Goal: Information Seeking & Learning: Compare options

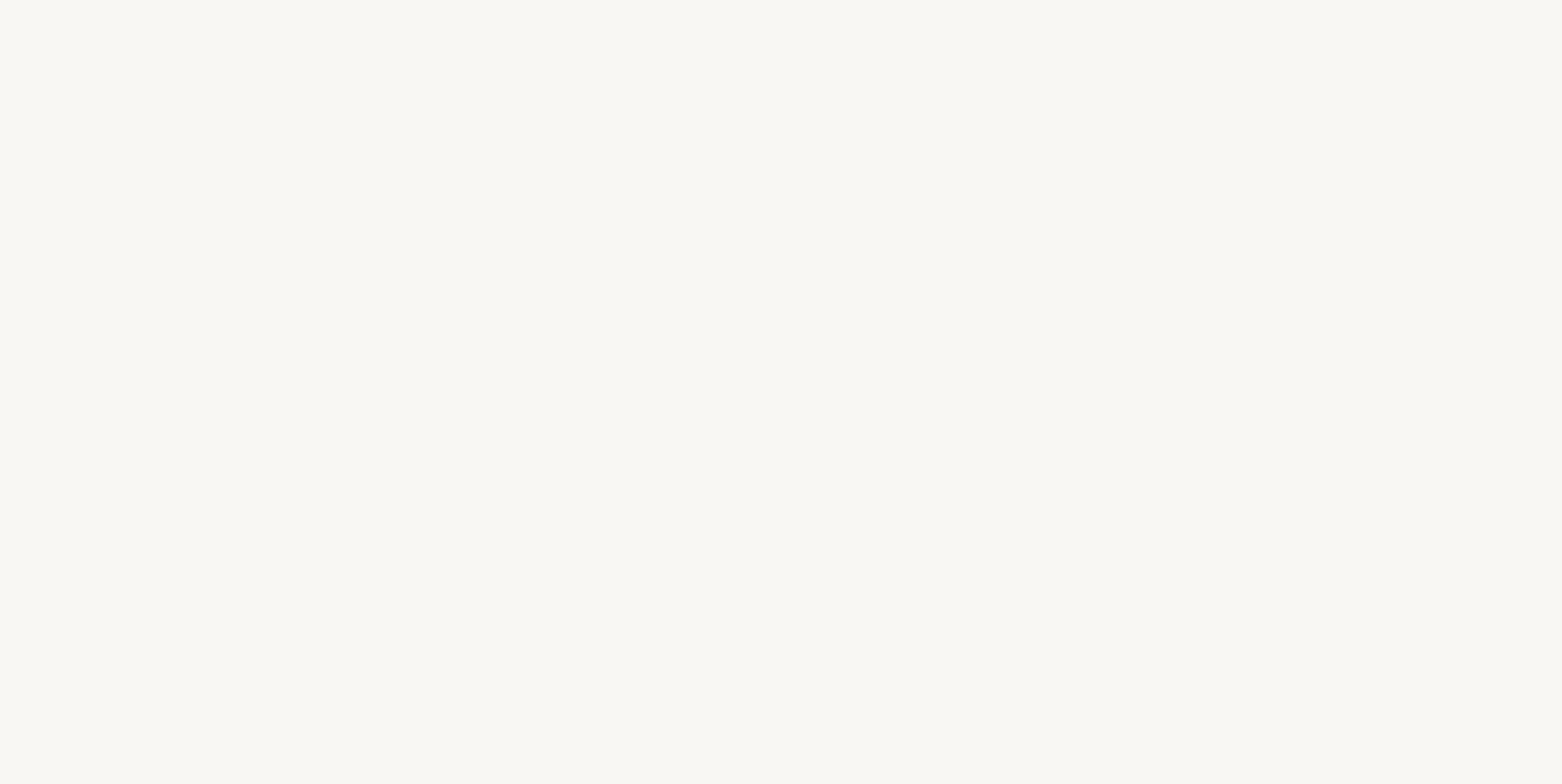
select select "ES"
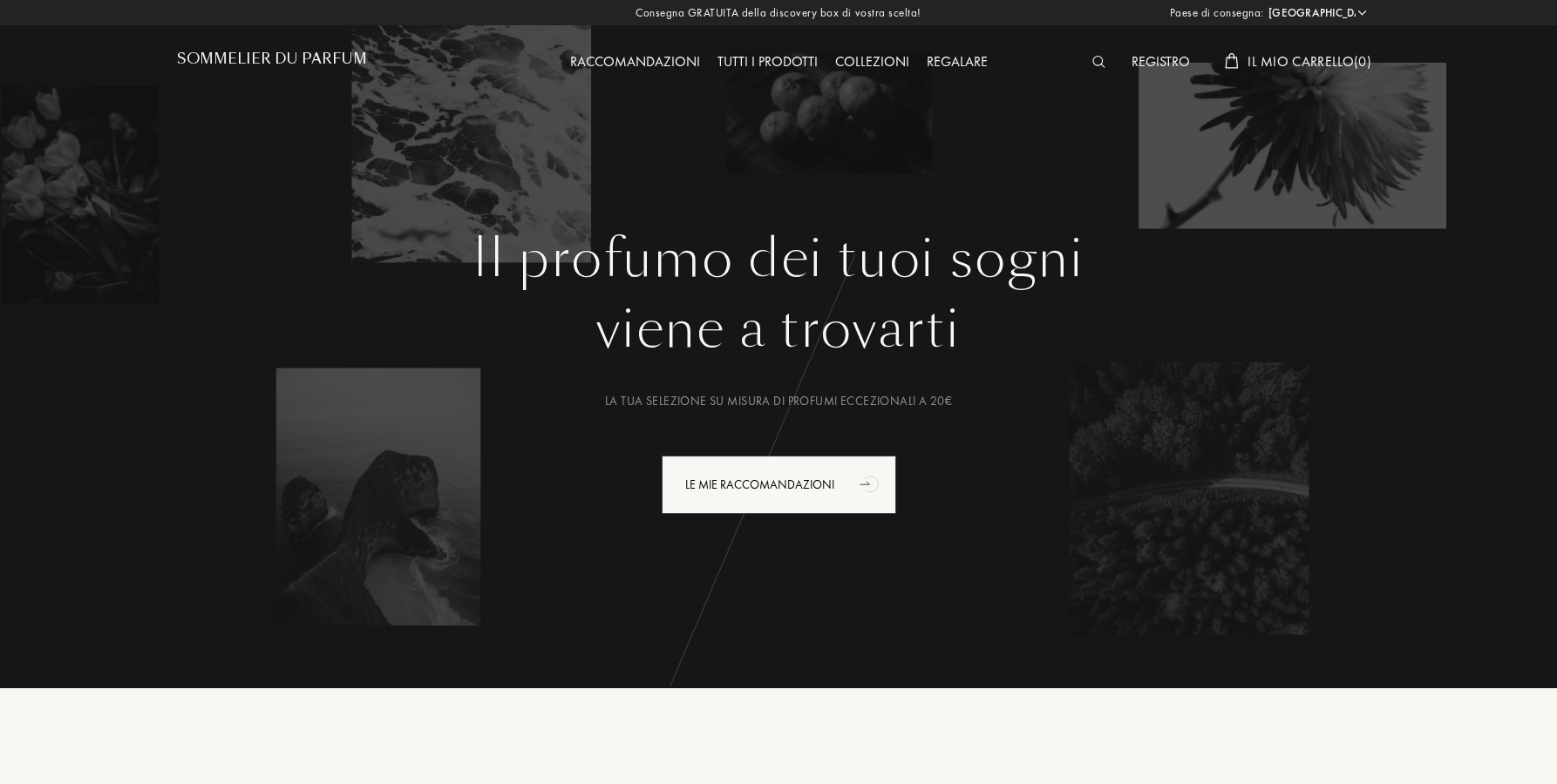
click at [1098, 66] on img at bounding box center [1098, 61] width 13 height 13
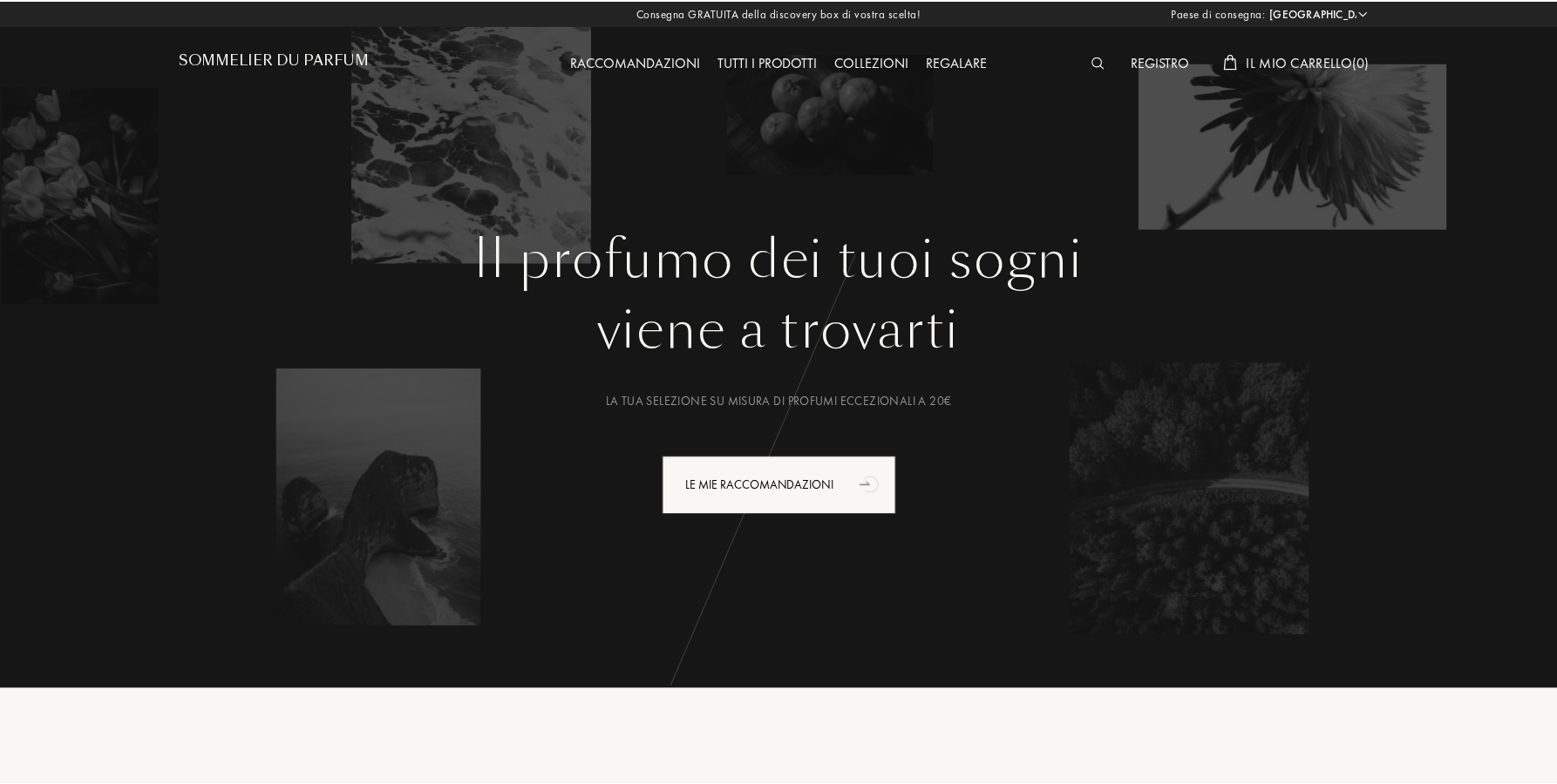
scroll to position [1, 0]
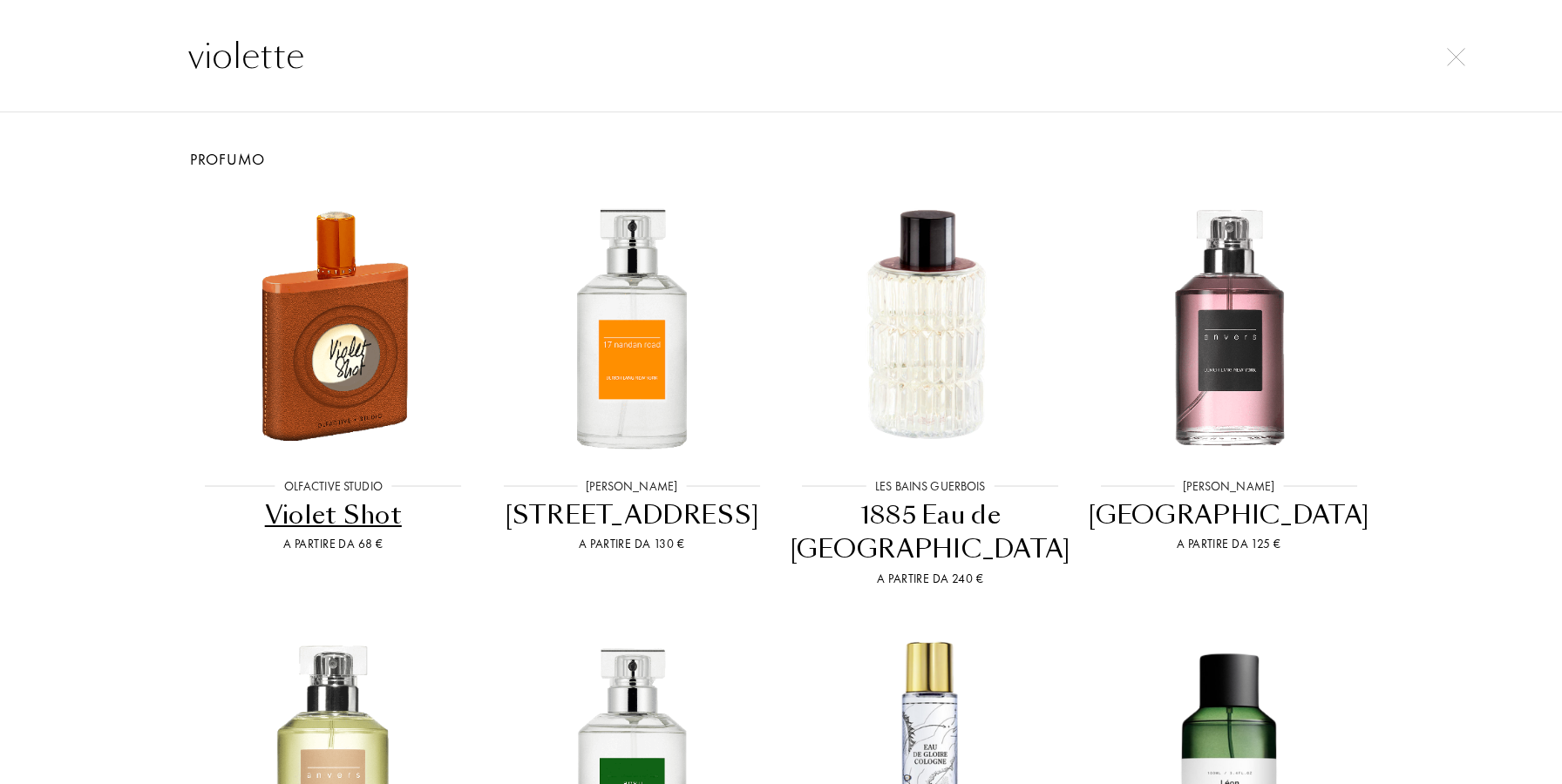
type input "violette"
click at [333, 311] on img at bounding box center [333, 324] width 269 height 269
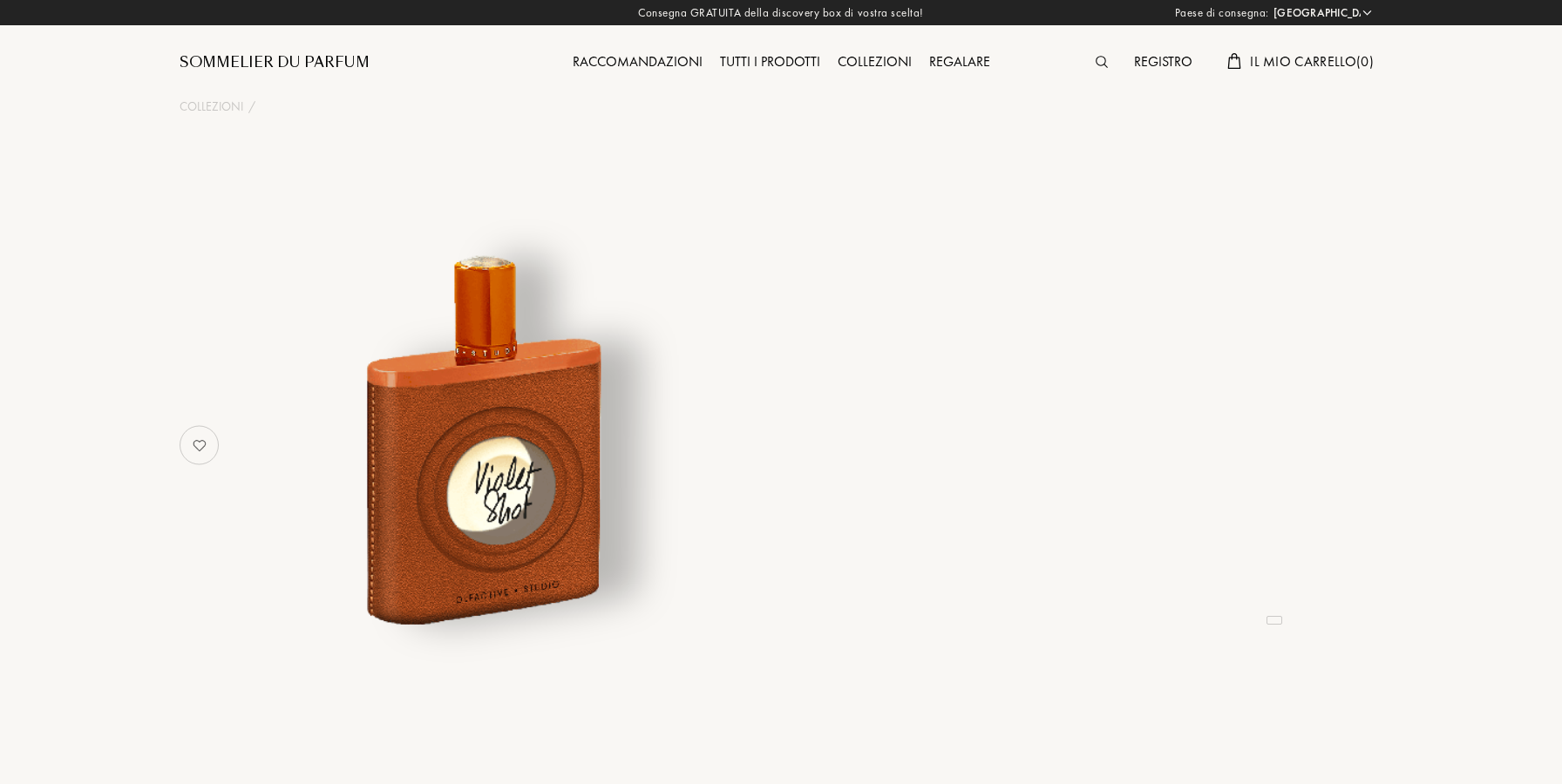
select select "ES"
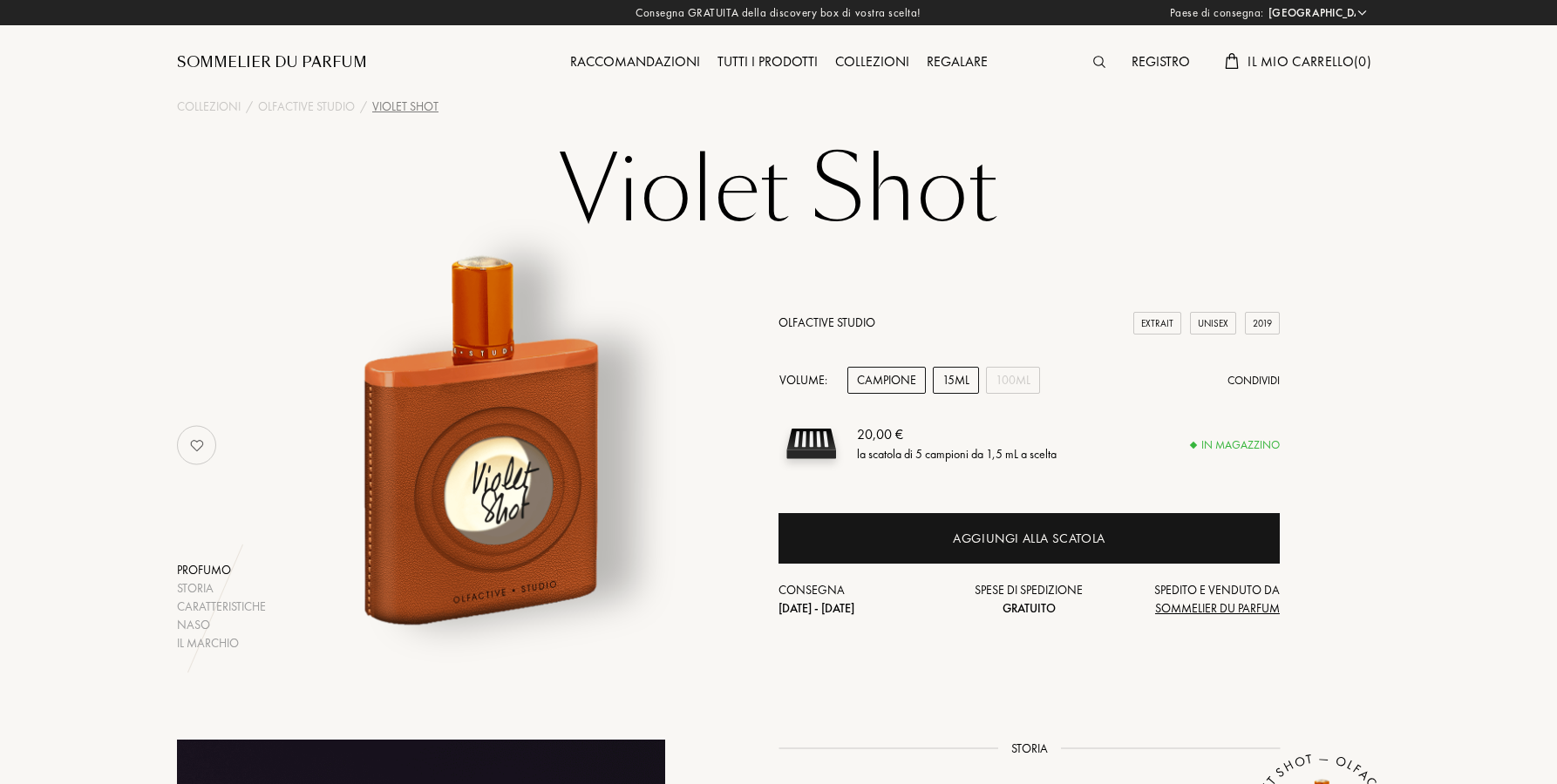
click at [955, 383] on div "15mL" at bounding box center [955, 381] width 46 height 27
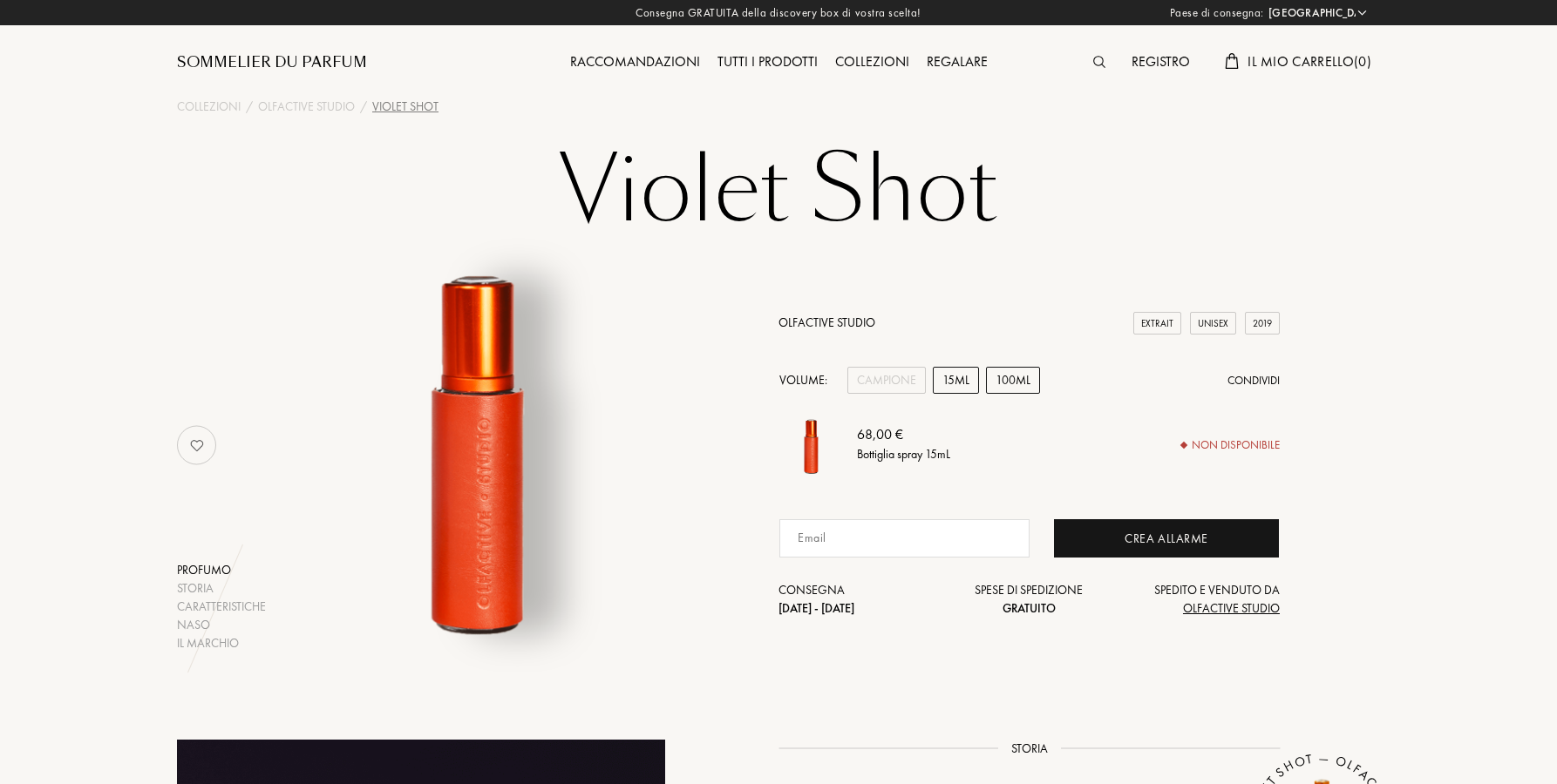
click at [999, 386] on div "100mL" at bounding box center [1012, 381] width 54 height 27
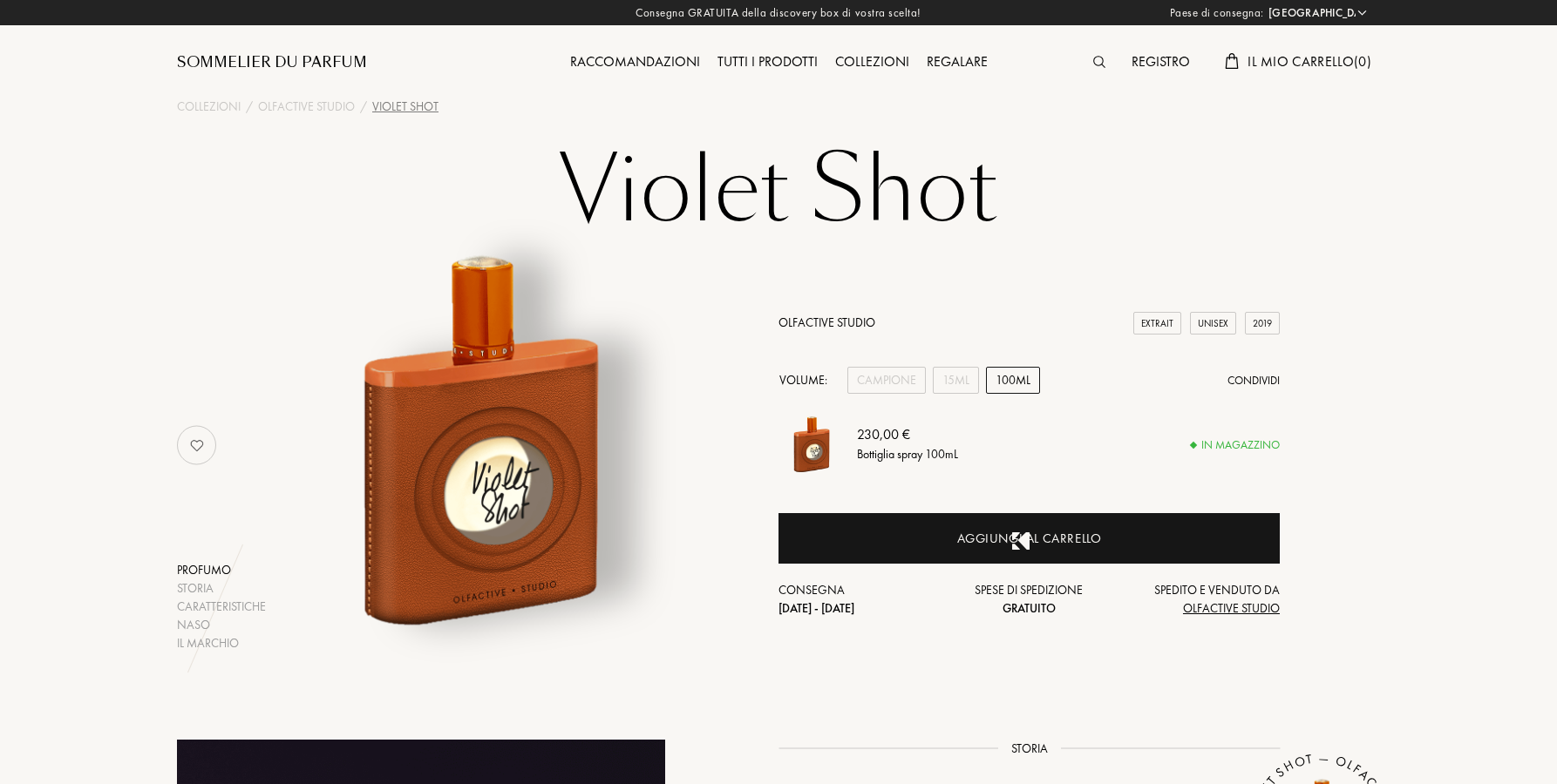
click at [1100, 66] on img at bounding box center [1099, 61] width 13 height 13
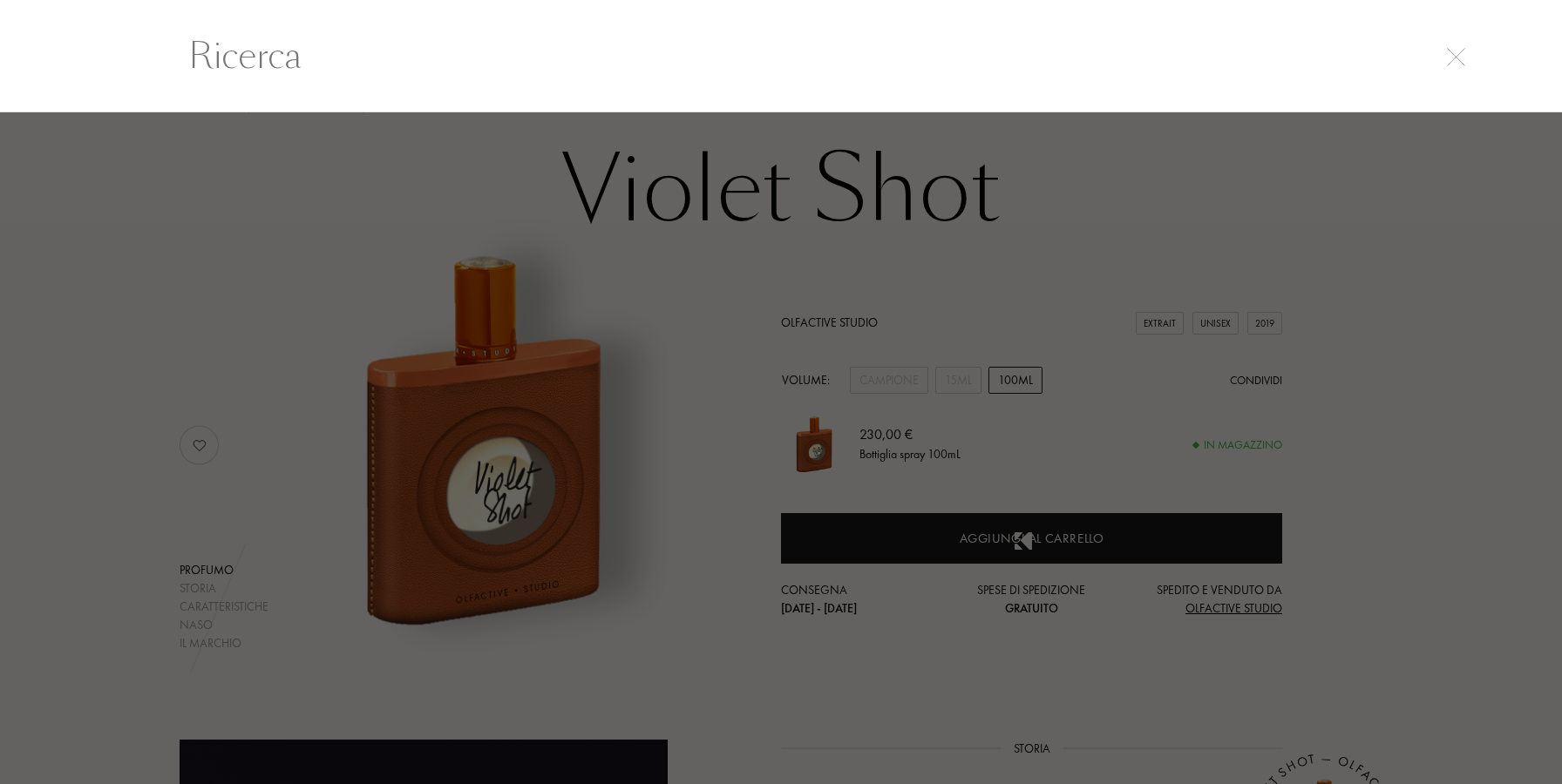
click at [304, 65] on input "text" at bounding box center [781, 56] width 1256 height 53
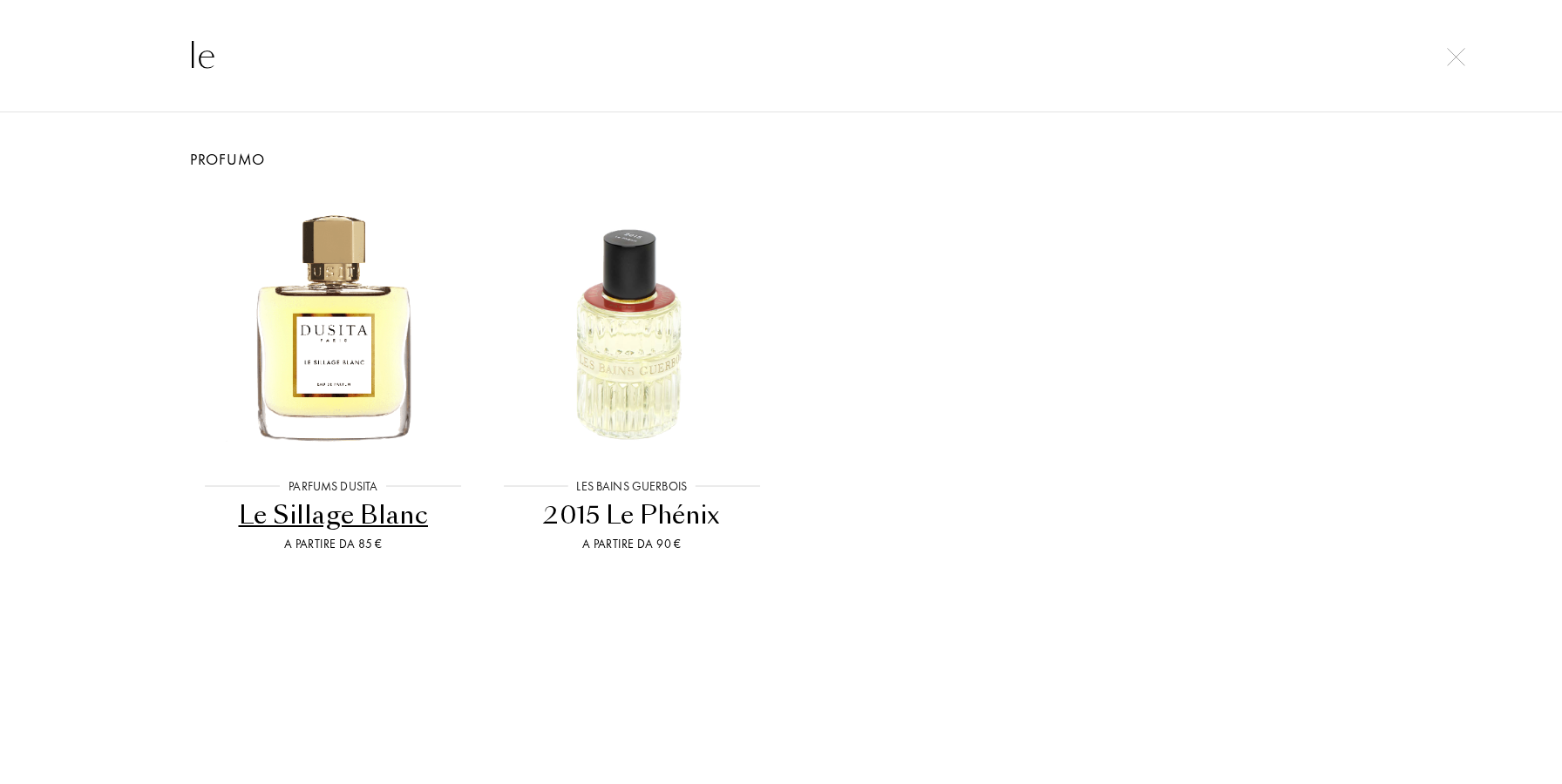
type input "l"
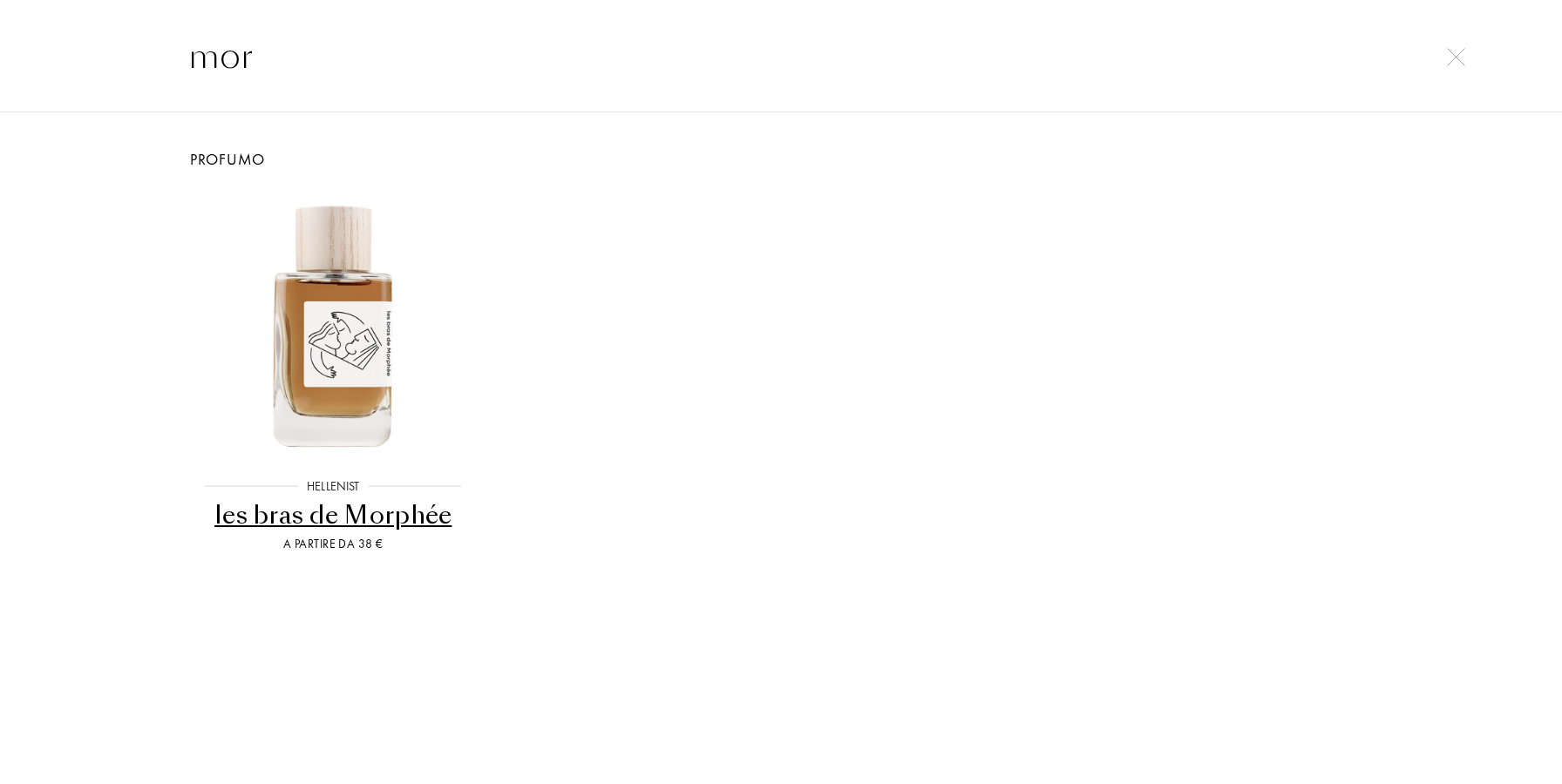
type input "mor"
drag, startPoint x: 356, startPoint y: 511, endPoint x: 365, endPoint y: 512, distance: 9.1
click at [357, 511] on div "les bras de Morphée" at bounding box center [333, 515] width 286 height 34
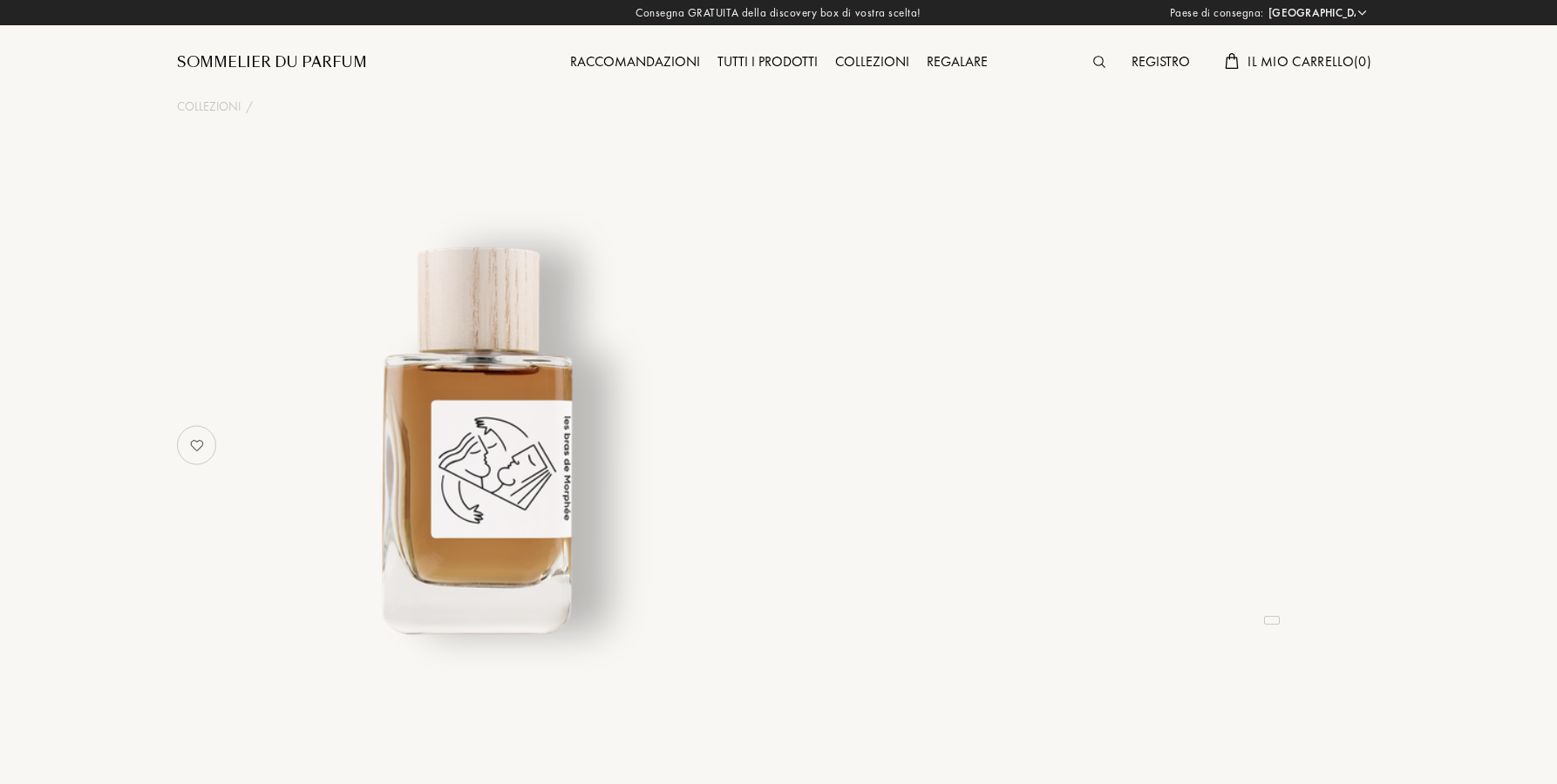
select select "ES"
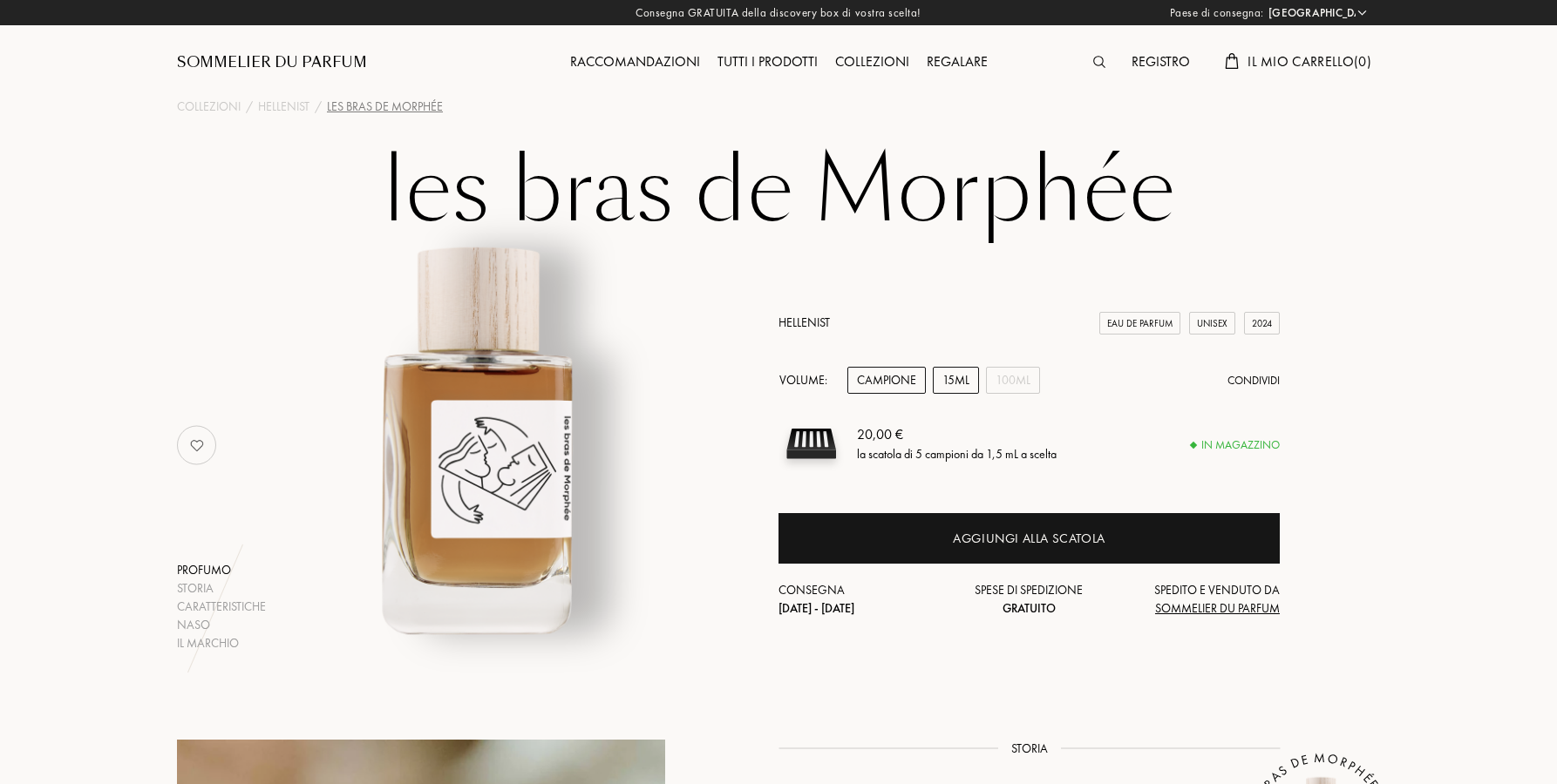
click at [953, 375] on div "15mL" at bounding box center [955, 381] width 46 height 27
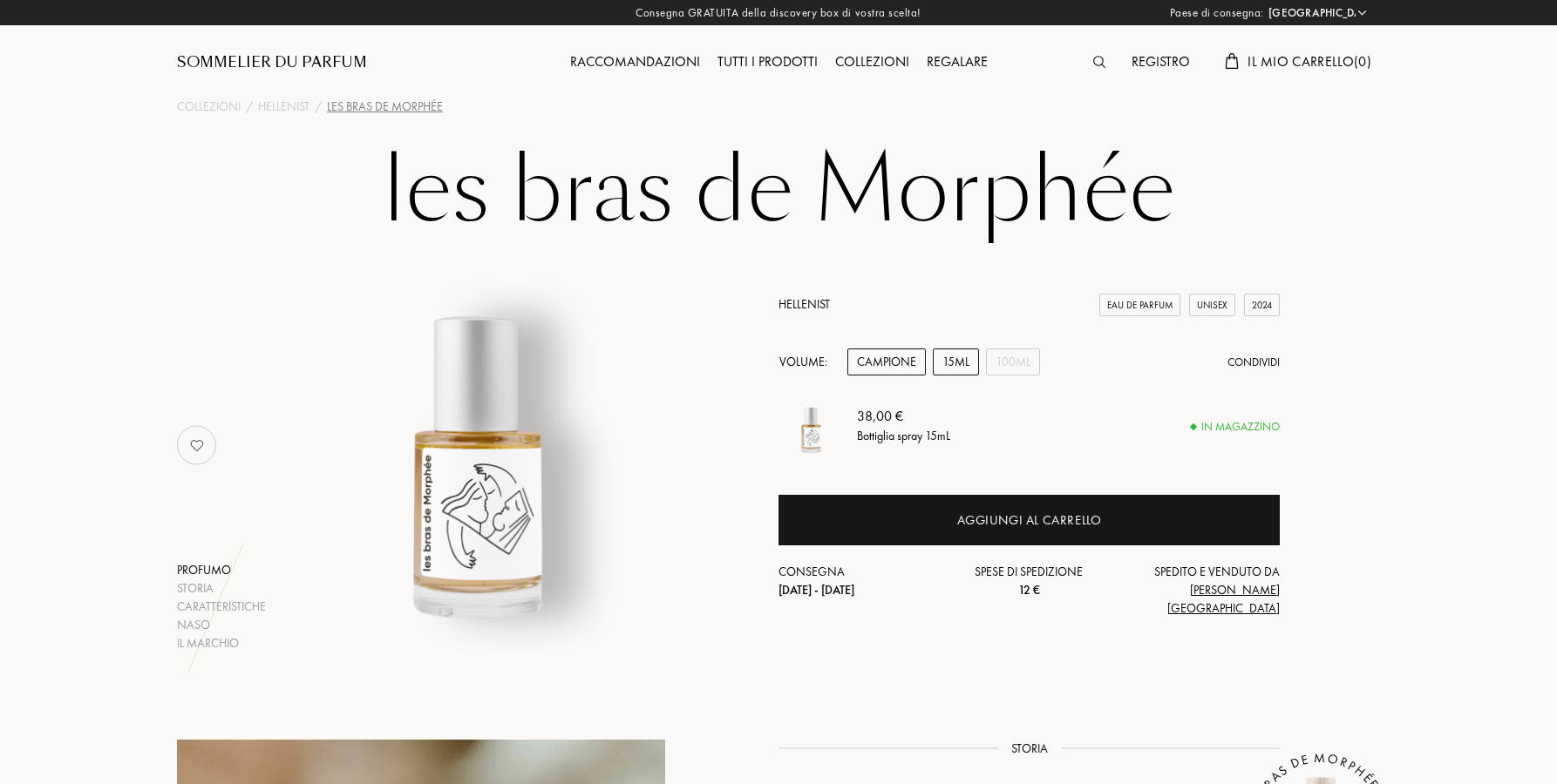
click at [889, 376] on div "Campione" at bounding box center [887, 362] width 79 height 27
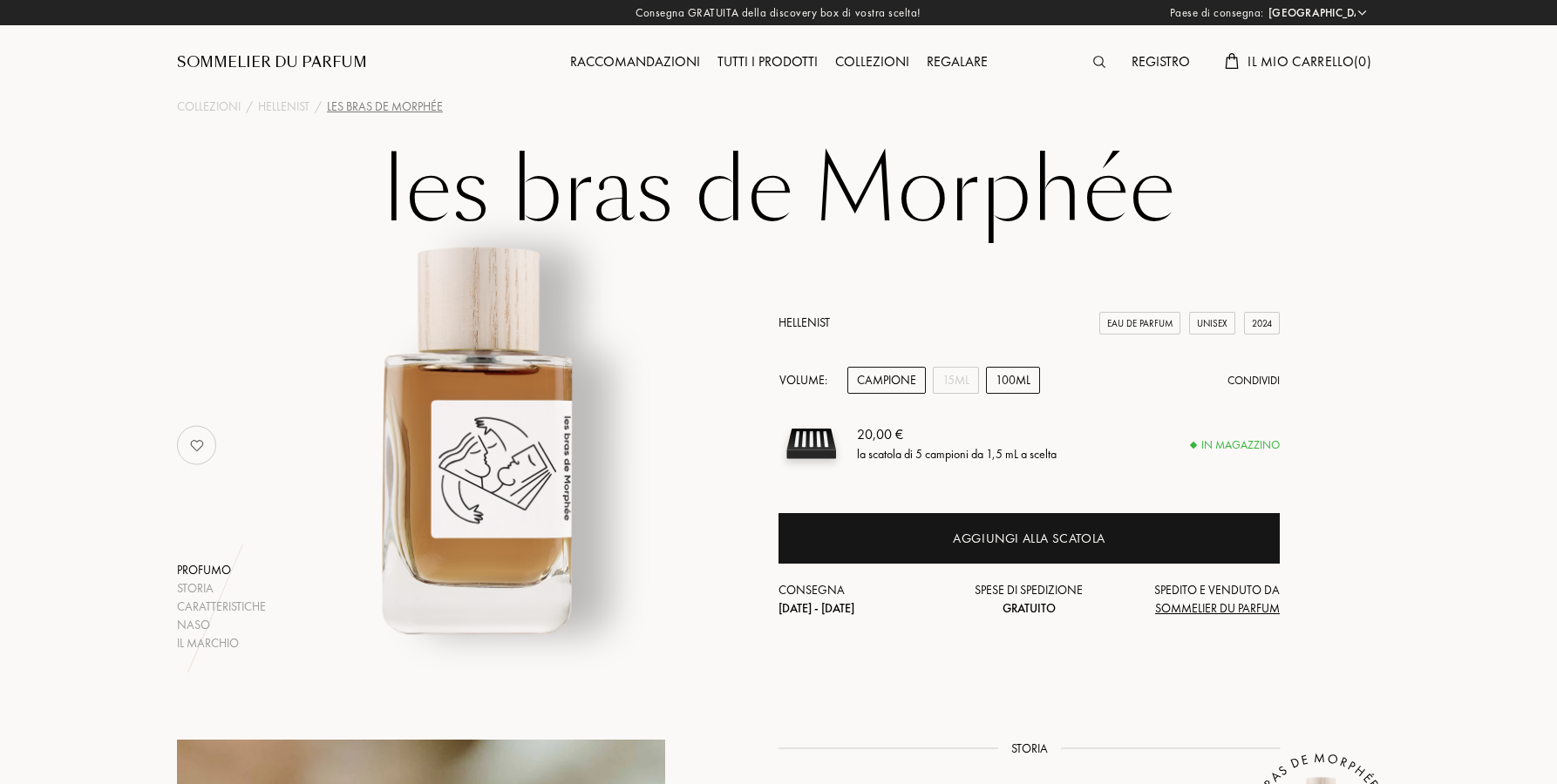
click at [1029, 386] on div "100mL" at bounding box center [1012, 381] width 54 height 27
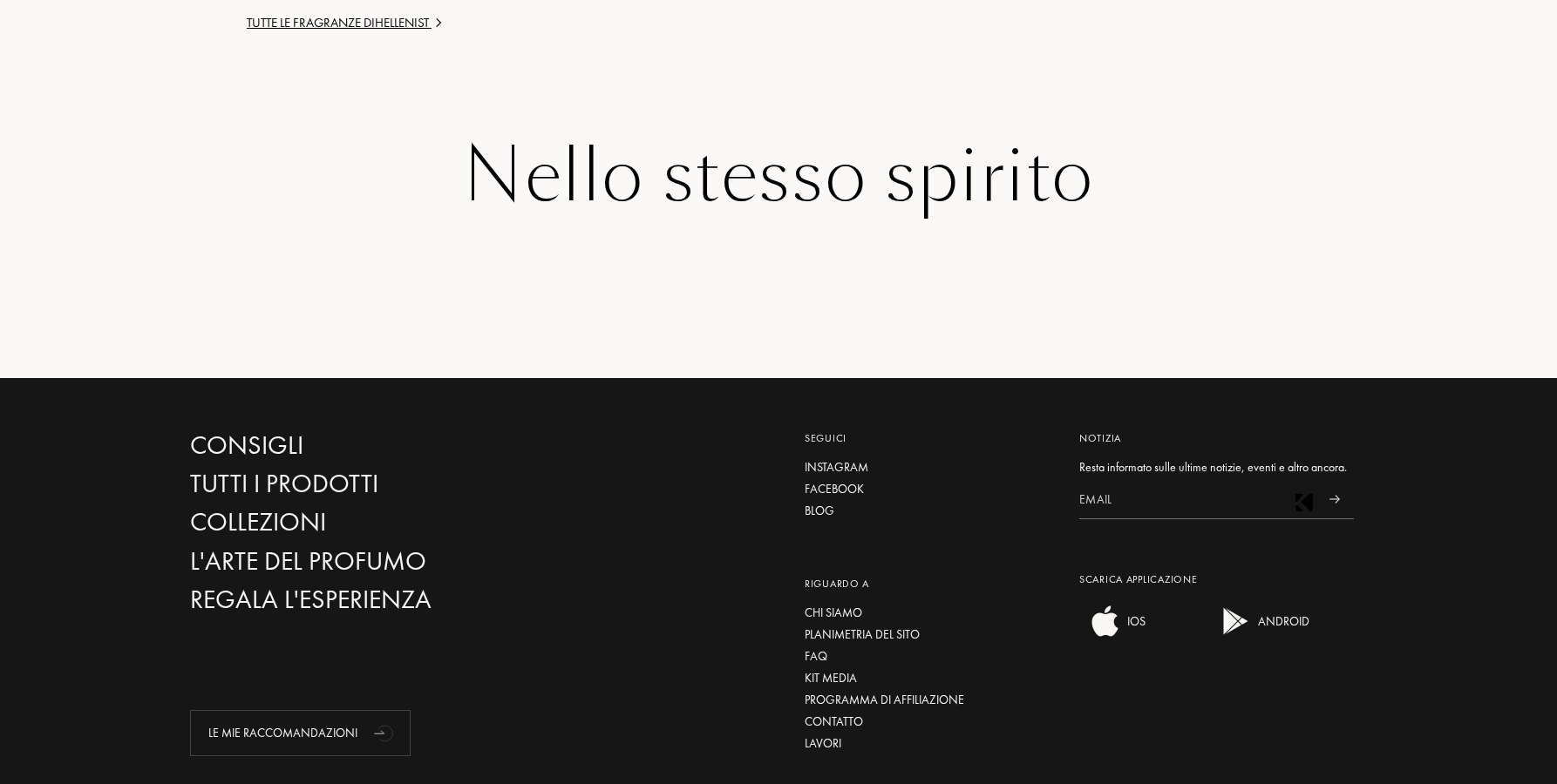
scroll to position [2800, 0]
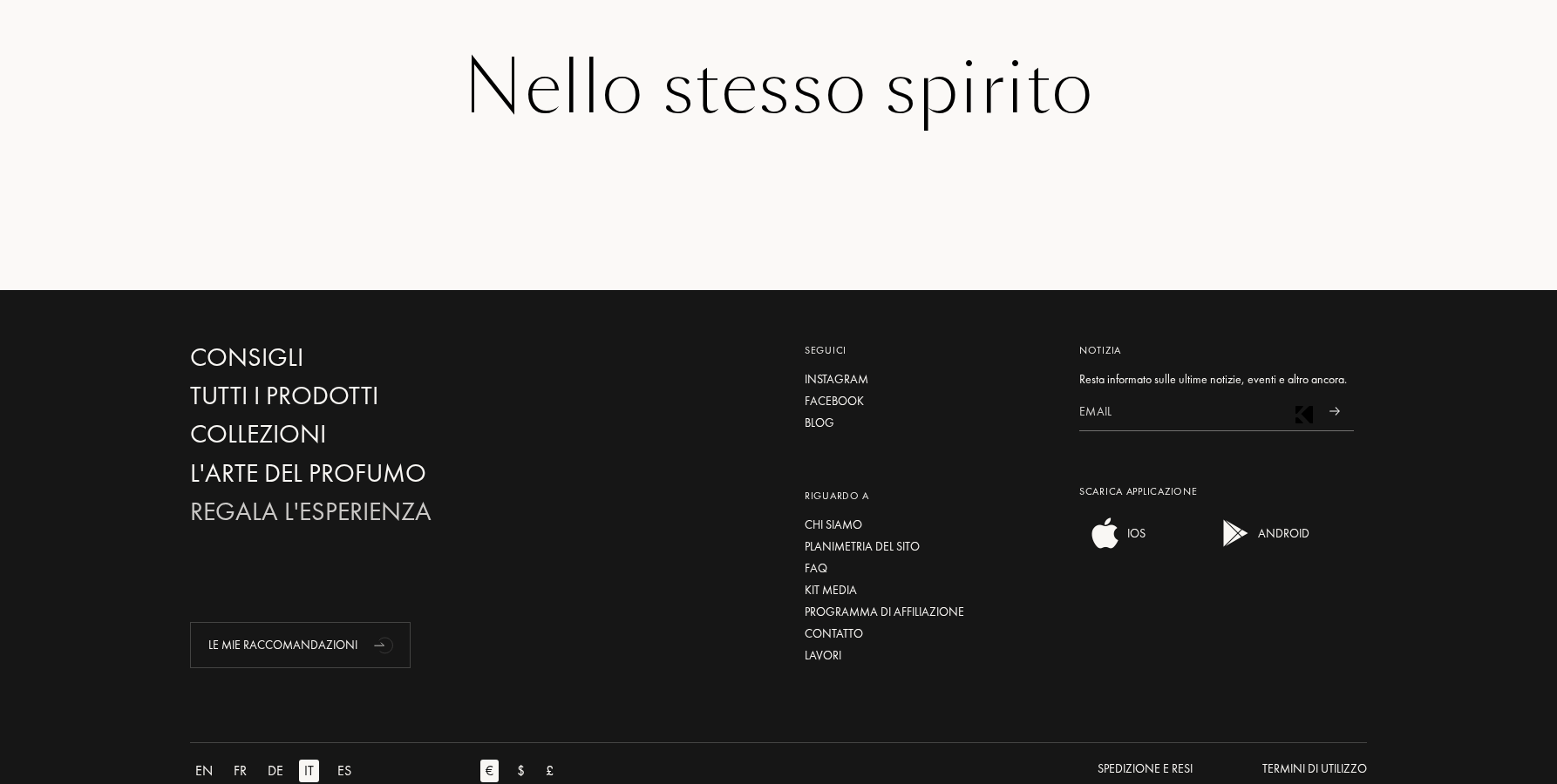
click at [334, 497] on div "Regala l'esperienza" at bounding box center [377, 511] width 375 height 30
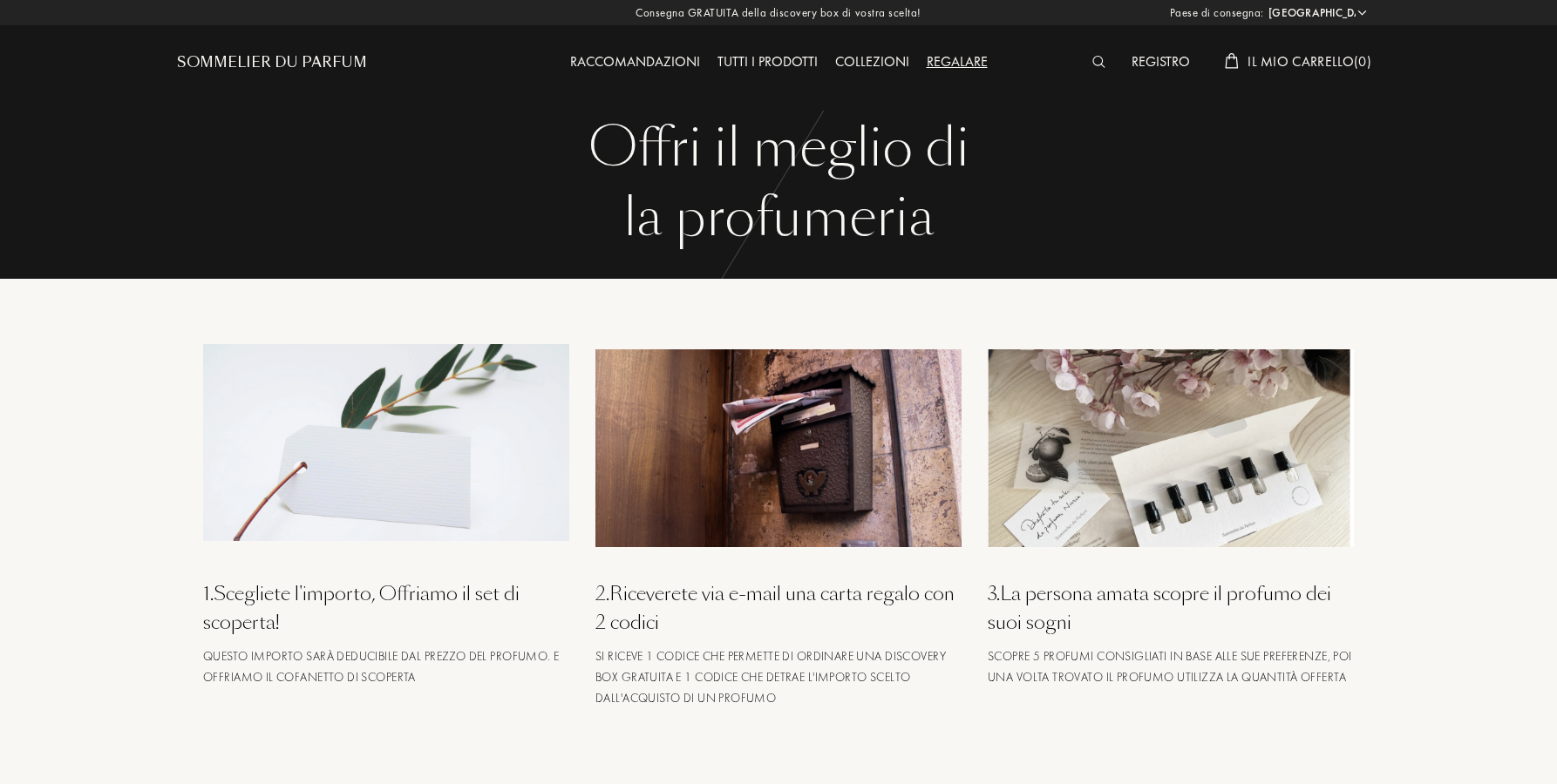
select select "ES"
click at [1092, 63] on img at bounding box center [1098, 61] width 13 height 13
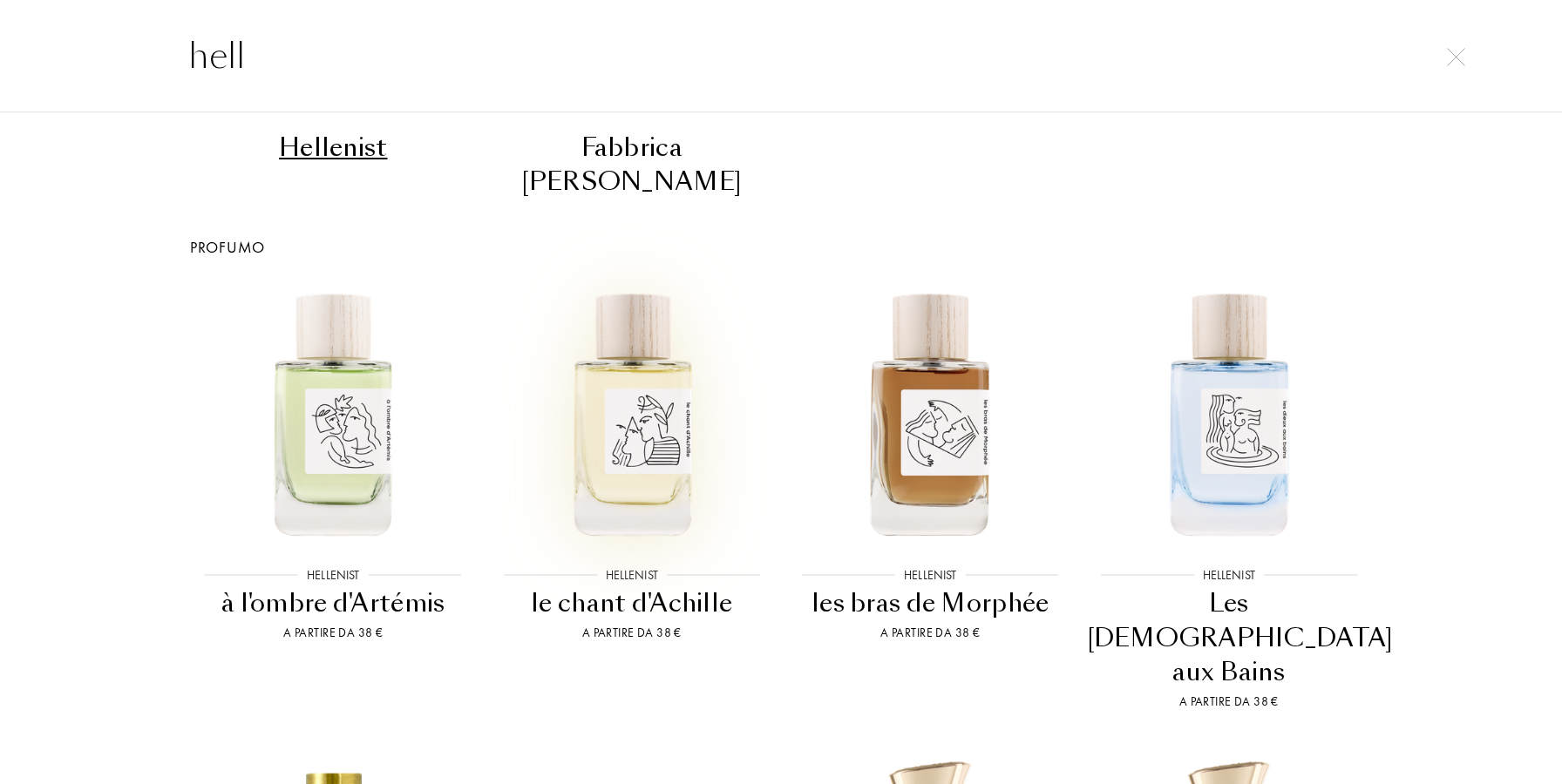
scroll to position [343, 0]
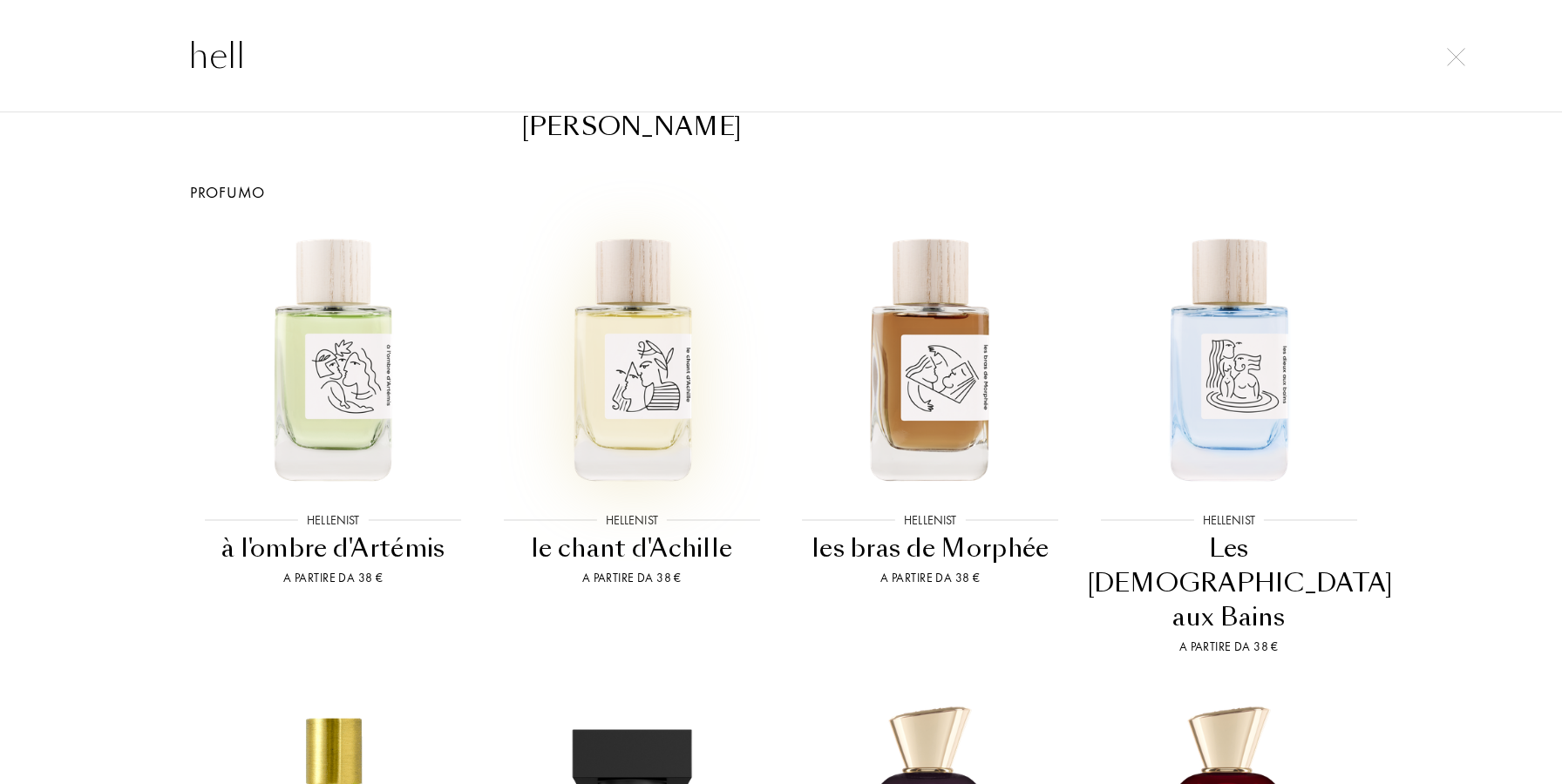
type input "hell"
click at [646, 323] on img at bounding box center [632, 357] width 269 height 269
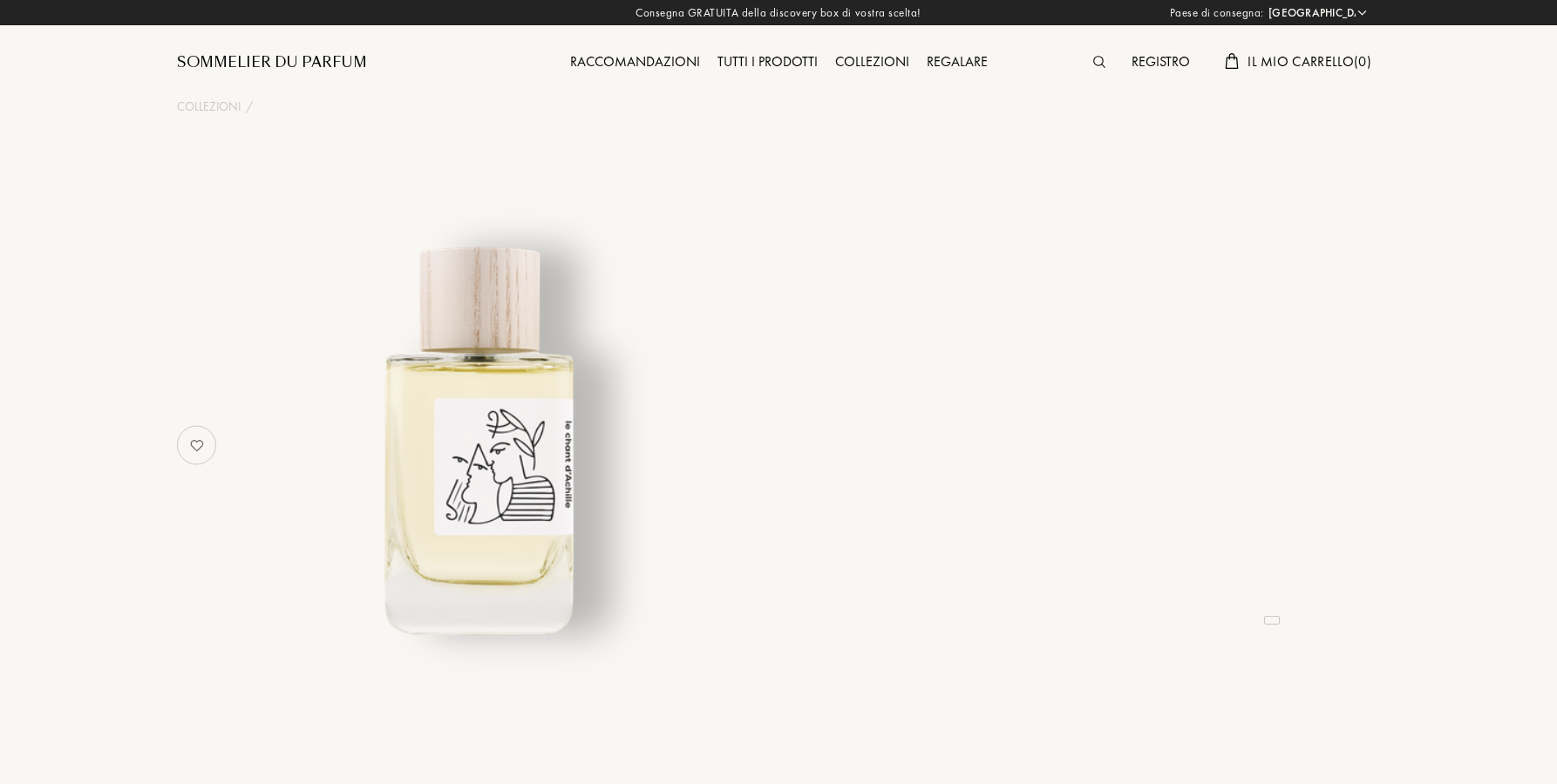
select select "ES"
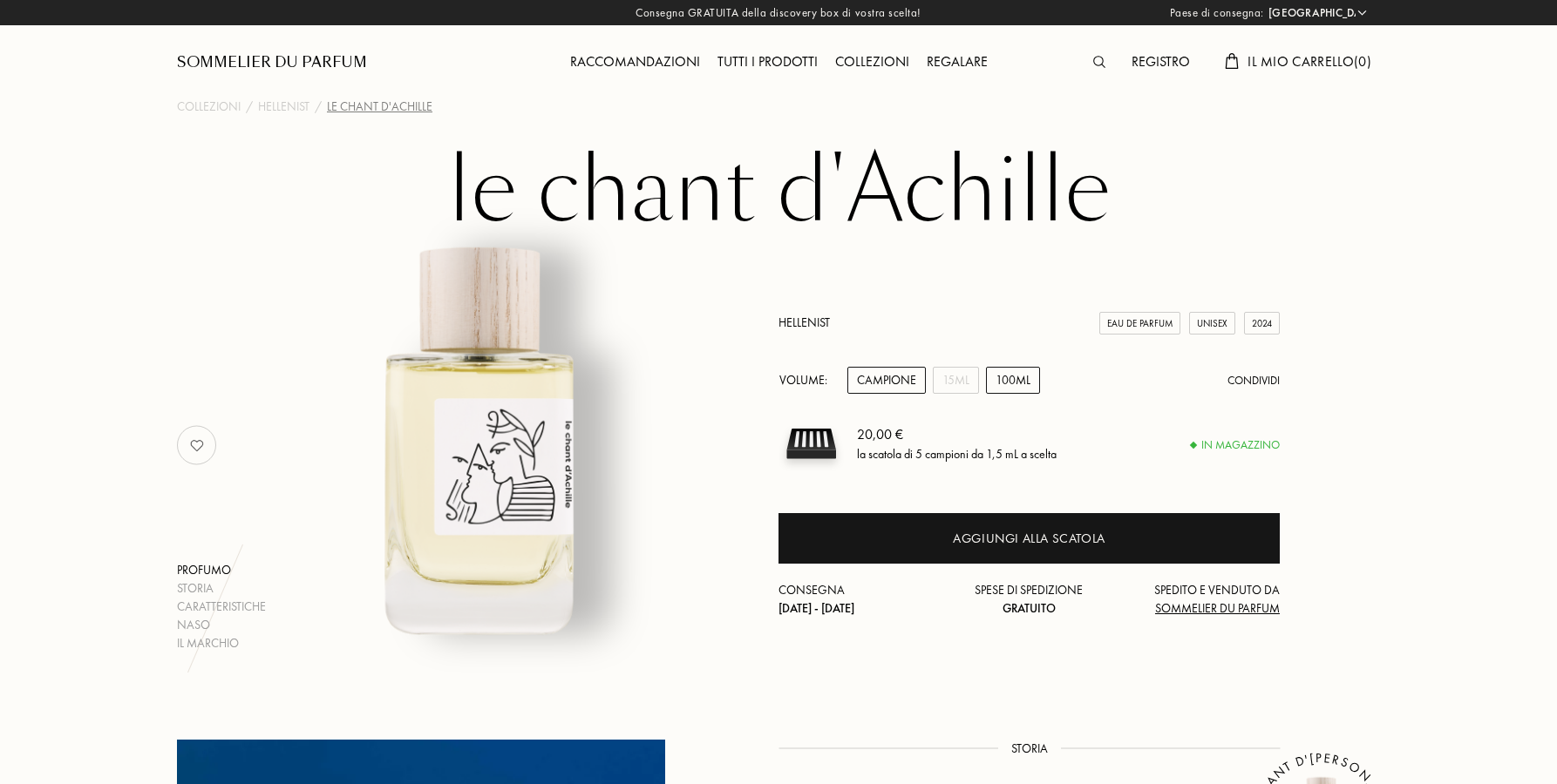
click at [1005, 377] on div "100mL" at bounding box center [1012, 381] width 54 height 27
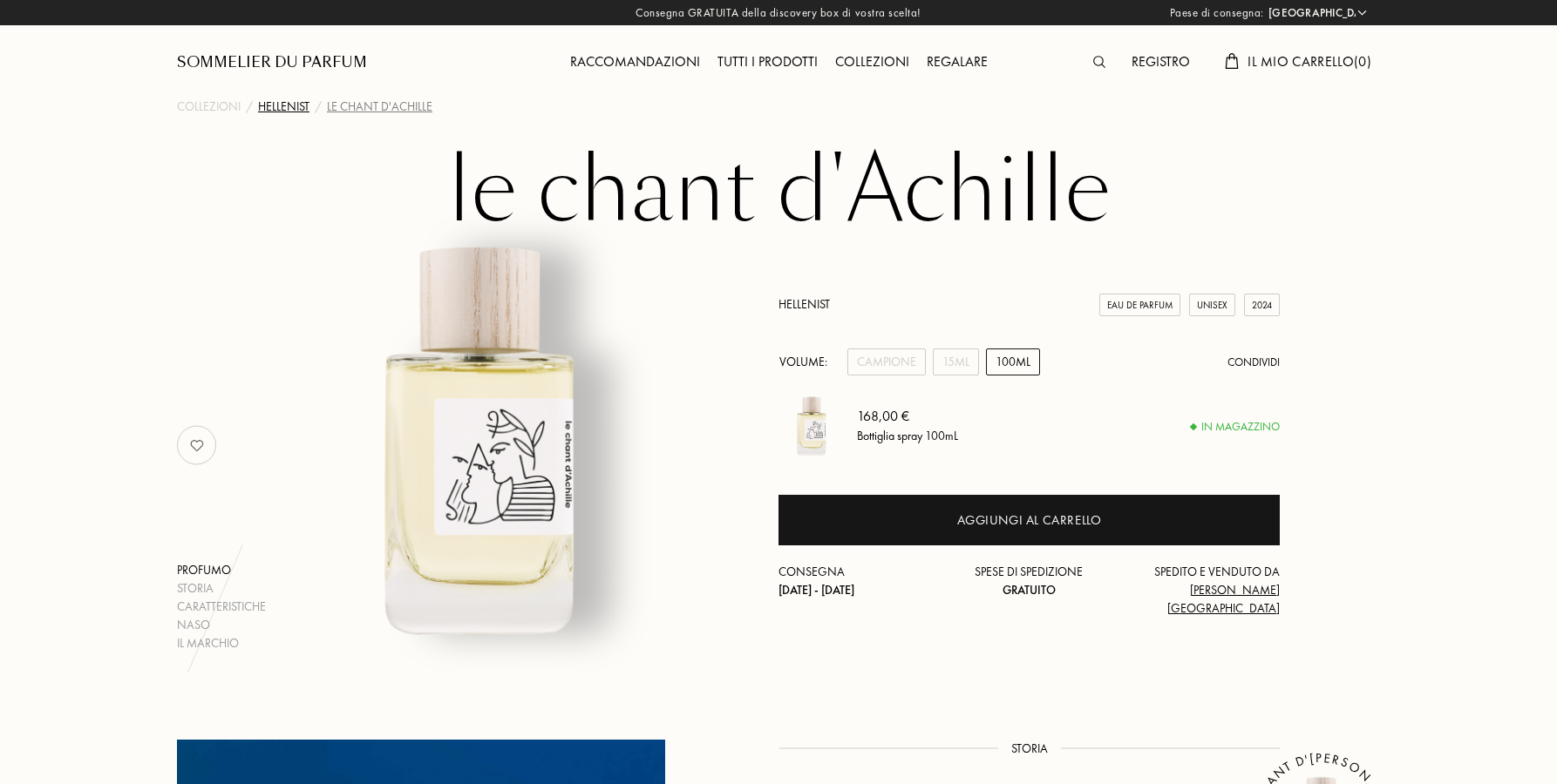
click at [299, 107] on div "Hellenist" at bounding box center [284, 106] width 52 height 19
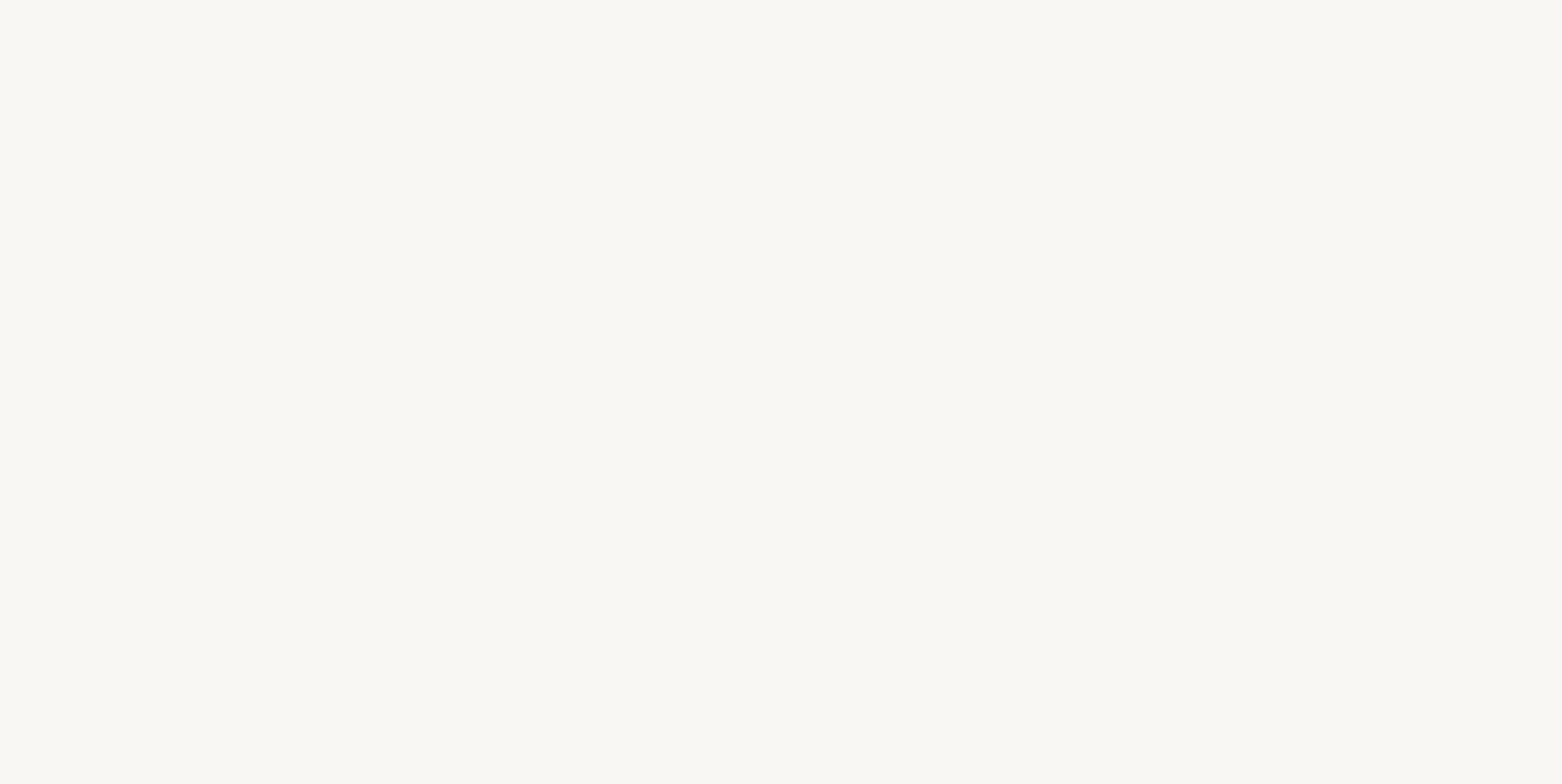
select select "ES"
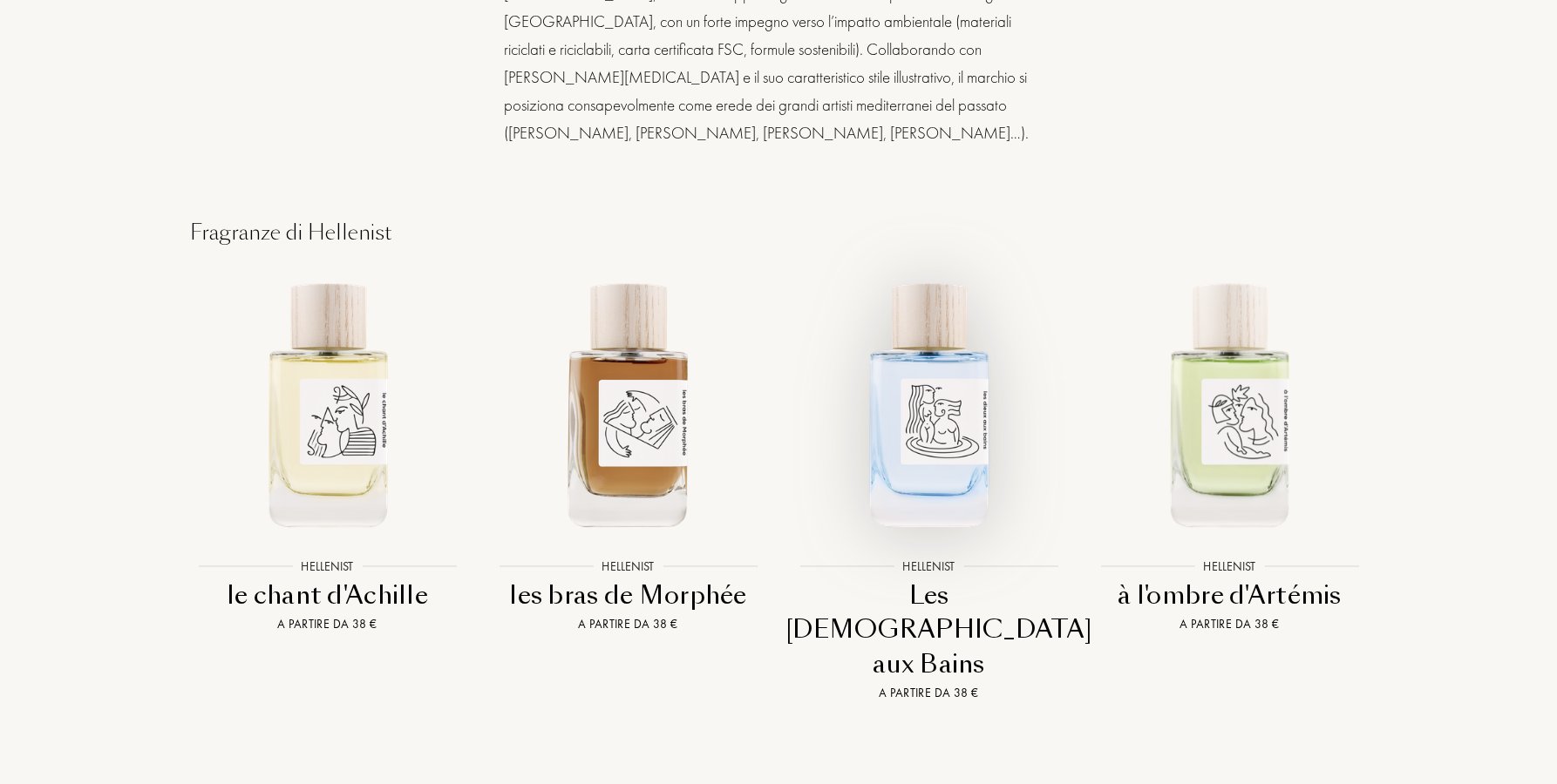
scroll to position [1955, 0]
click at [952, 360] on img at bounding box center [929, 402] width 271 height 271
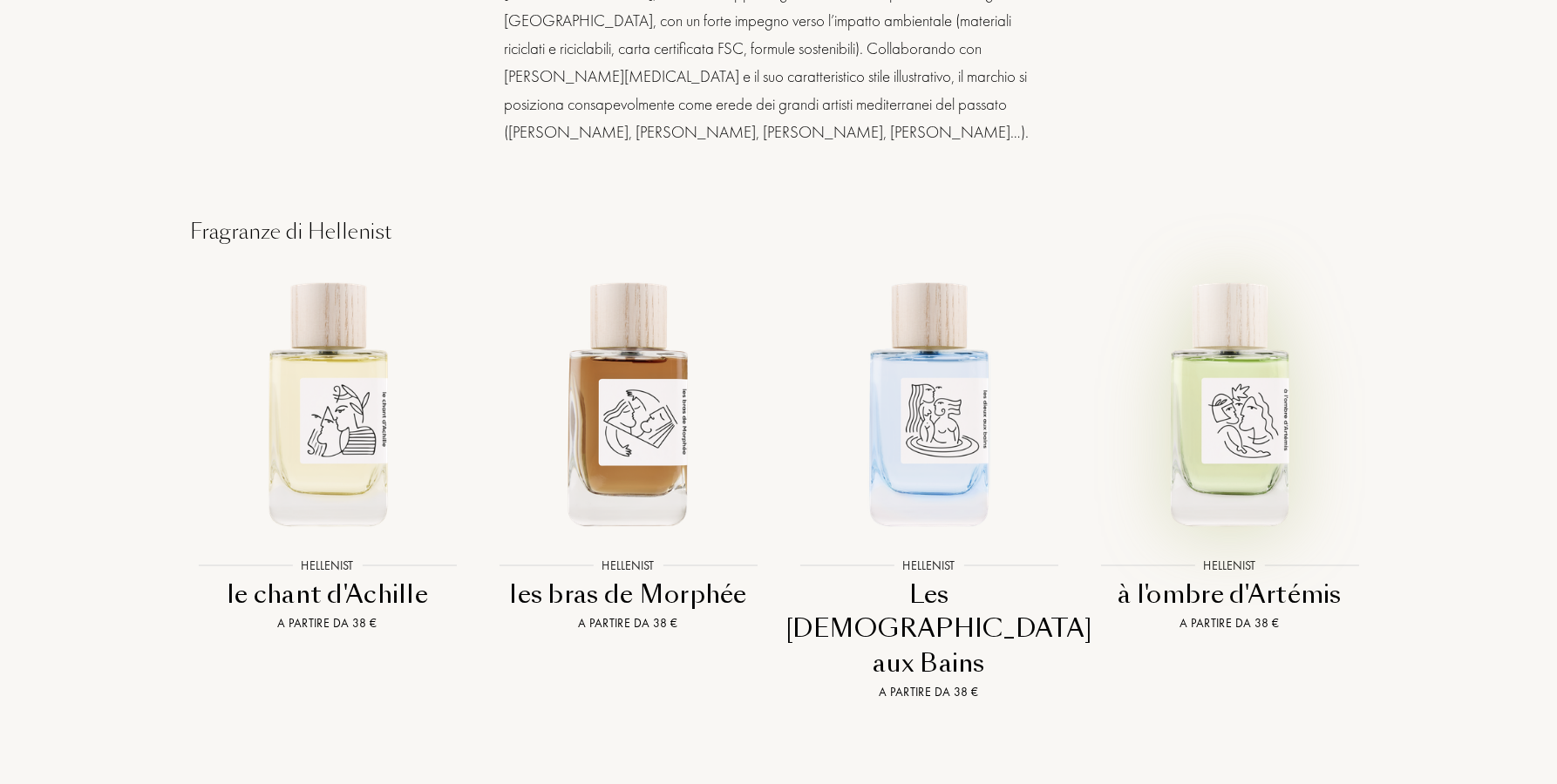
click at [1261, 377] on img at bounding box center [1230, 402] width 271 height 271
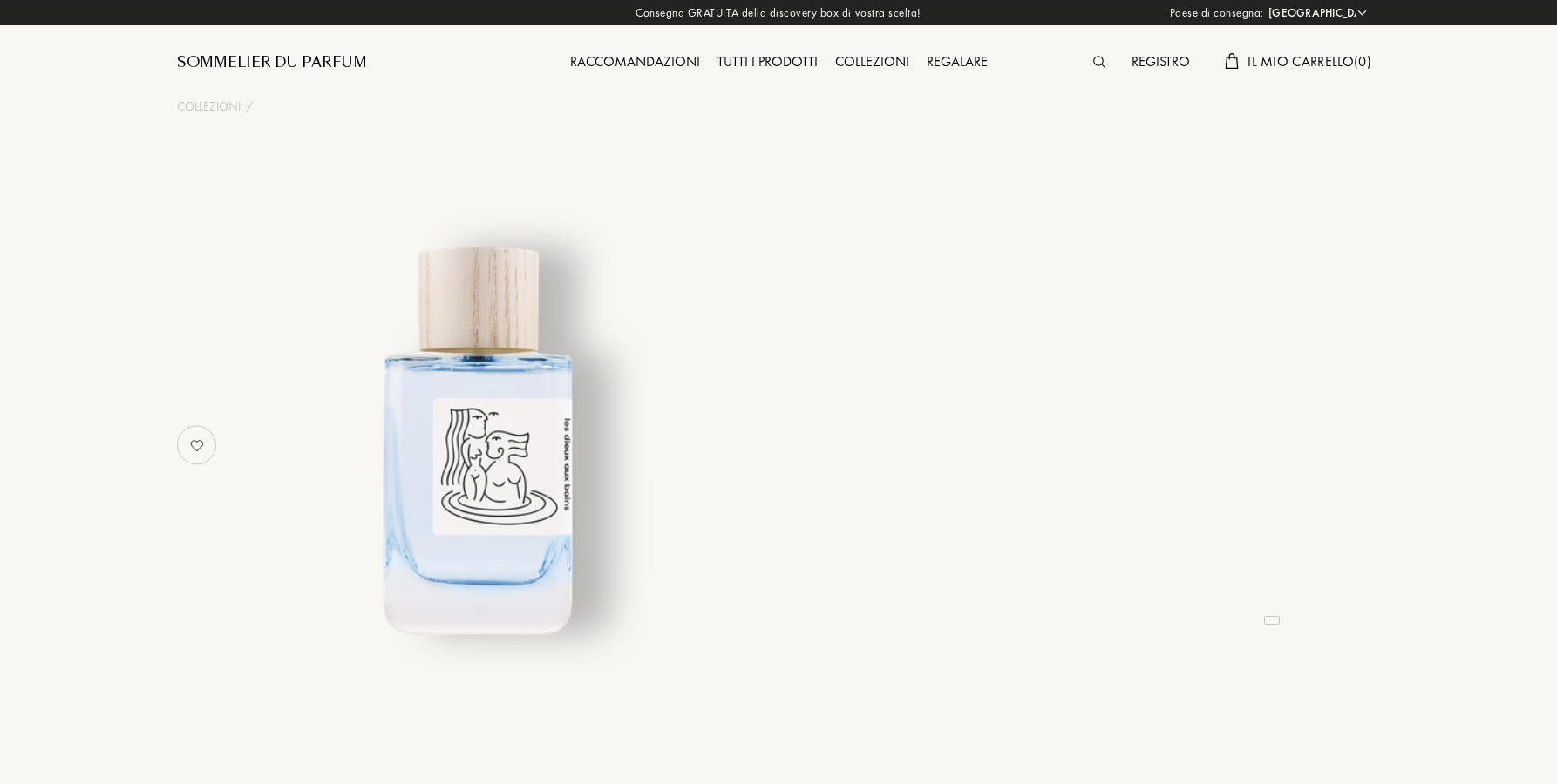
select select "ES"
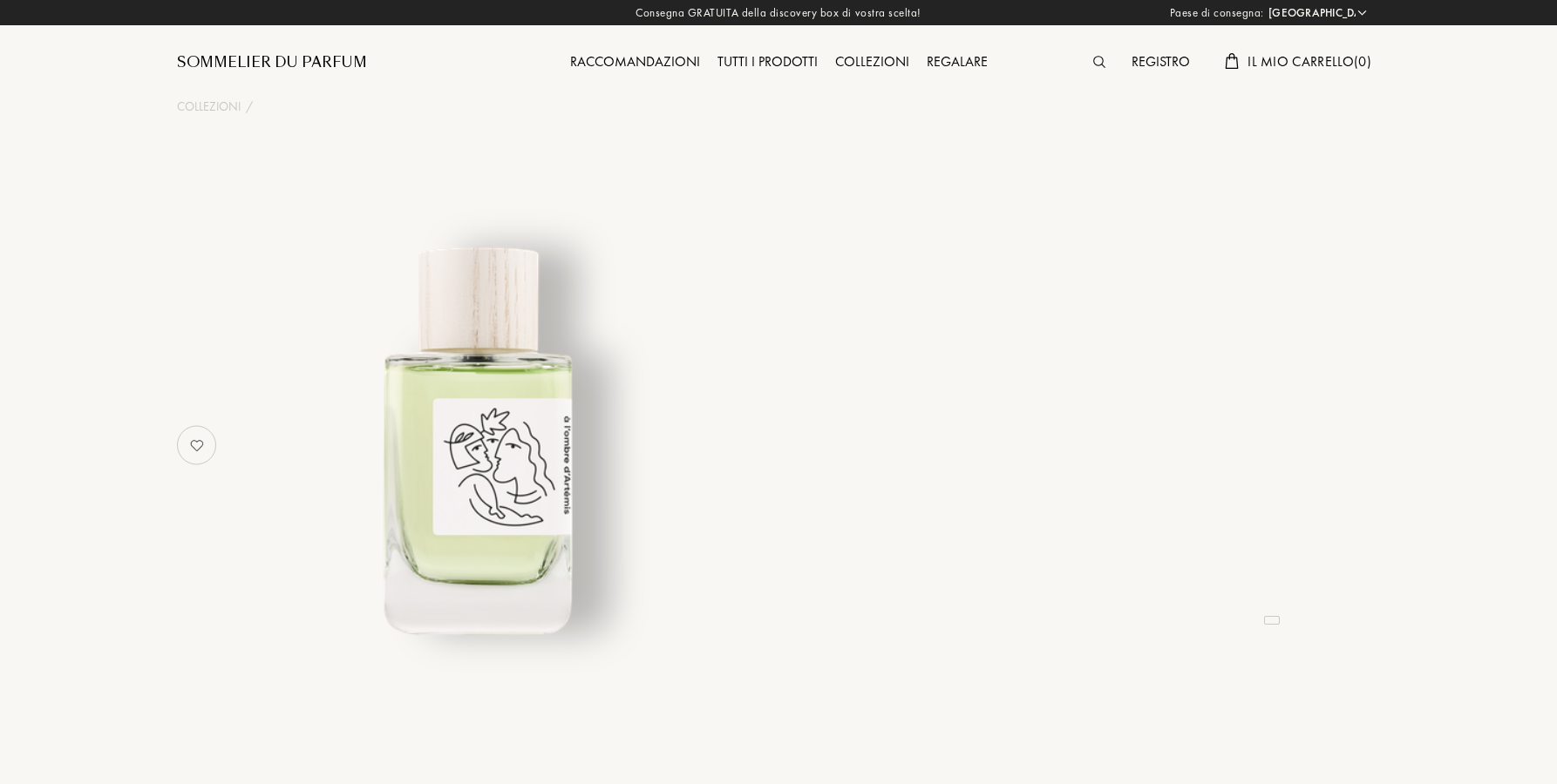
select select "ES"
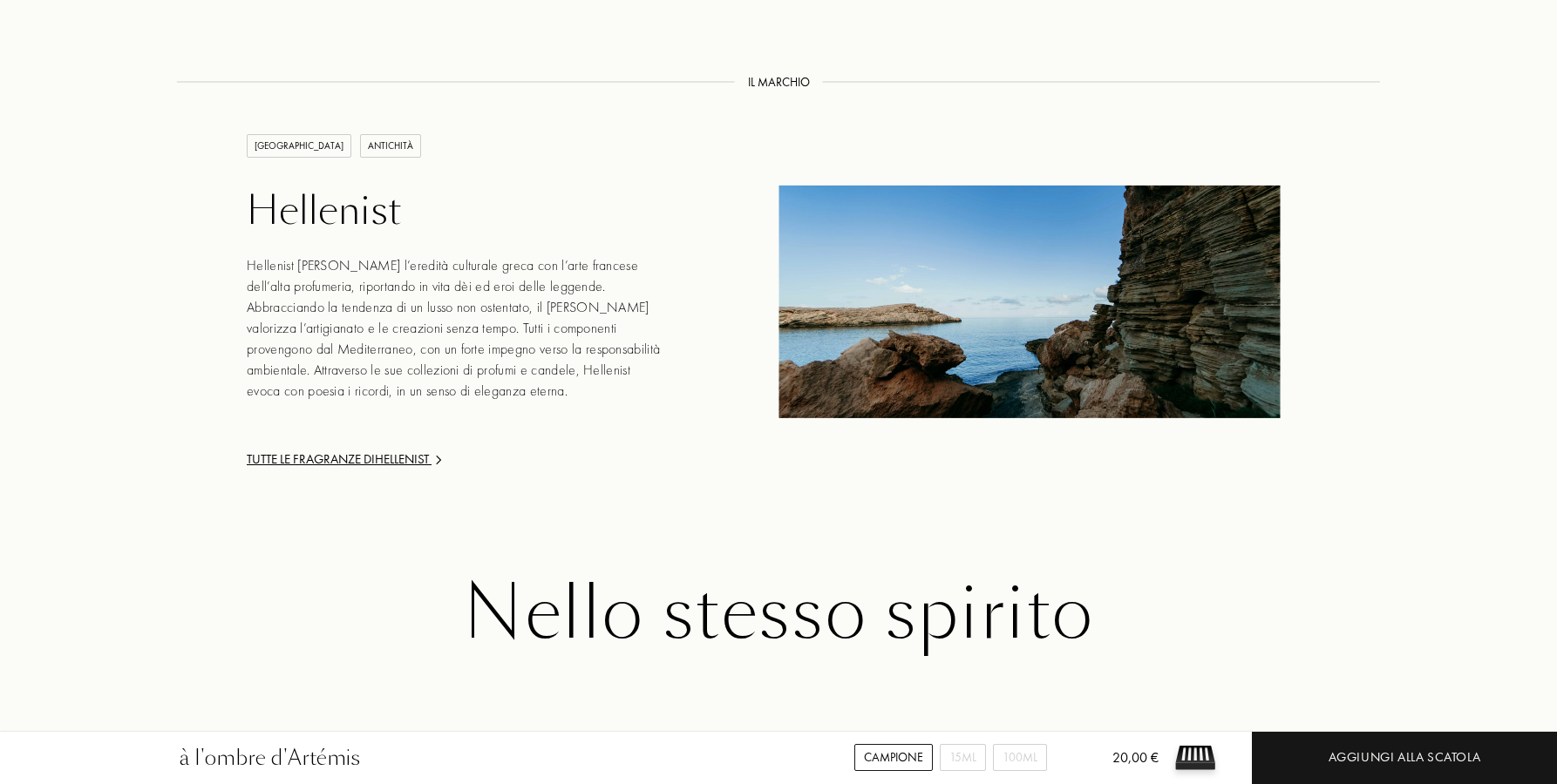
scroll to position [2440, 0]
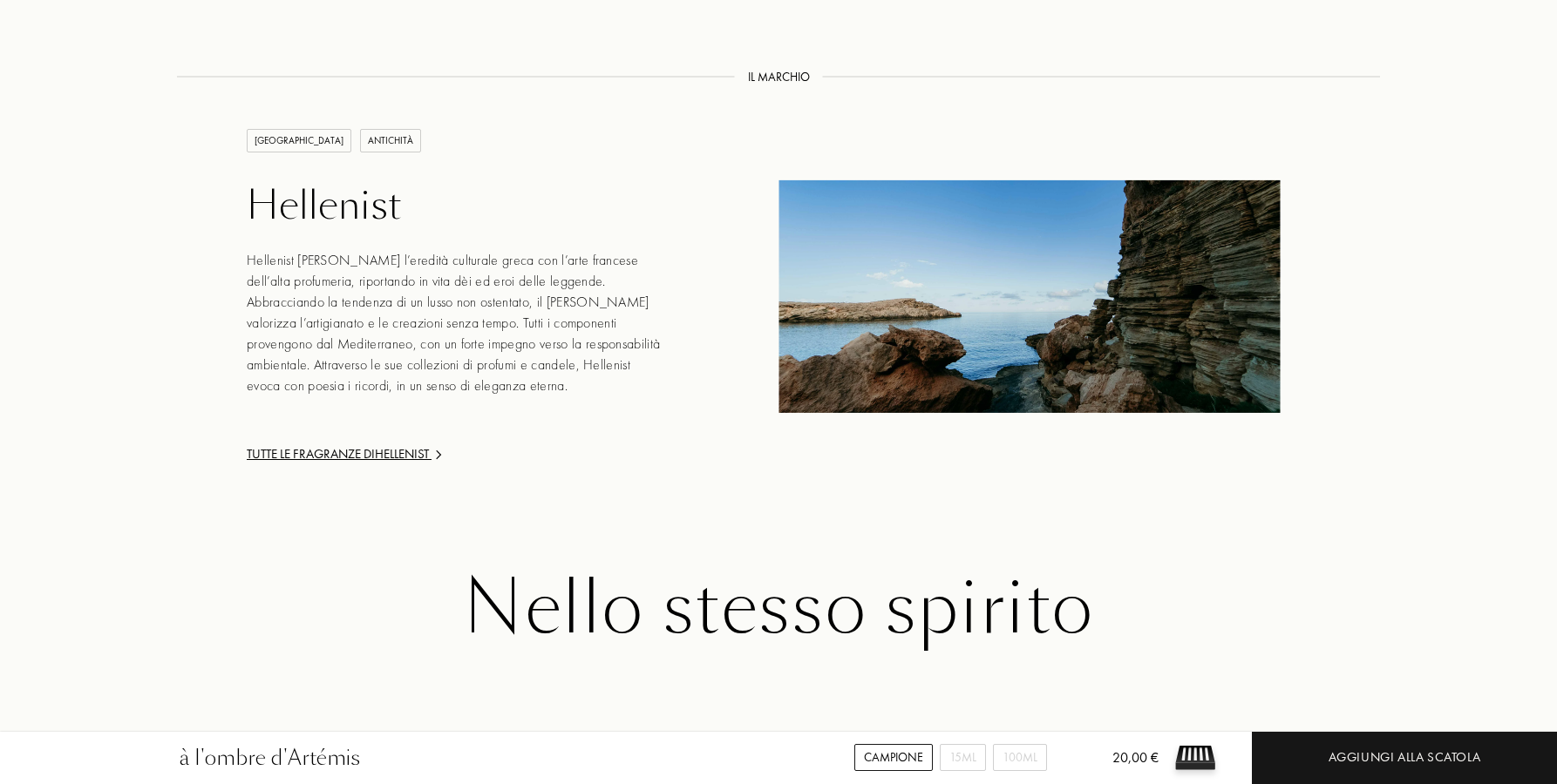
click at [341, 444] on div "Tutte le fragranze di Hellenist" at bounding box center [456, 454] width 419 height 20
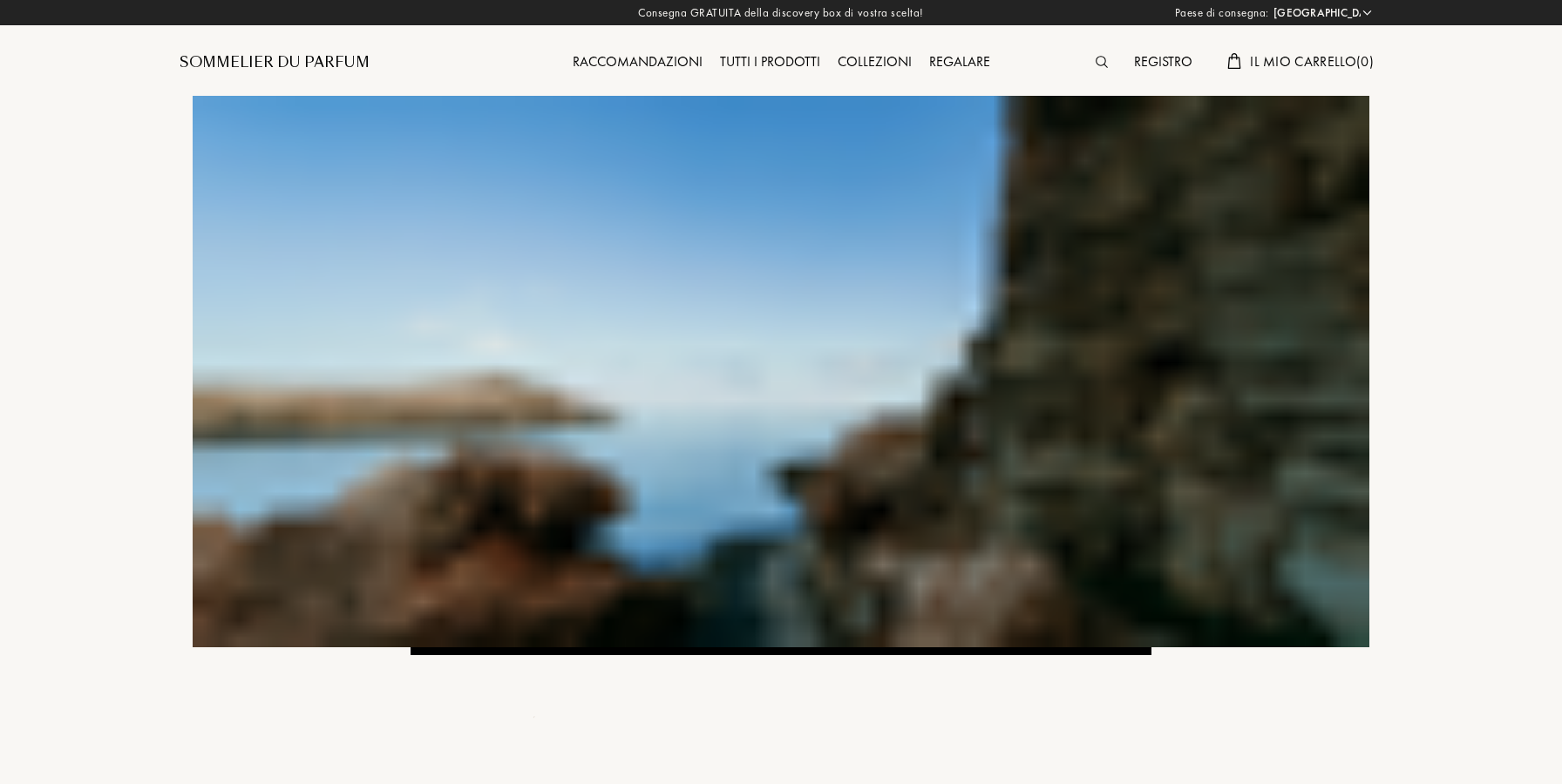
select select "ES"
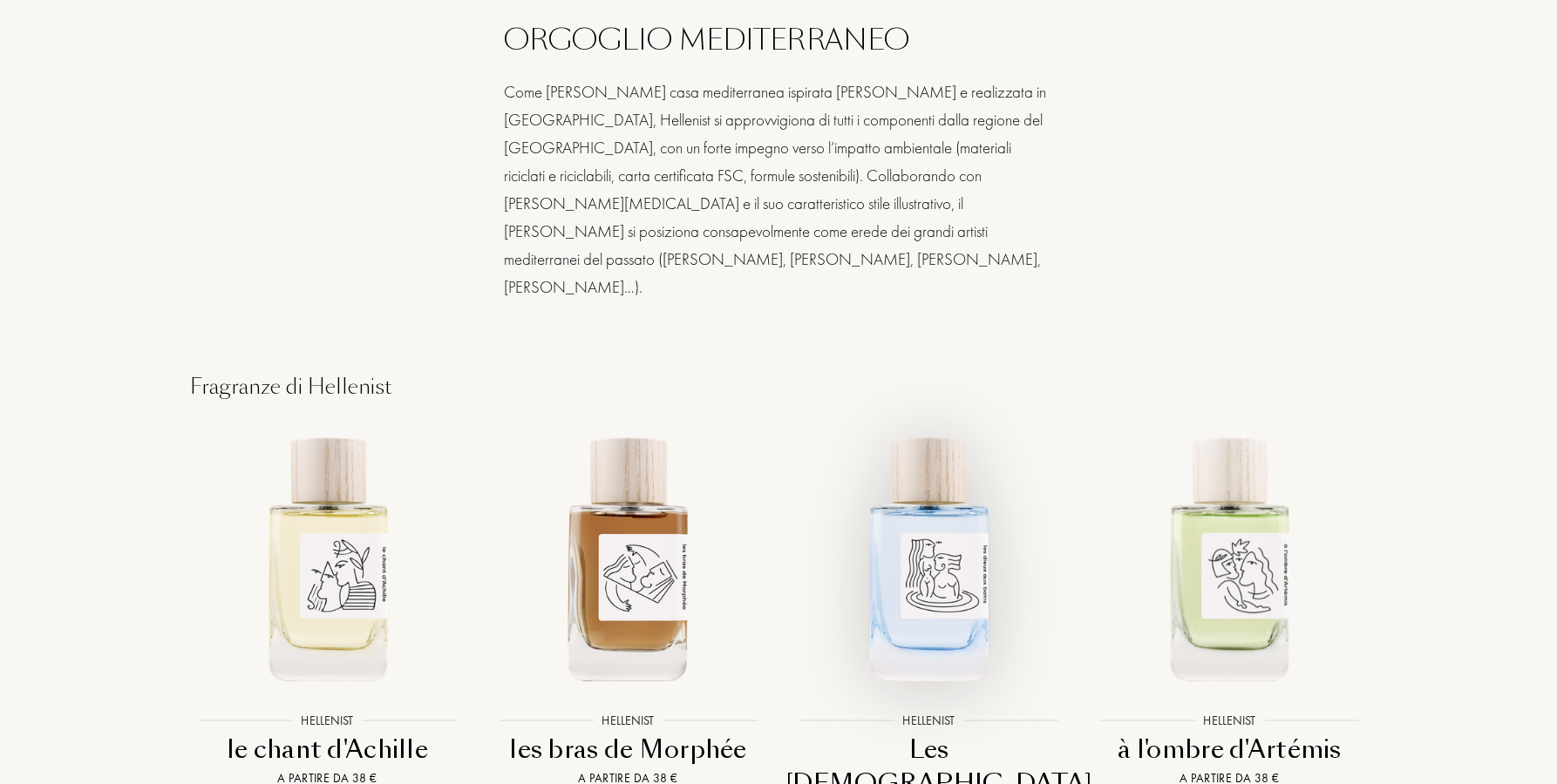
scroll to position [1870, 0]
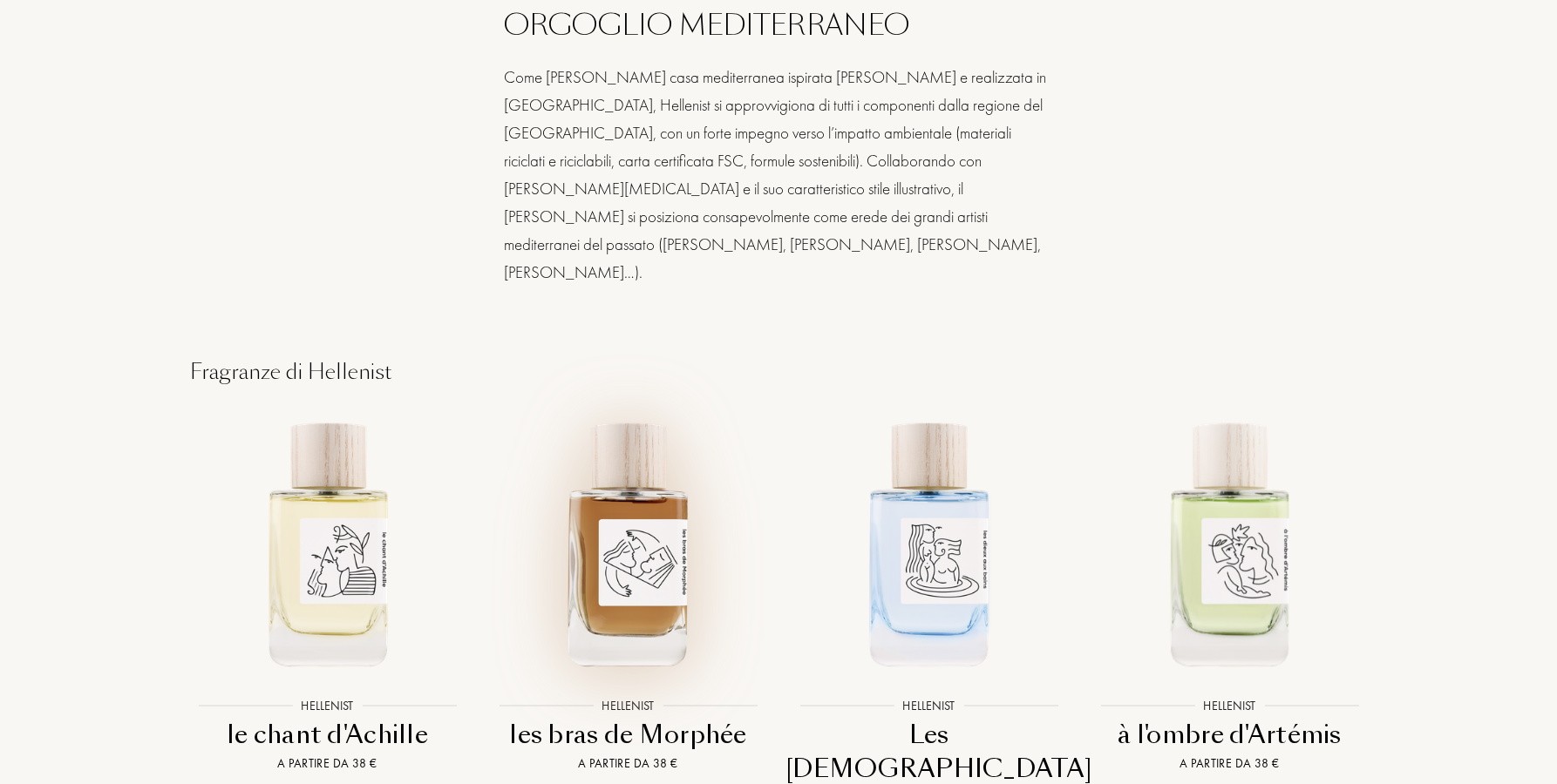
click at [648, 487] on img at bounding box center [628, 542] width 271 height 271
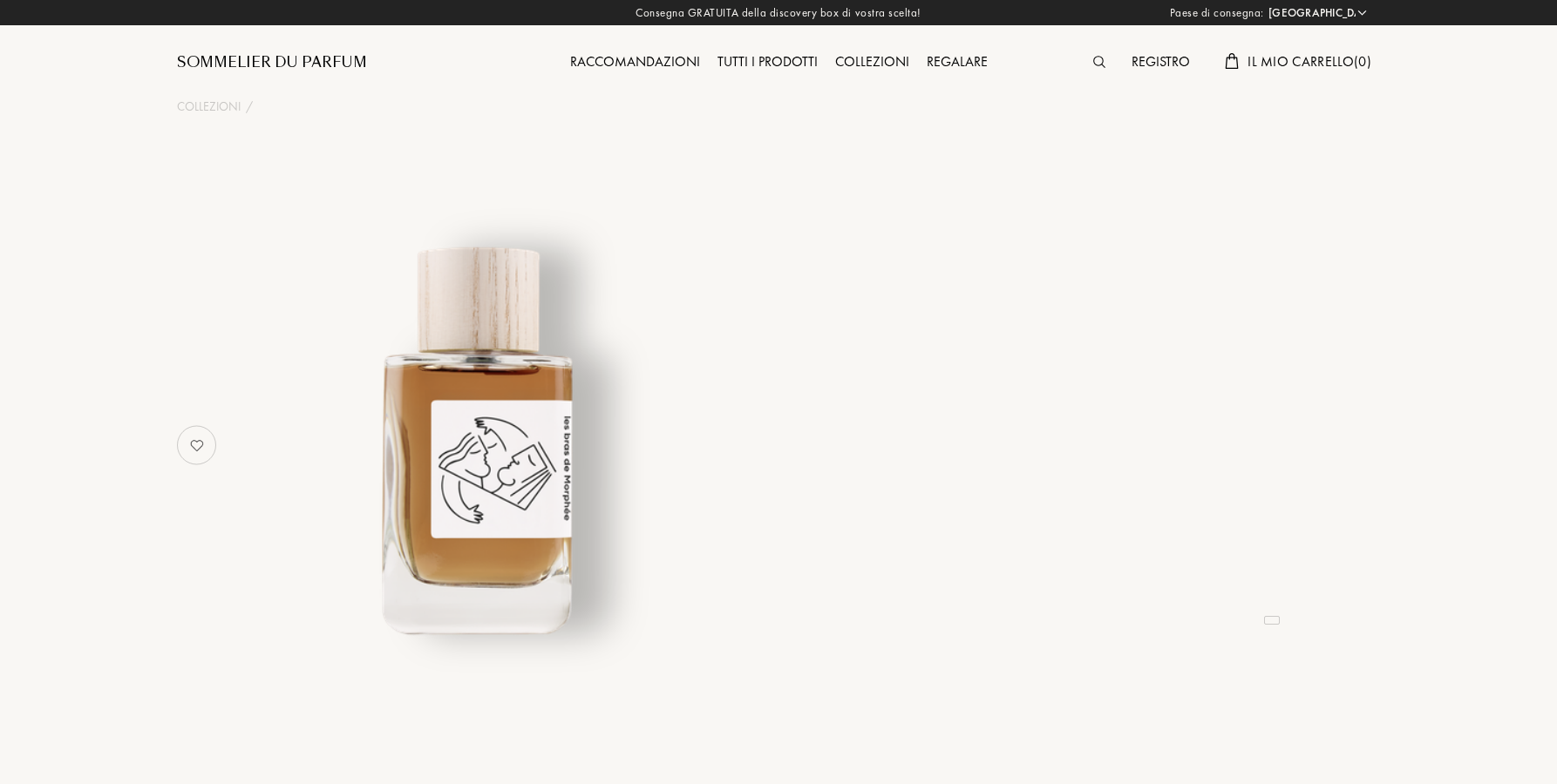
select select "ES"
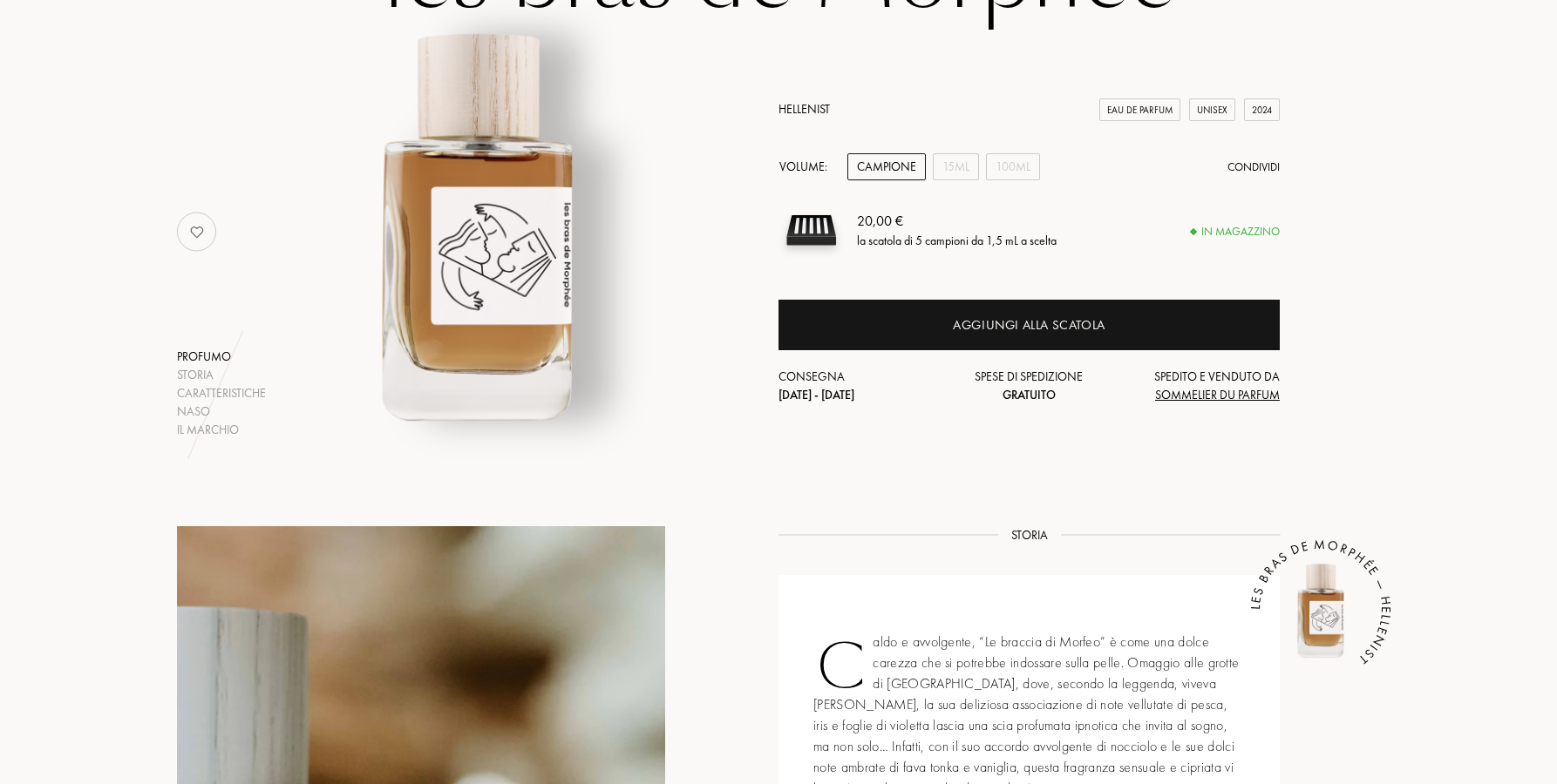
scroll to position [215, 0]
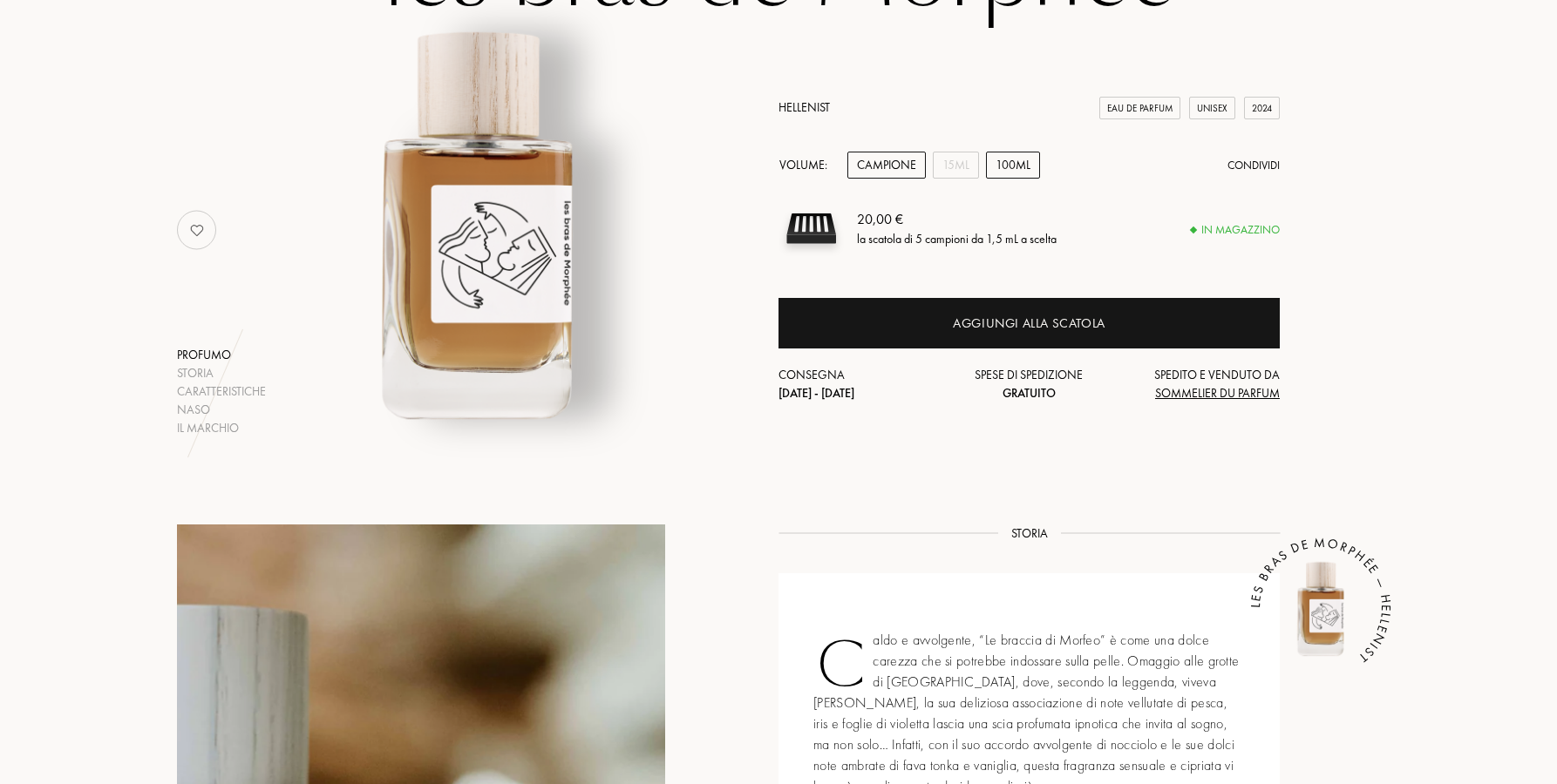
click at [1015, 168] on div "100mL" at bounding box center [1012, 166] width 54 height 27
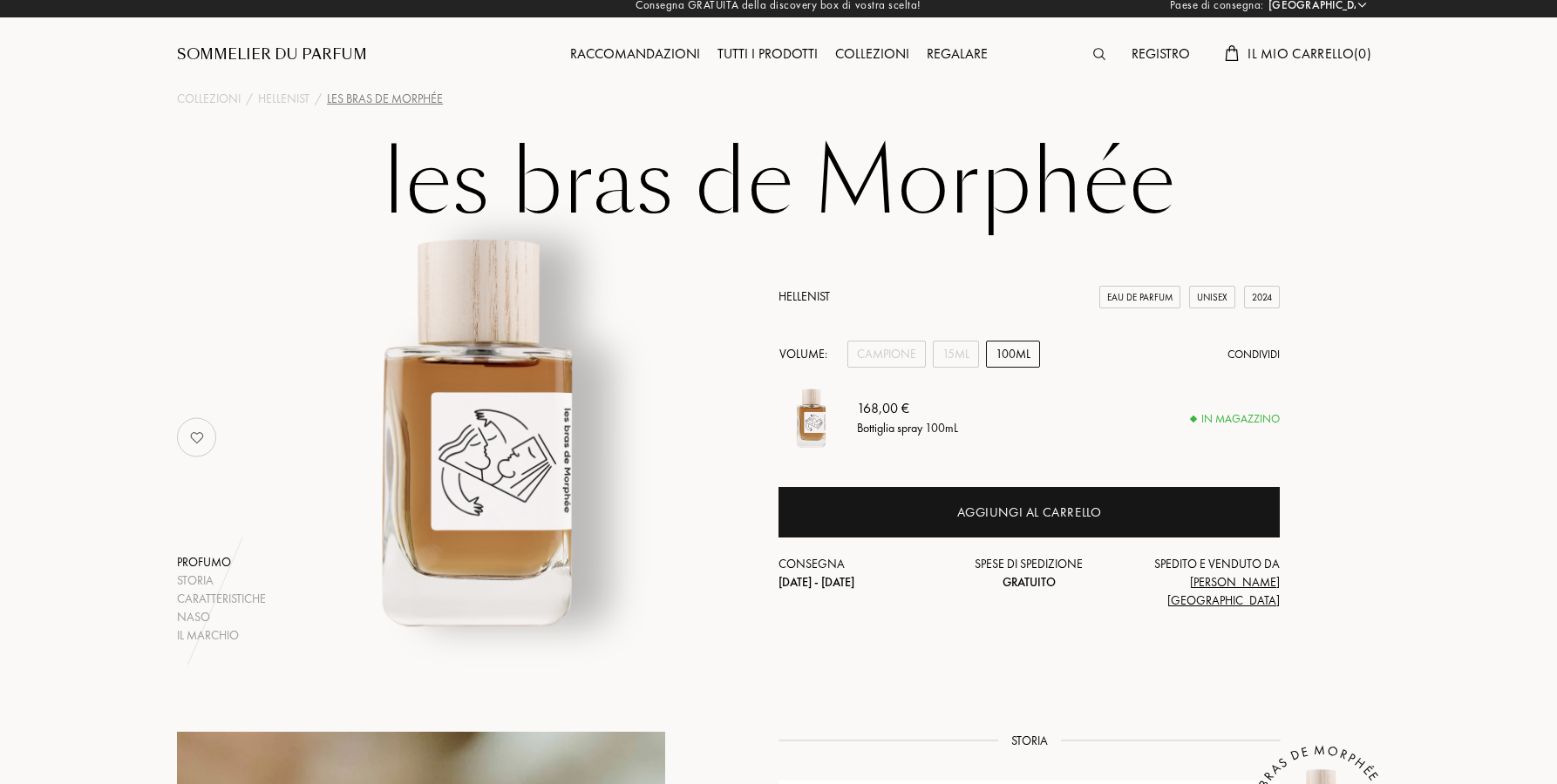
scroll to position [11, 0]
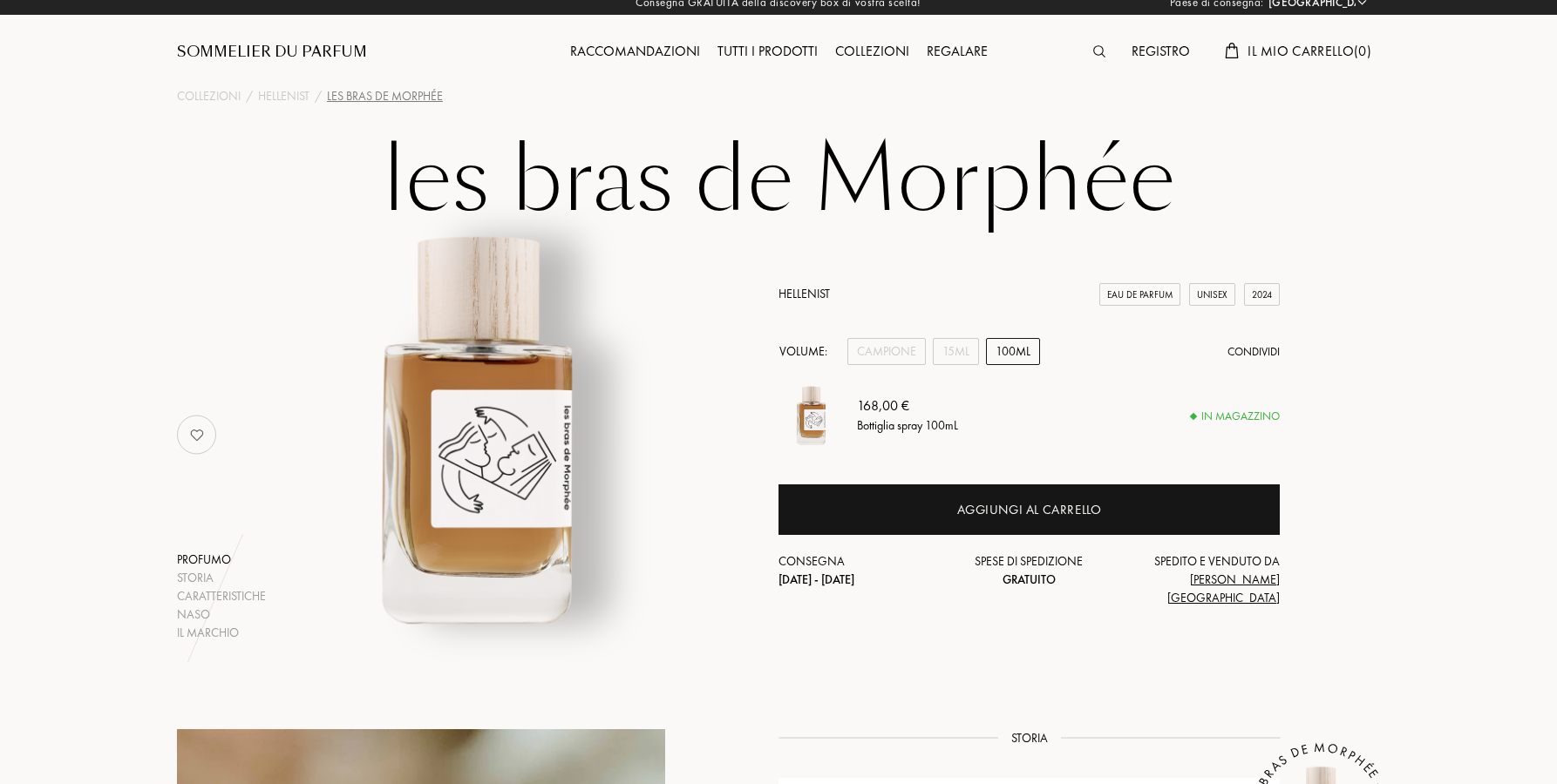
click at [1093, 50] on img at bounding box center [1099, 52] width 13 height 13
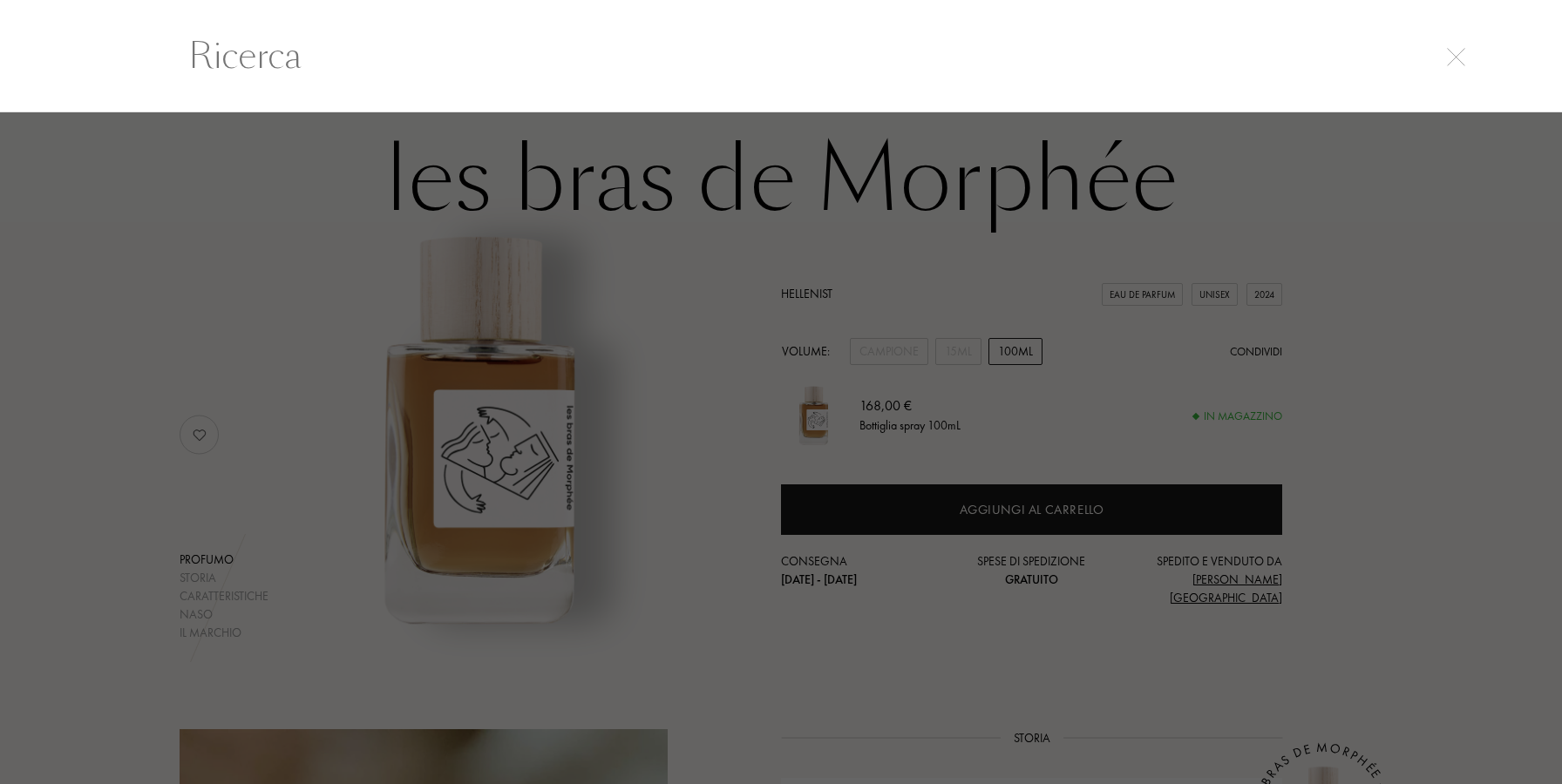
click at [310, 65] on input "text" at bounding box center [781, 56] width 1256 height 53
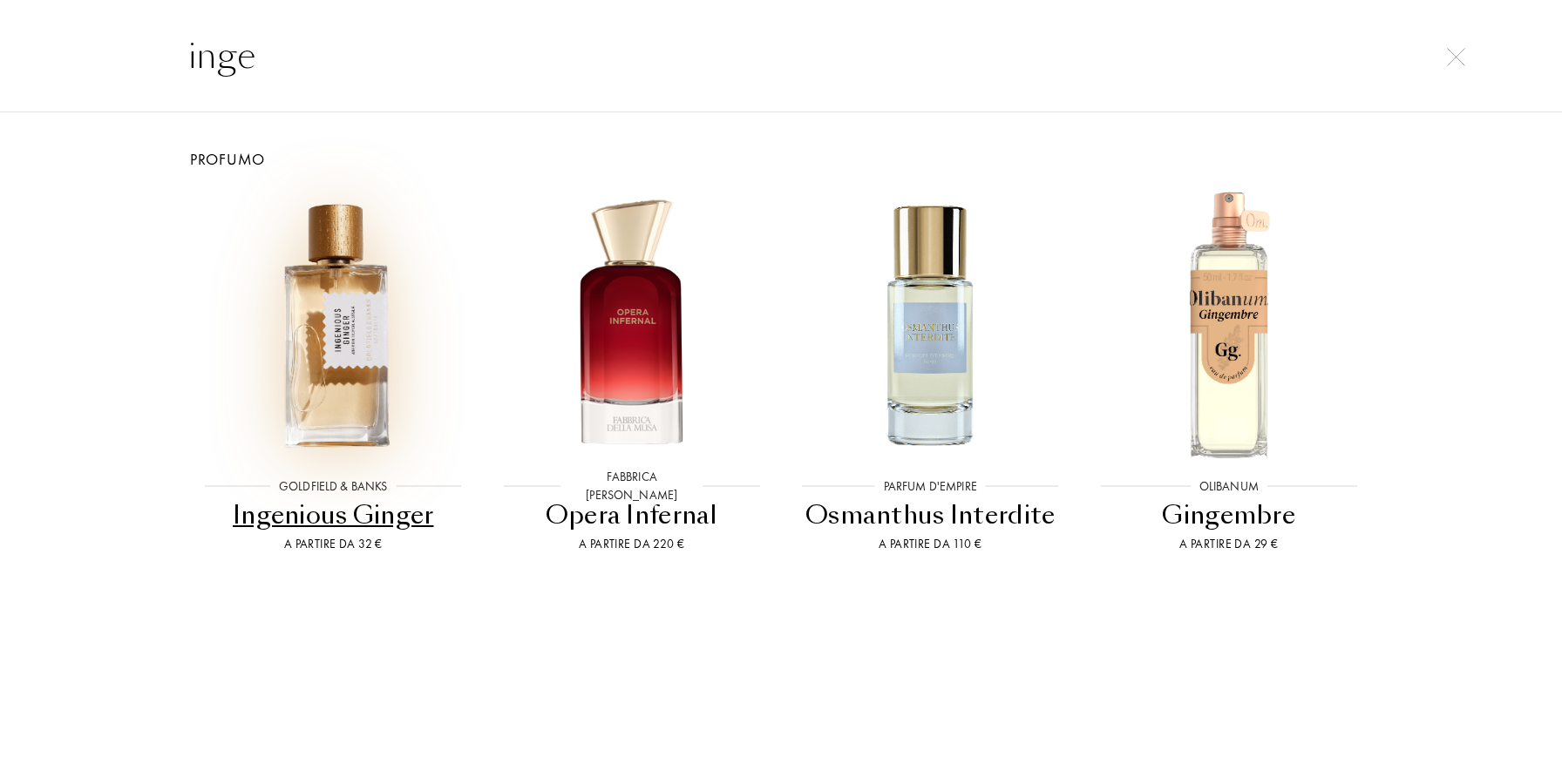
type input "inge"
click at [333, 337] on img at bounding box center [333, 324] width 269 height 269
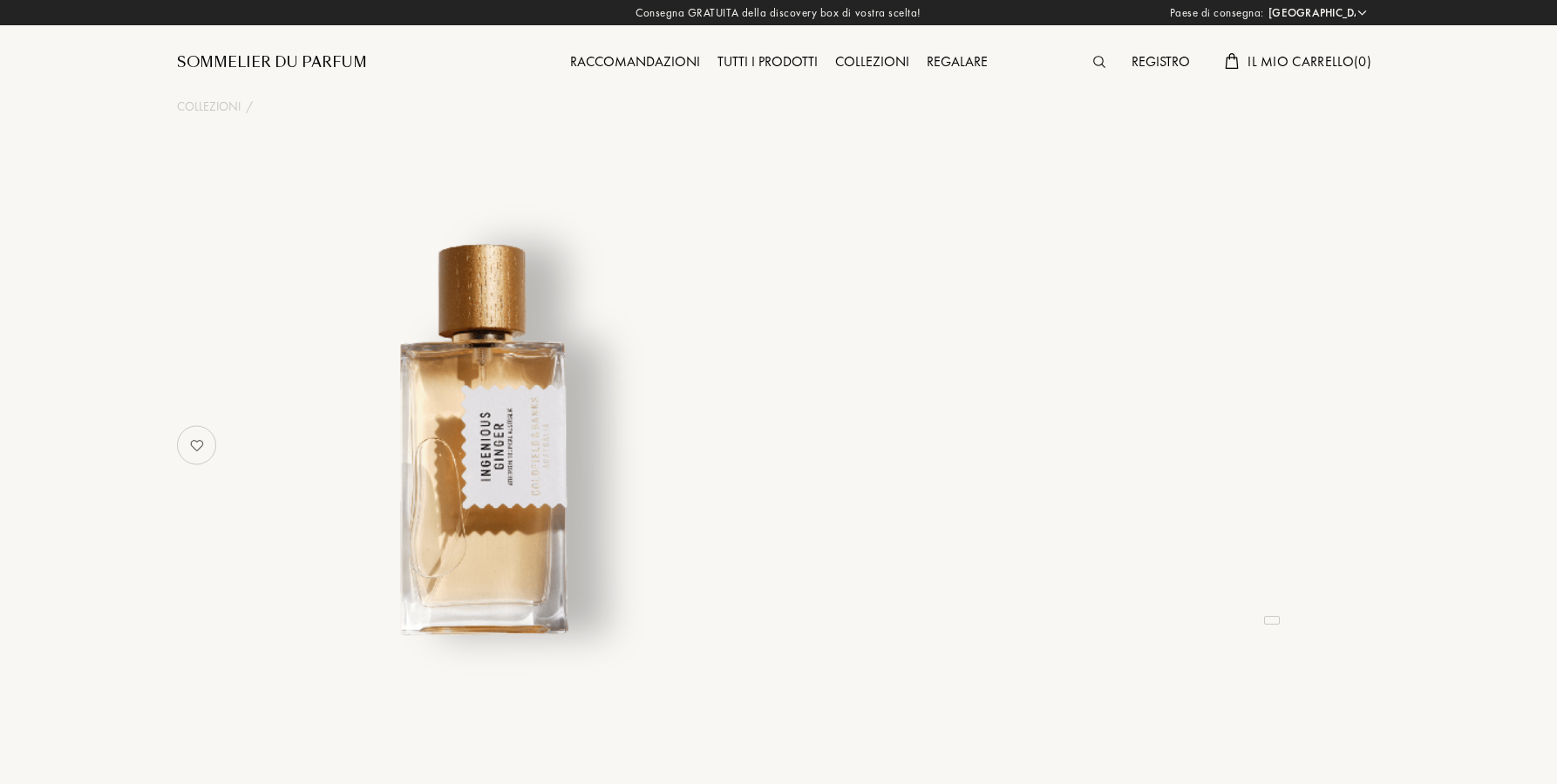
select select "ES"
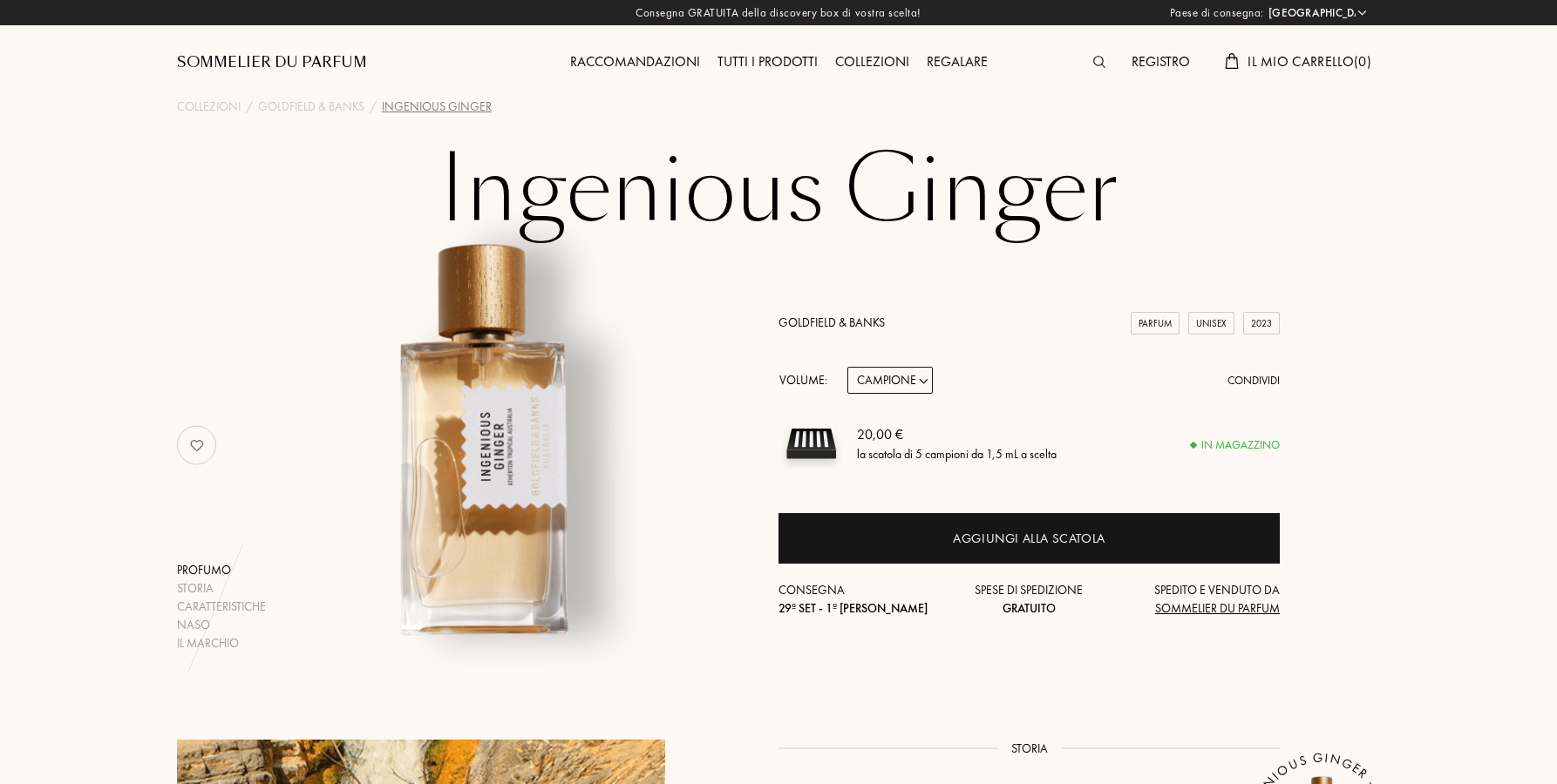
click at [918, 389] on select "Campione 10mL 50mL 100mL" at bounding box center [891, 381] width 86 height 27
select select "2"
click at [848, 367] on select "Campione 10mL 50mL 100mL" at bounding box center [891, 381] width 86 height 27
select select "2"
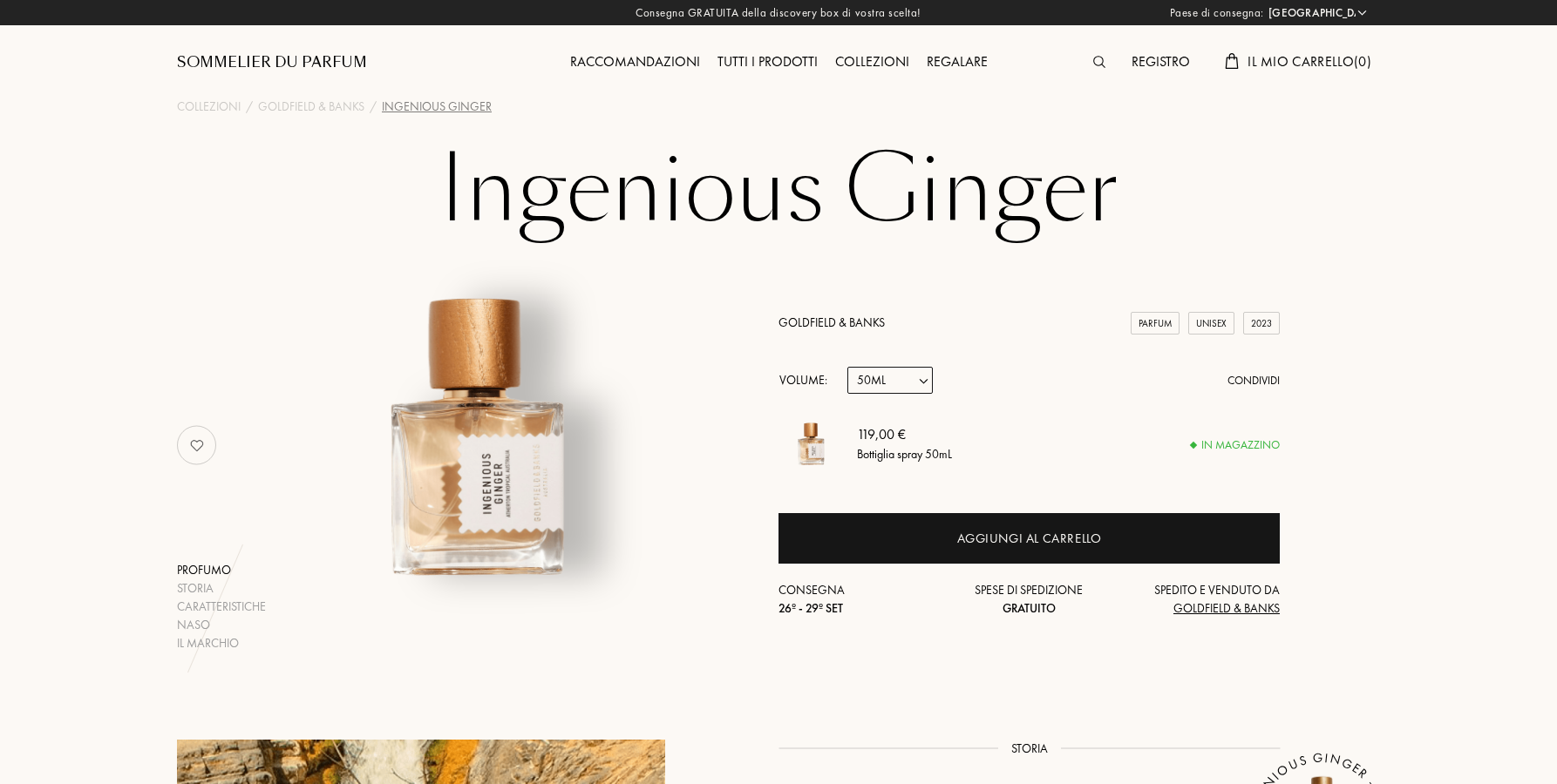
click at [907, 382] on select "Campione 10mL 50mL 100mL" at bounding box center [891, 381] width 86 height 27
select select "3"
click at [848, 367] on select "Campione 10mL 50mL 100mL" at bounding box center [891, 381] width 86 height 27
select select "3"
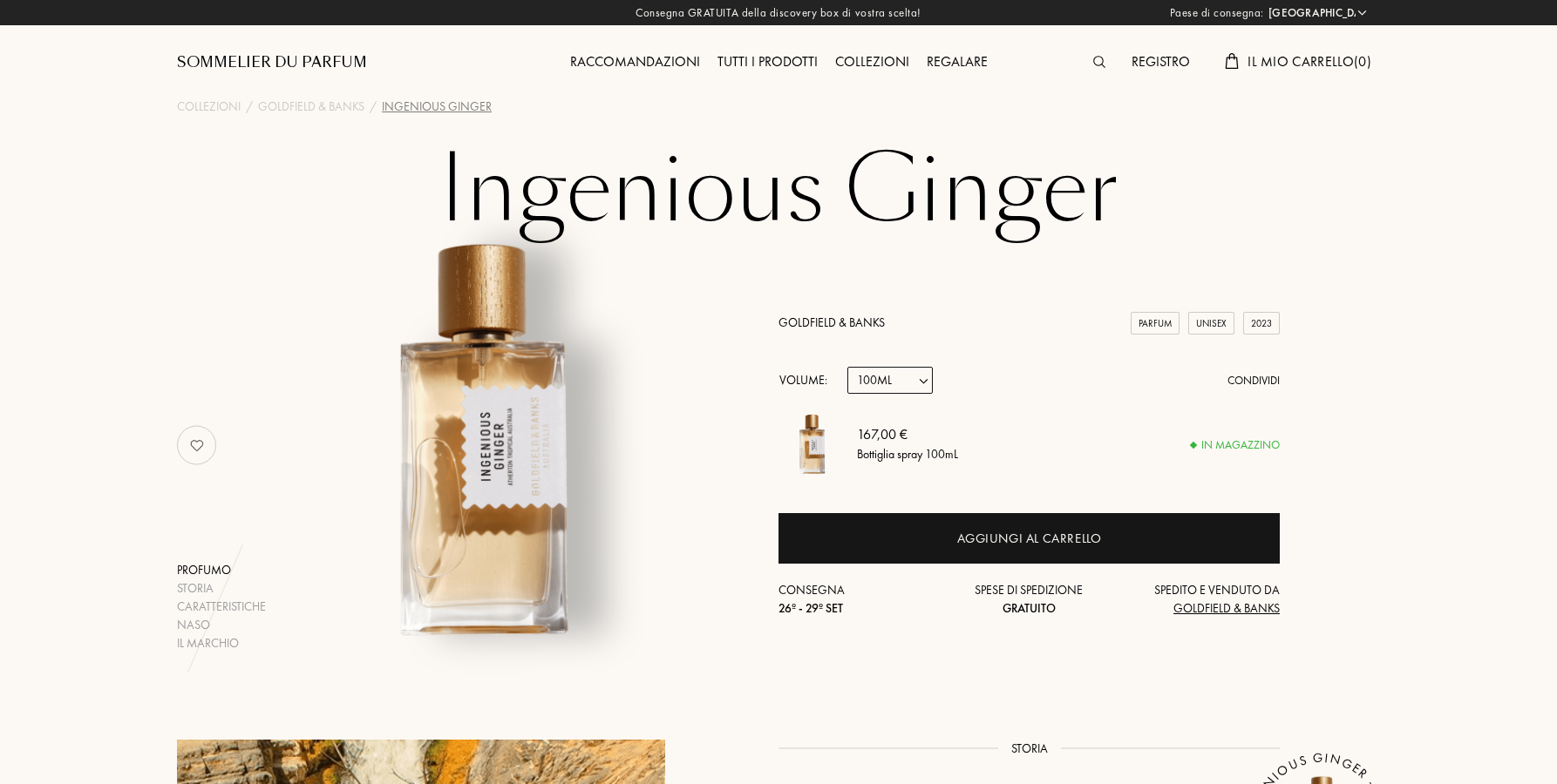
click at [915, 387] on select "Campione 10mL 50mL 100mL" at bounding box center [891, 381] width 86 height 27
select select "2"
click at [848, 367] on select "Campione 10mL 50mL 100mL" at bounding box center [891, 381] width 86 height 27
select select "2"
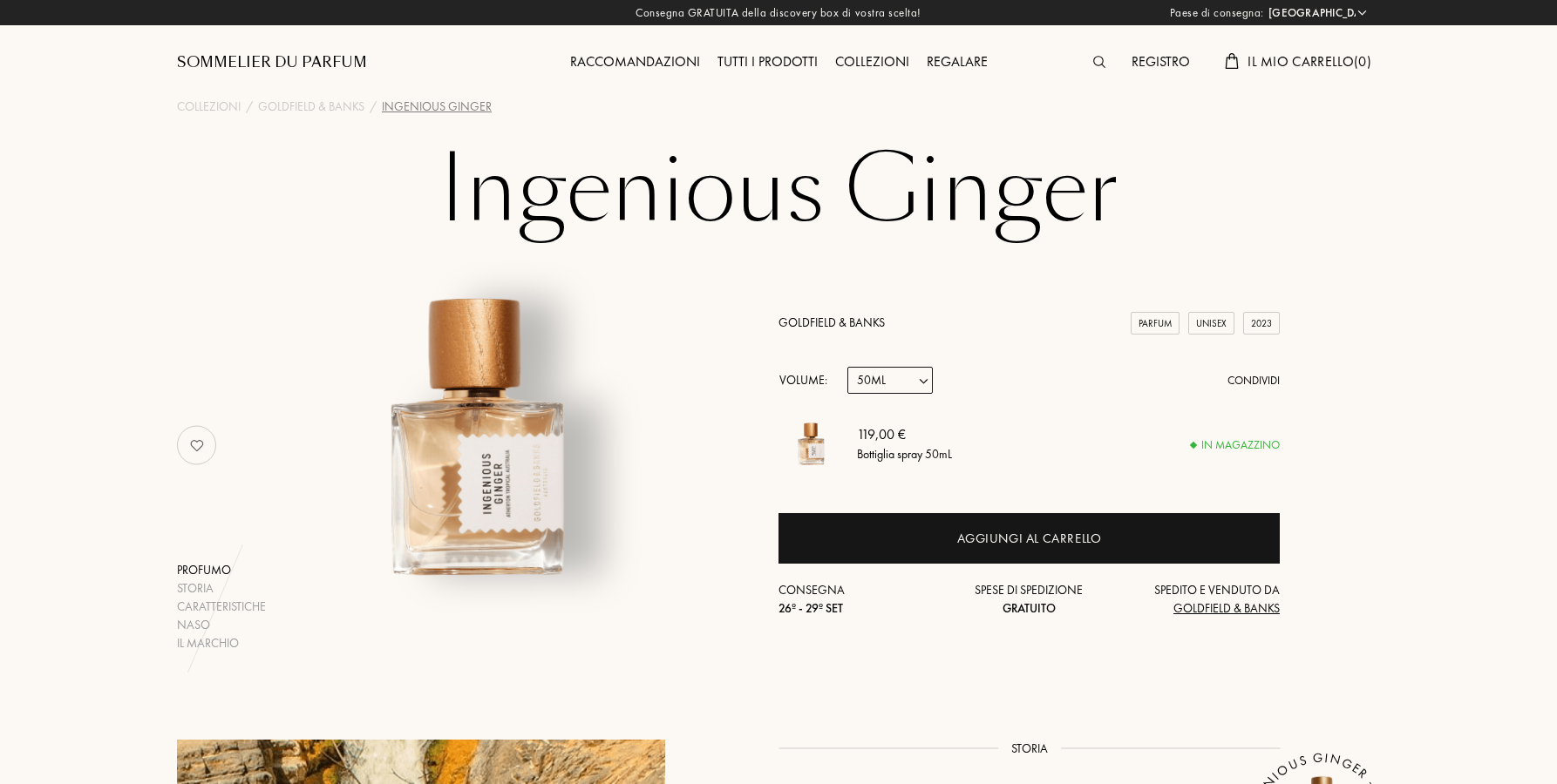
click at [824, 324] on link "Goldfield & Banks" at bounding box center [831, 322] width 106 height 16
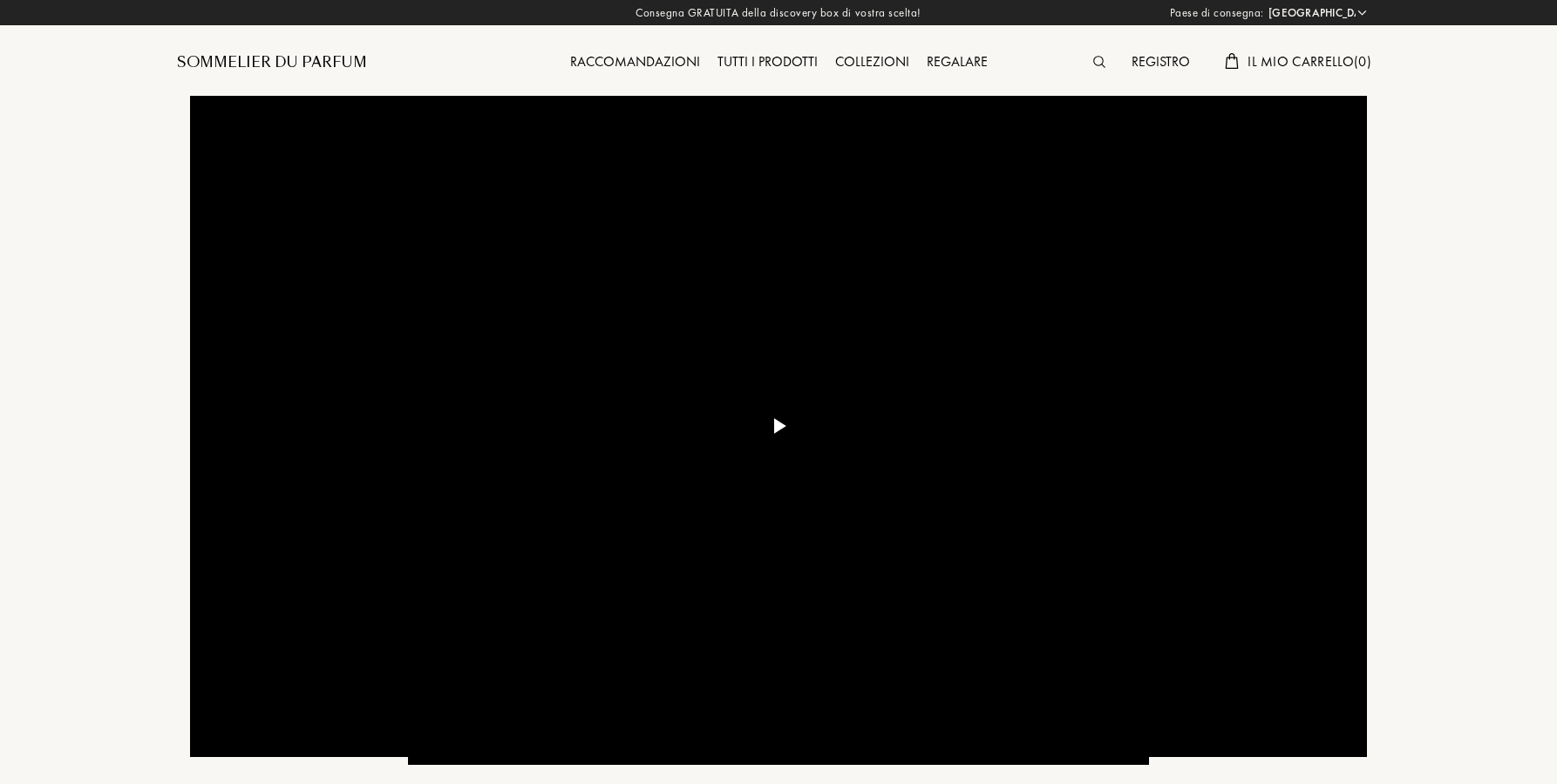
select select "ES"
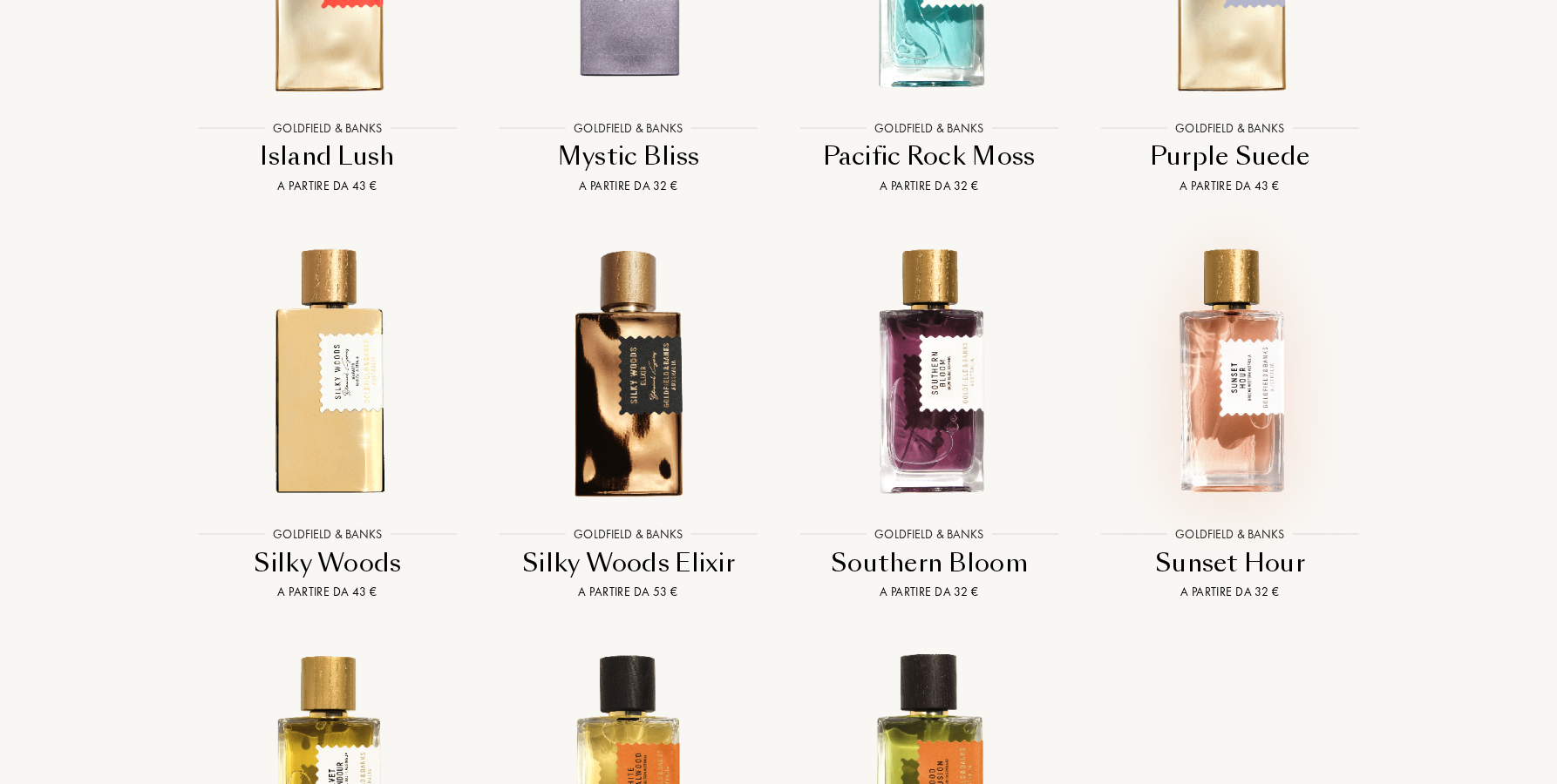
scroll to position [2281, 0]
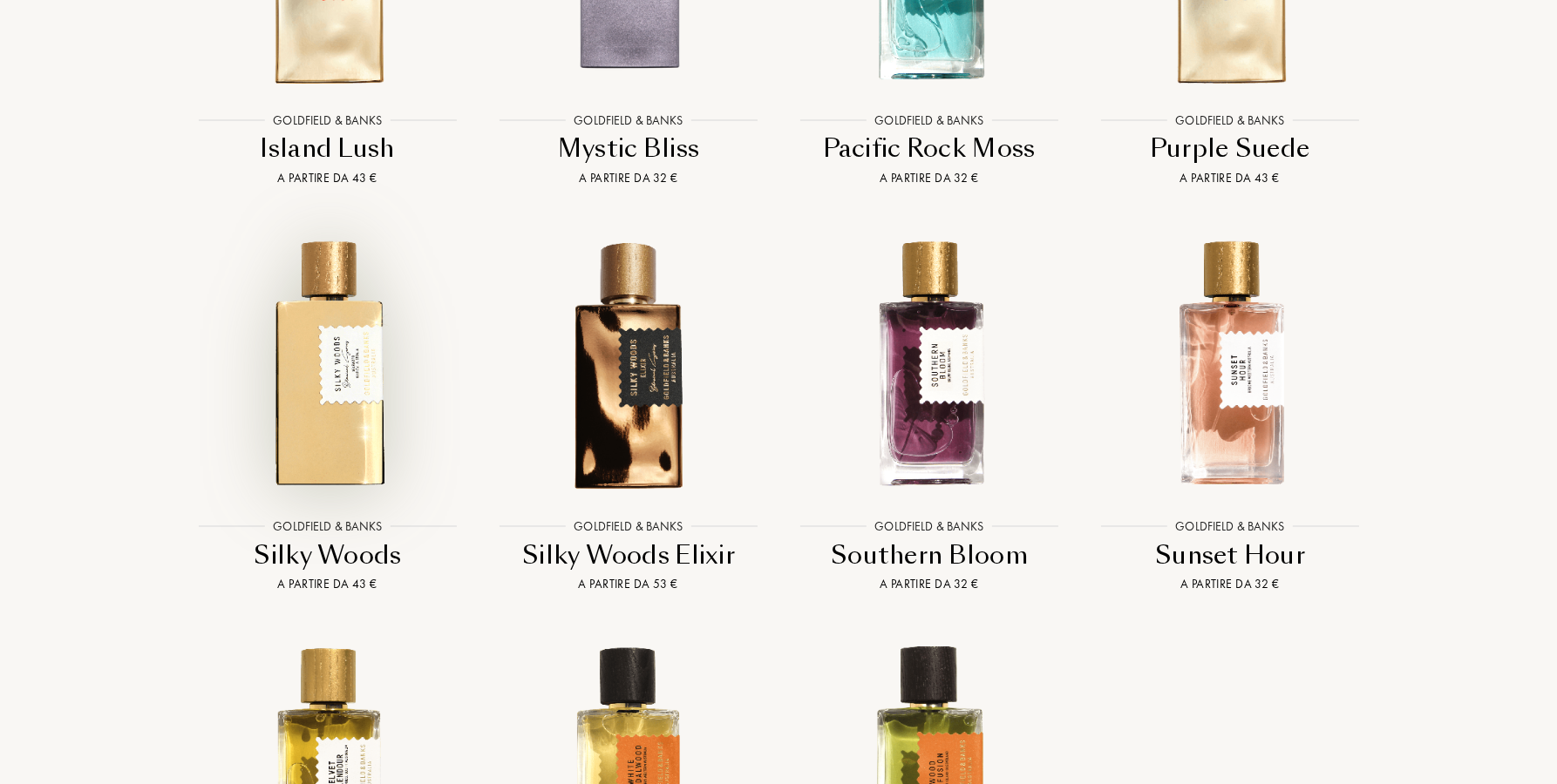
click at [329, 418] on img at bounding box center [327, 363] width 271 height 271
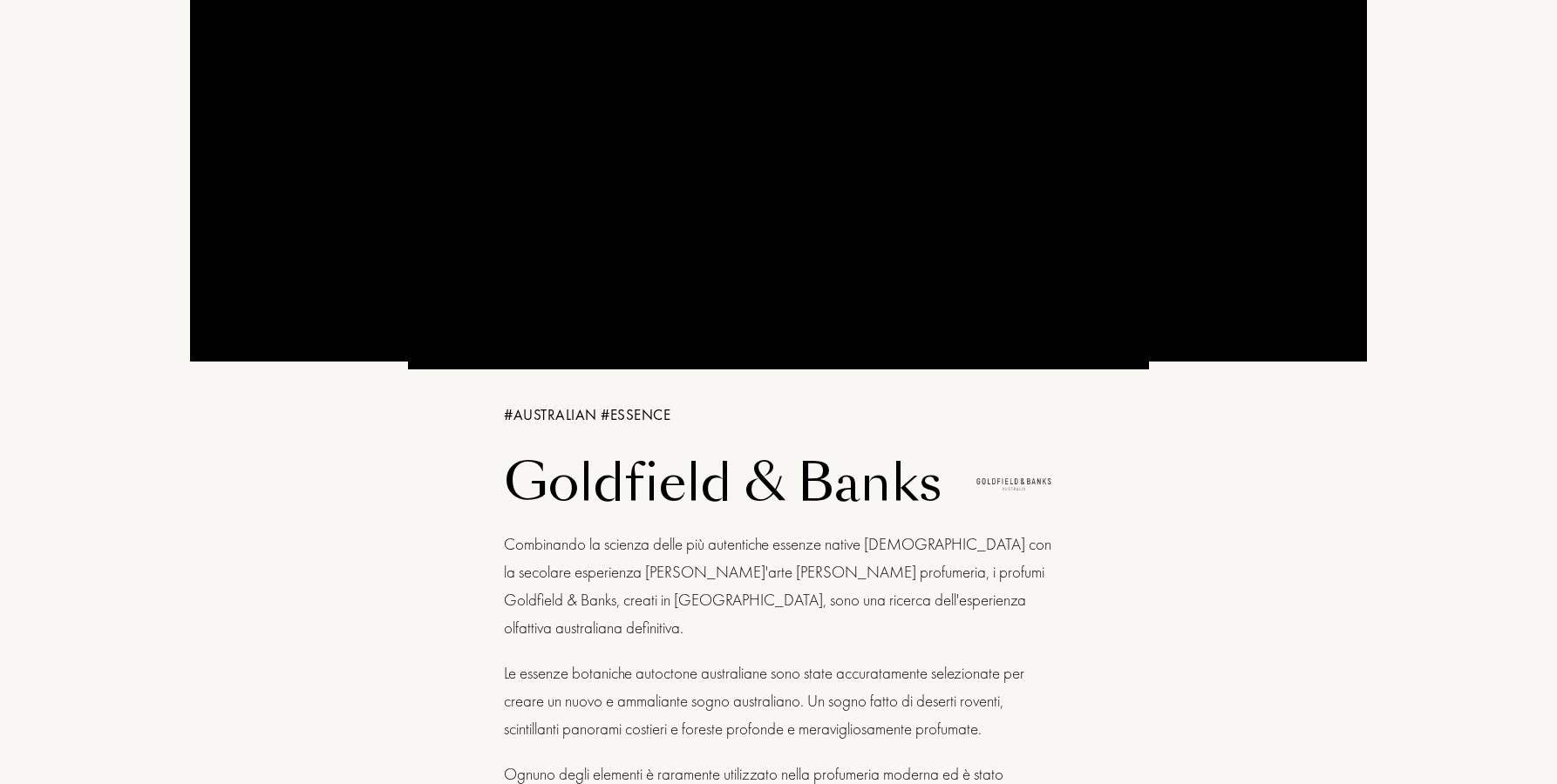
scroll to position [0, 0]
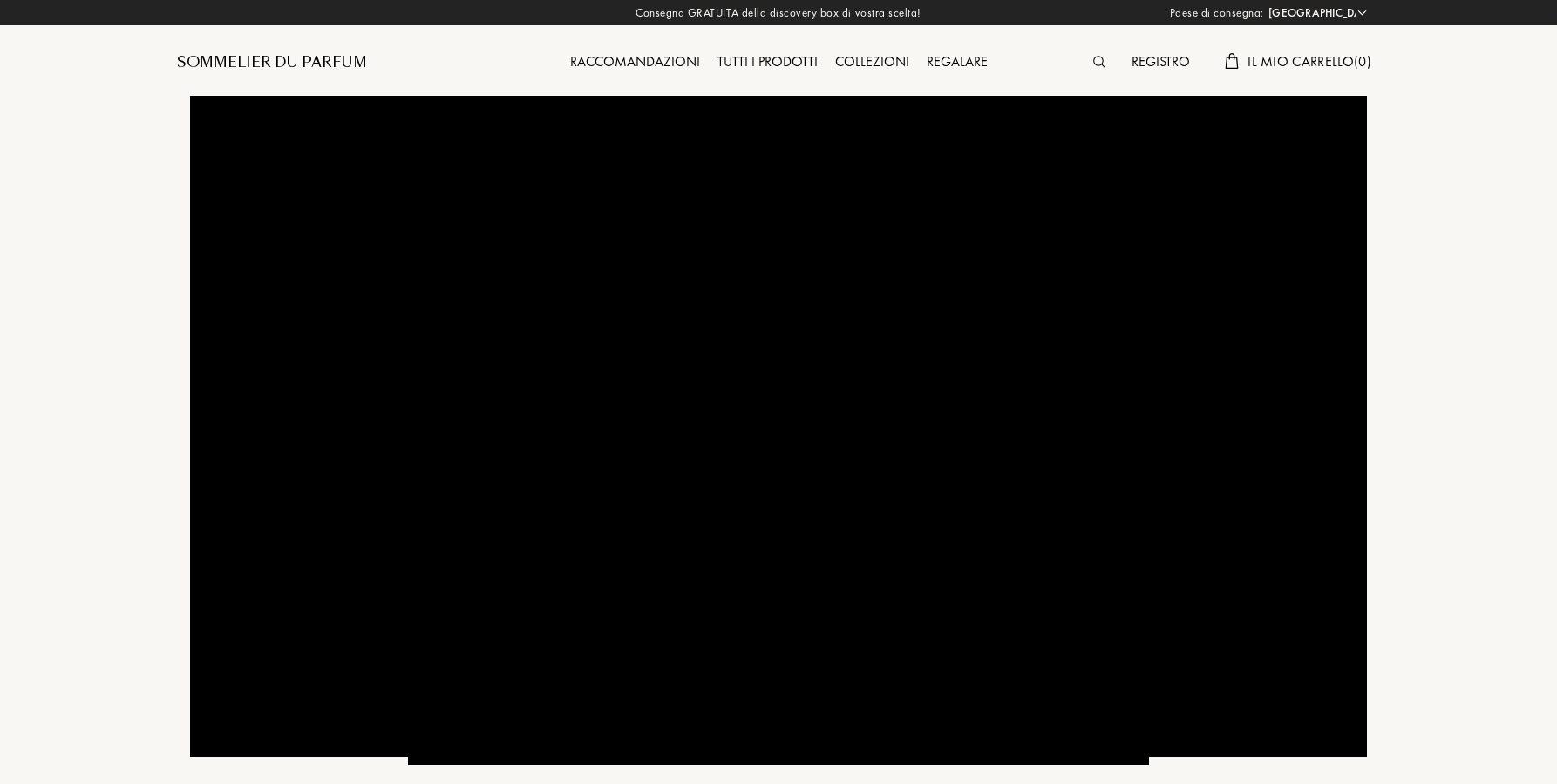
click at [783, 61] on div "Tutti i prodotti" at bounding box center [767, 62] width 118 height 22
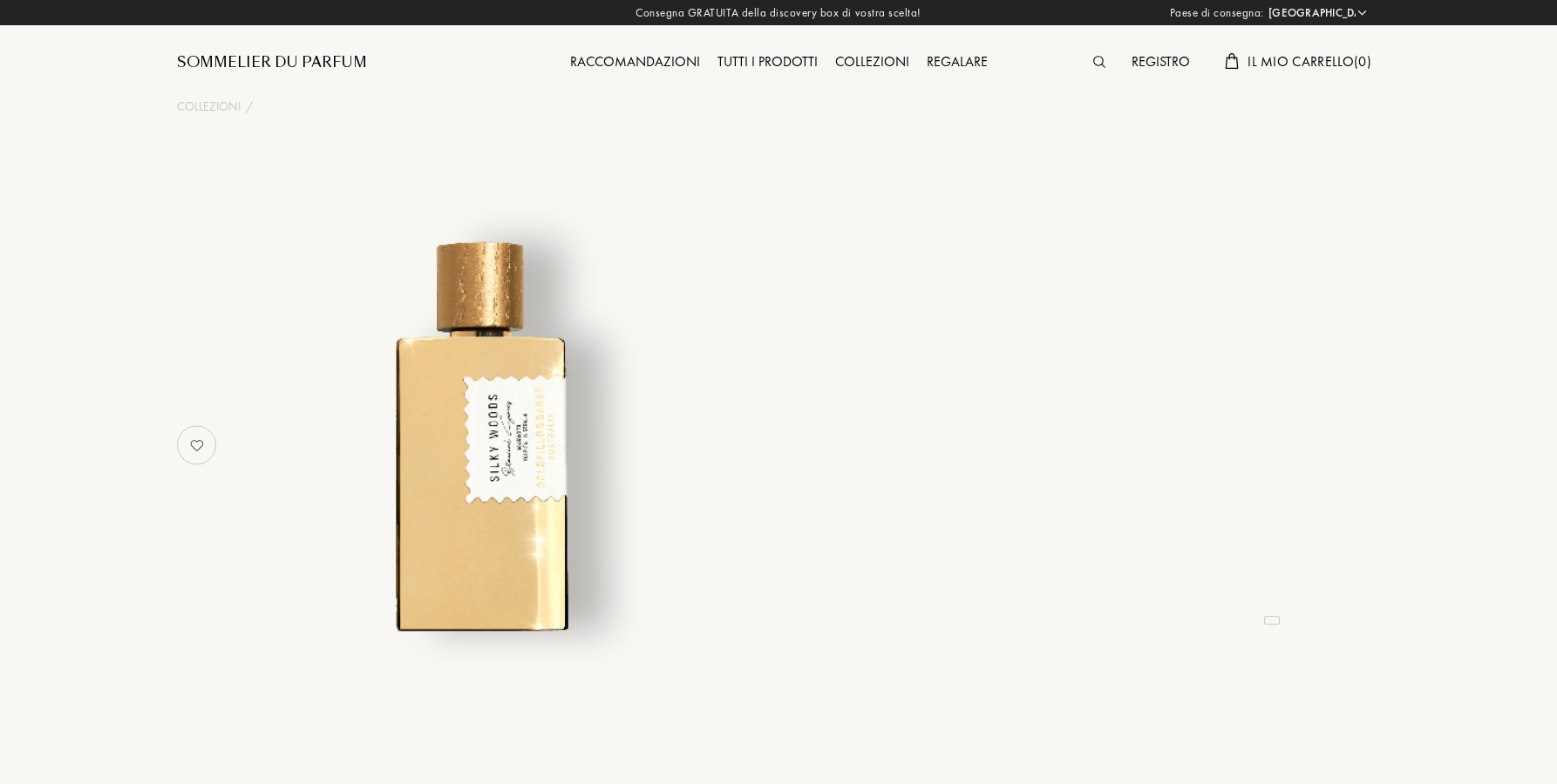
select select "ES"
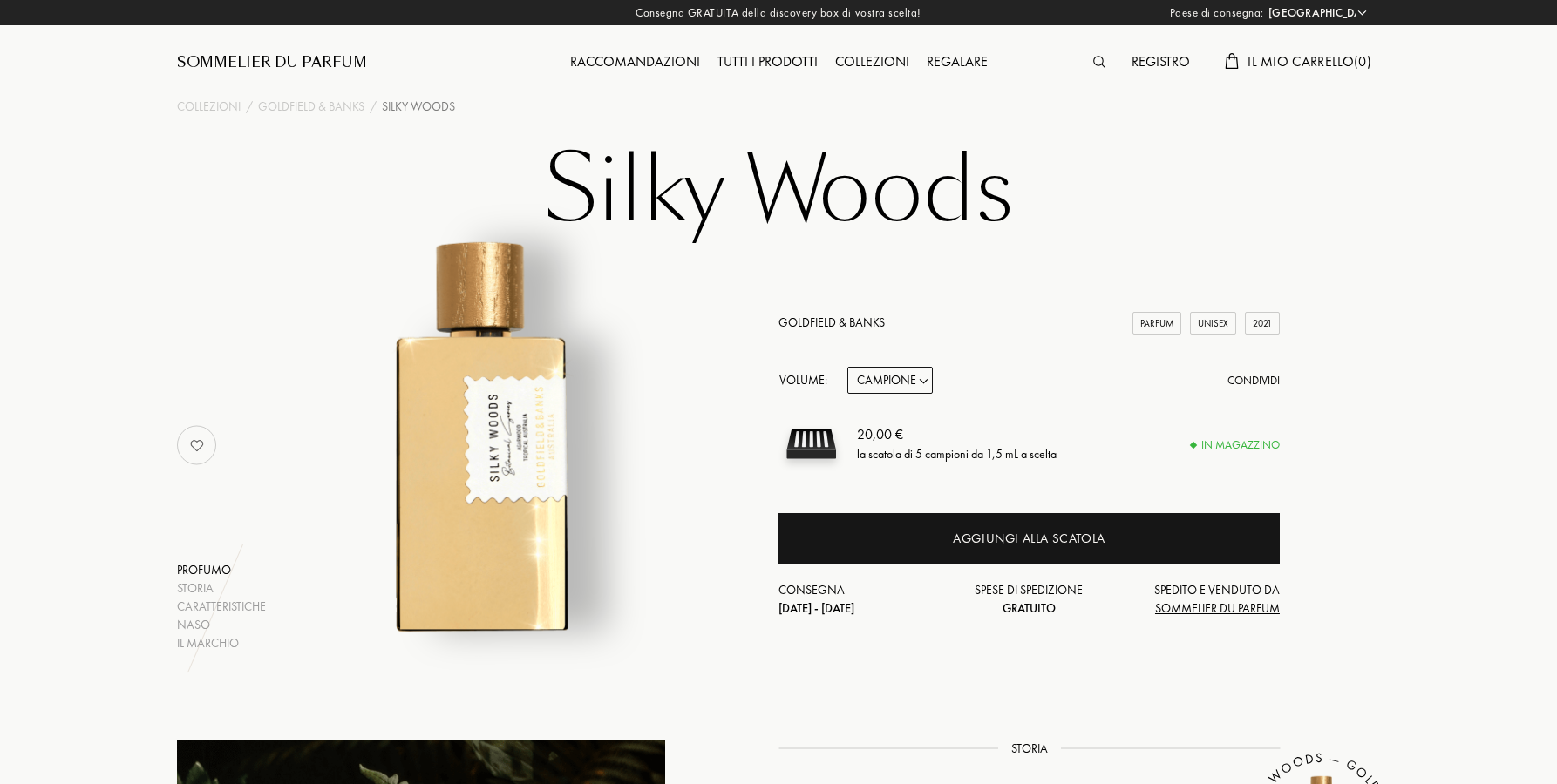
click at [885, 386] on select "Campione 10mL 50mL 100mL" at bounding box center [891, 381] width 86 height 27
select select "2"
click at [848, 367] on select "Campione 10mL 50mL 100mL" at bounding box center [891, 381] width 86 height 27
select select "2"
click at [859, 386] on select "Campione 10mL 50mL 100mL" at bounding box center [891, 381] width 86 height 27
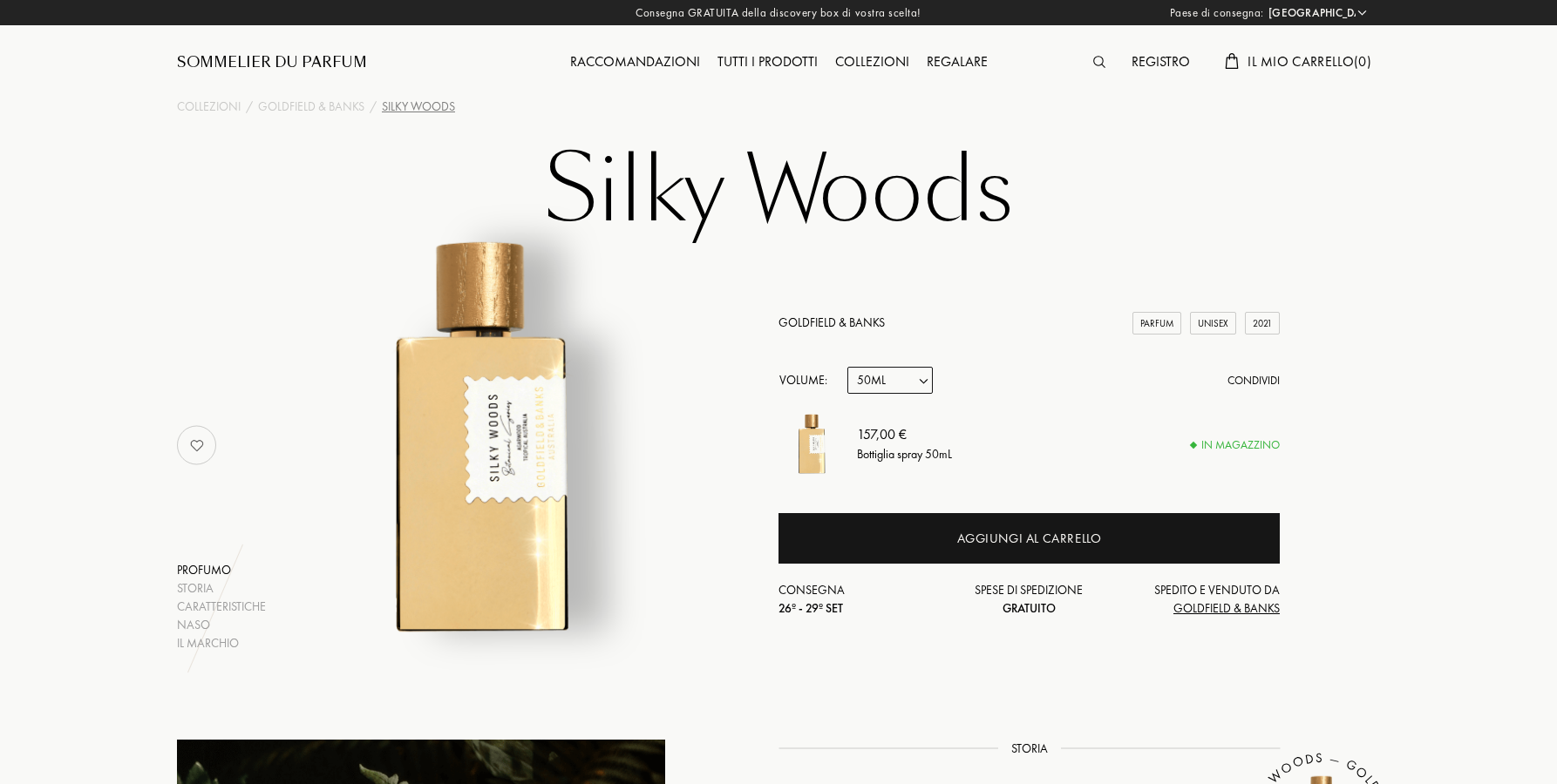
select select "3"
click at [848, 367] on select "Campione 10mL 50mL 100mL" at bounding box center [891, 381] width 86 height 27
select select "3"
click at [892, 385] on select "Campione 10mL 50mL 100mL" at bounding box center [891, 381] width 86 height 27
select select "2"
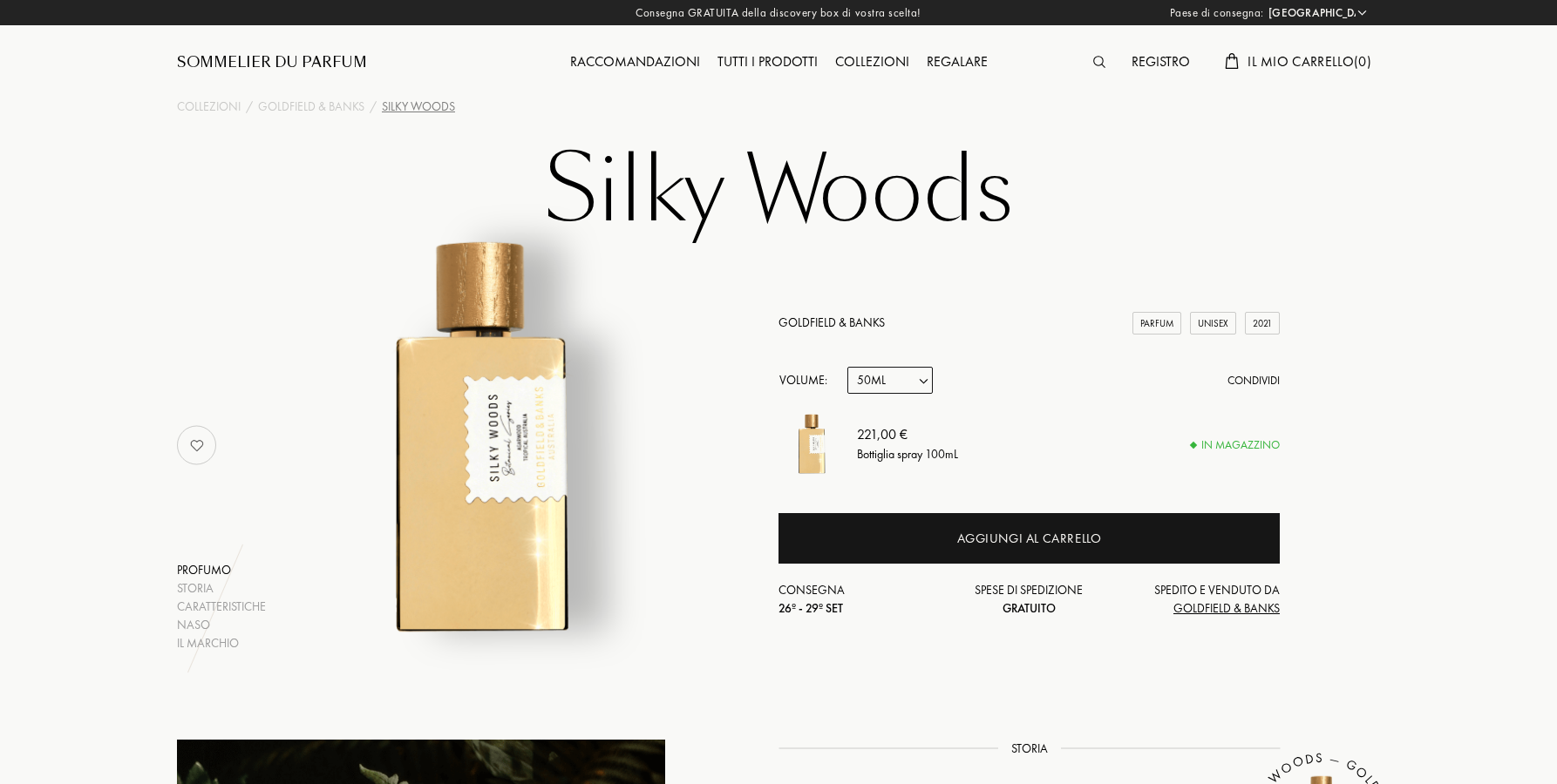
click at [848, 367] on select "Campione 10mL 50mL 100mL" at bounding box center [891, 381] width 86 height 27
select select "2"
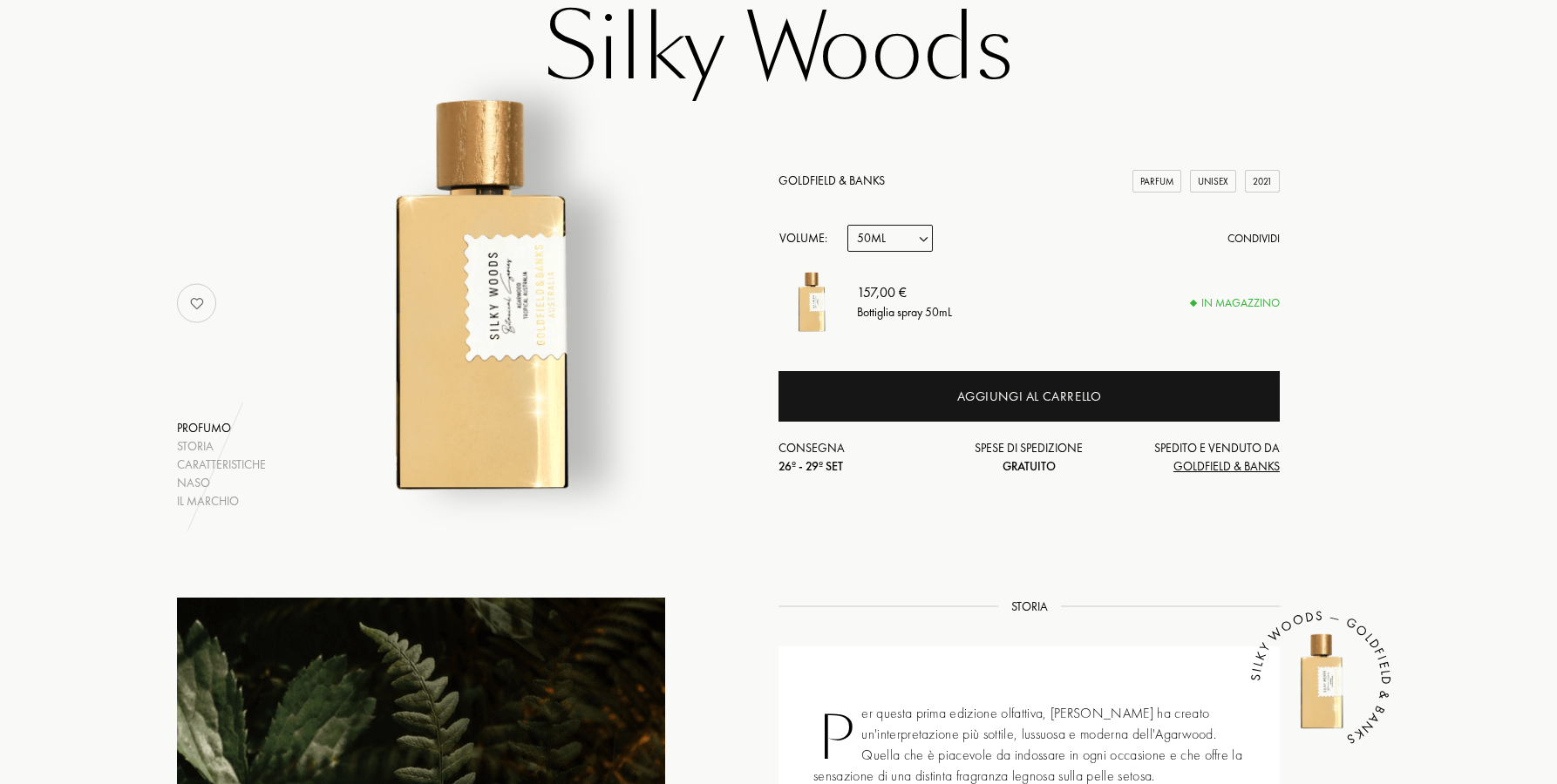
scroll to position [135, 0]
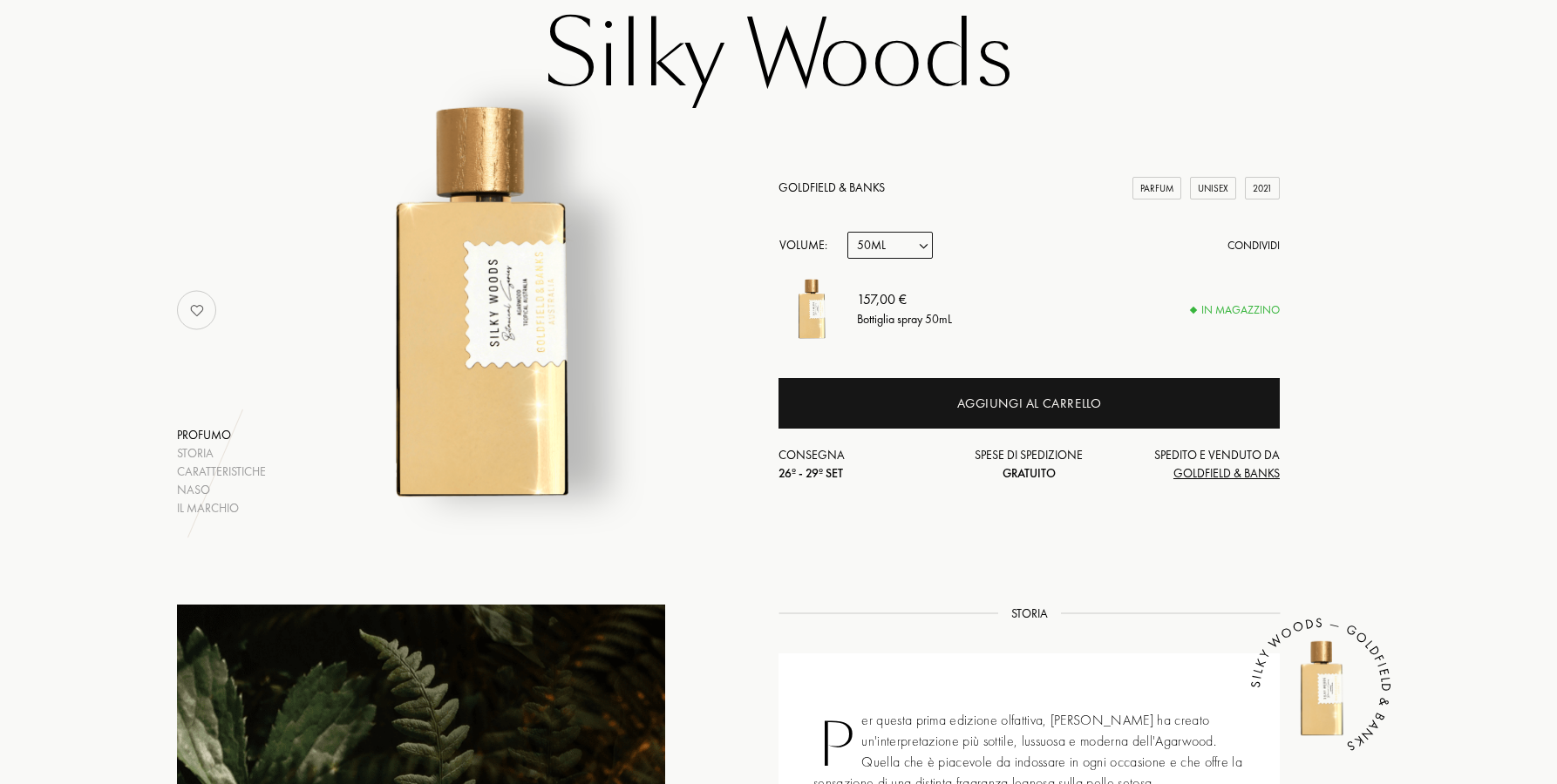
click at [891, 243] on select "Campione 10mL 50mL 100mL" at bounding box center [891, 245] width 86 height 27
select select "1"
click at [848, 232] on select "Campione 10mL 50mL 100mL" at bounding box center [891, 245] width 86 height 27
select select "1"
click at [905, 238] on select "Campione 10mL 50mL 100mL" at bounding box center [891, 245] width 86 height 27
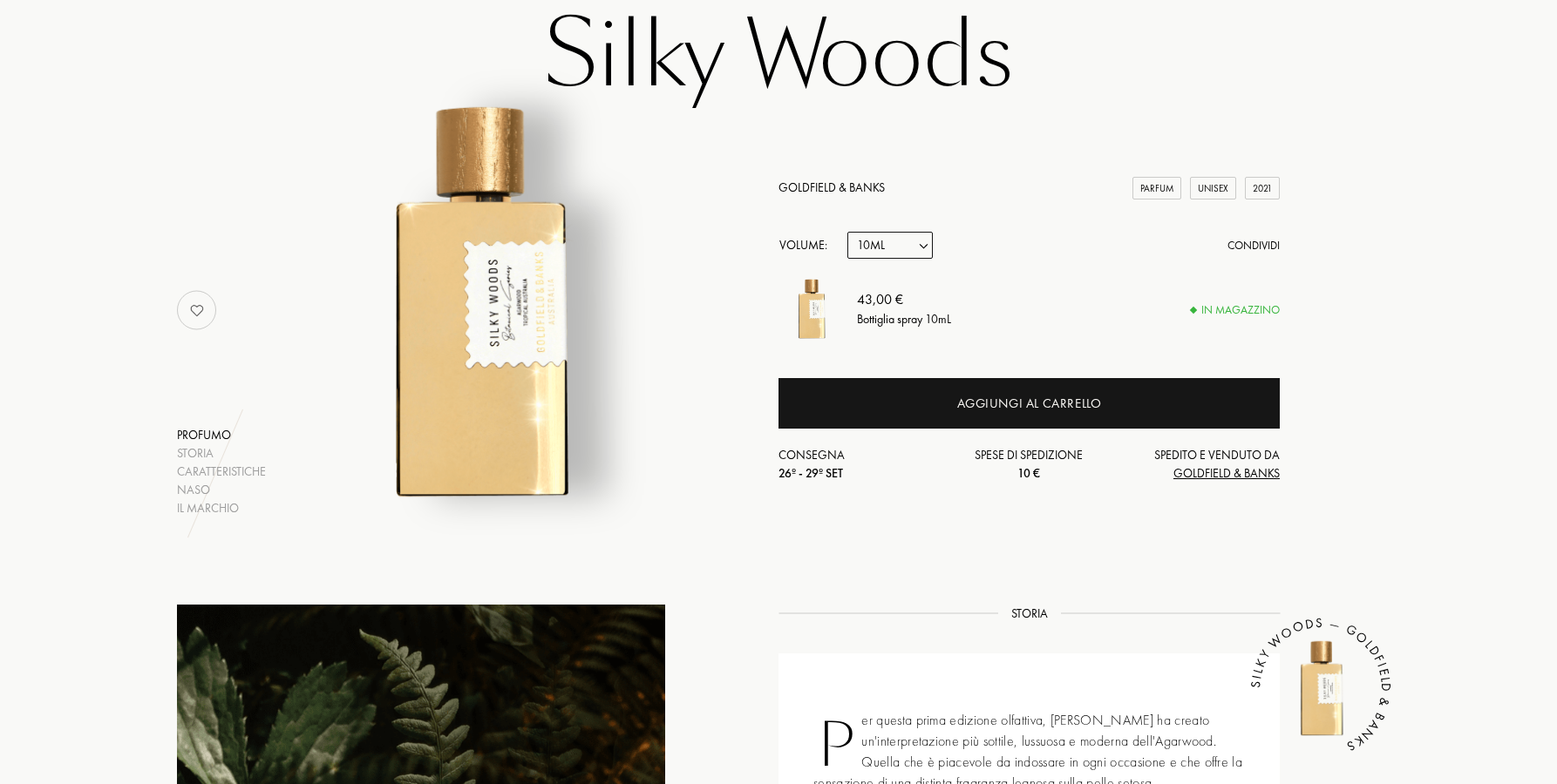
select select "2"
click at [848, 232] on select "Campione 10mL 50mL 100mL" at bounding box center [891, 245] width 86 height 27
select select "2"
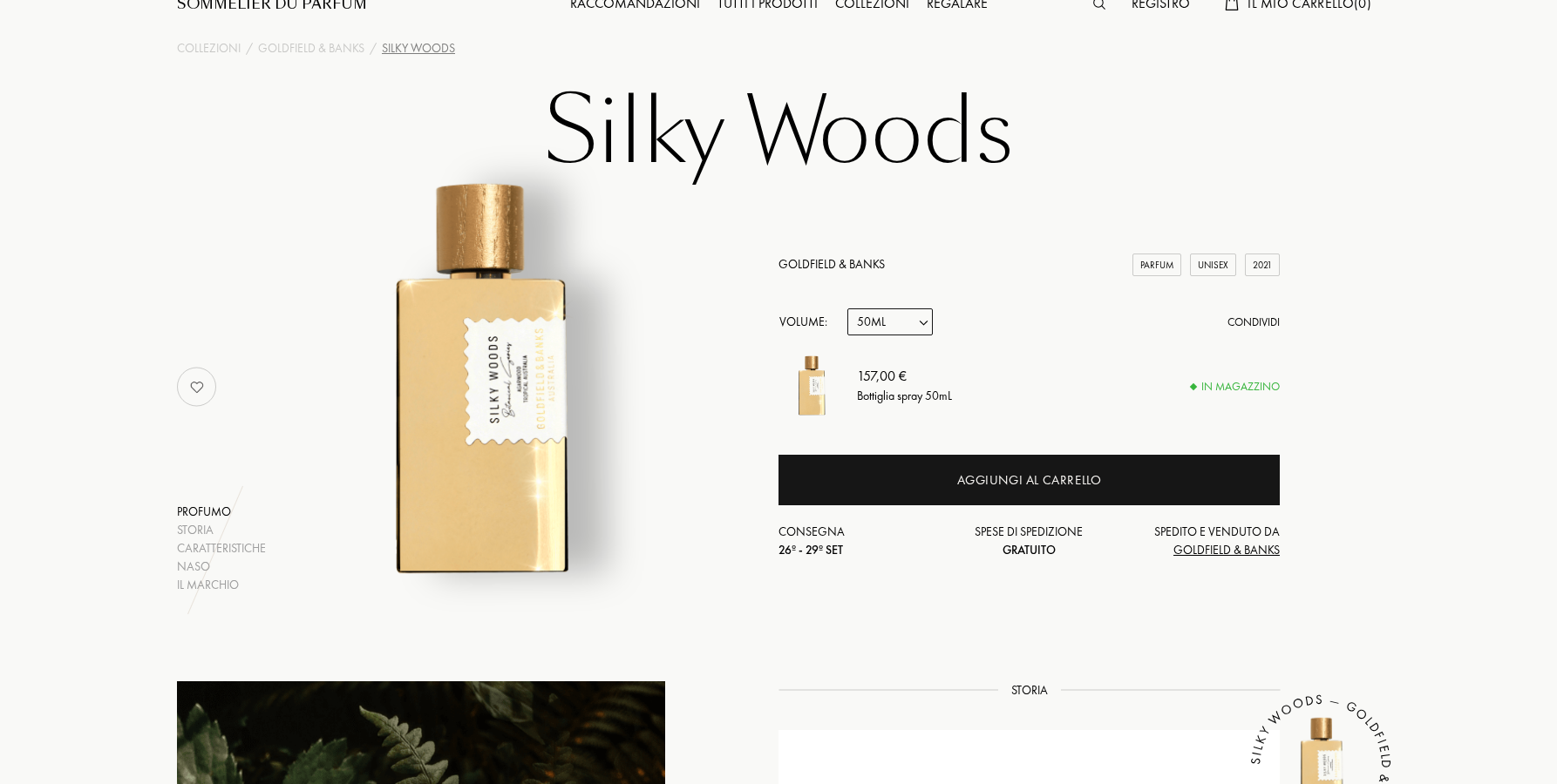
scroll to position [0, 0]
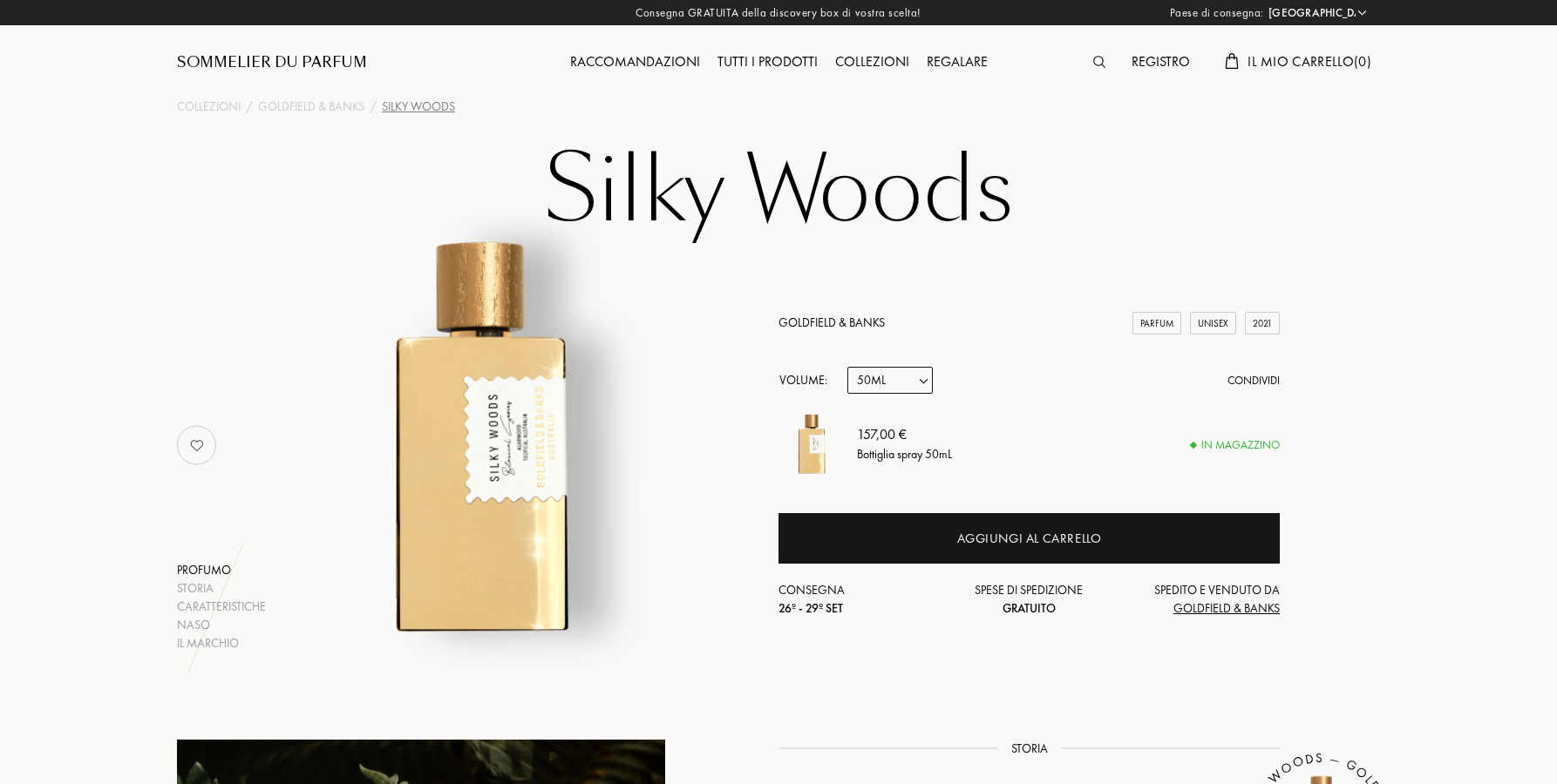
click at [888, 379] on select "Campione 10mL 50mL 100mL" at bounding box center [891, 381] width 86 height 27
select select "3"
click at [848, 367] on select "Campione 10mL 50mL 100mL" at bounding box center [891, 381] width 86 height 27
select select "3"
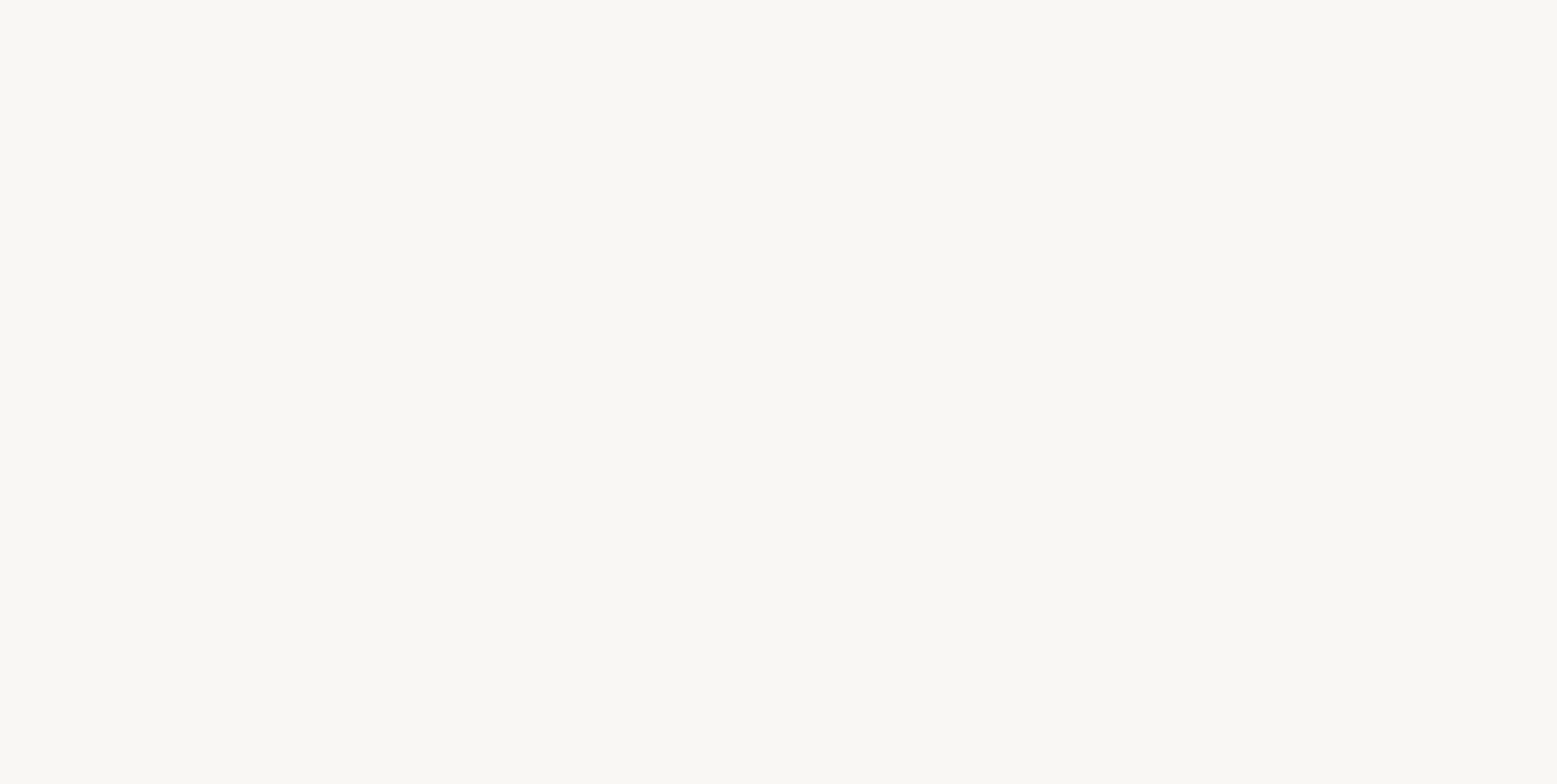
select select "ES"
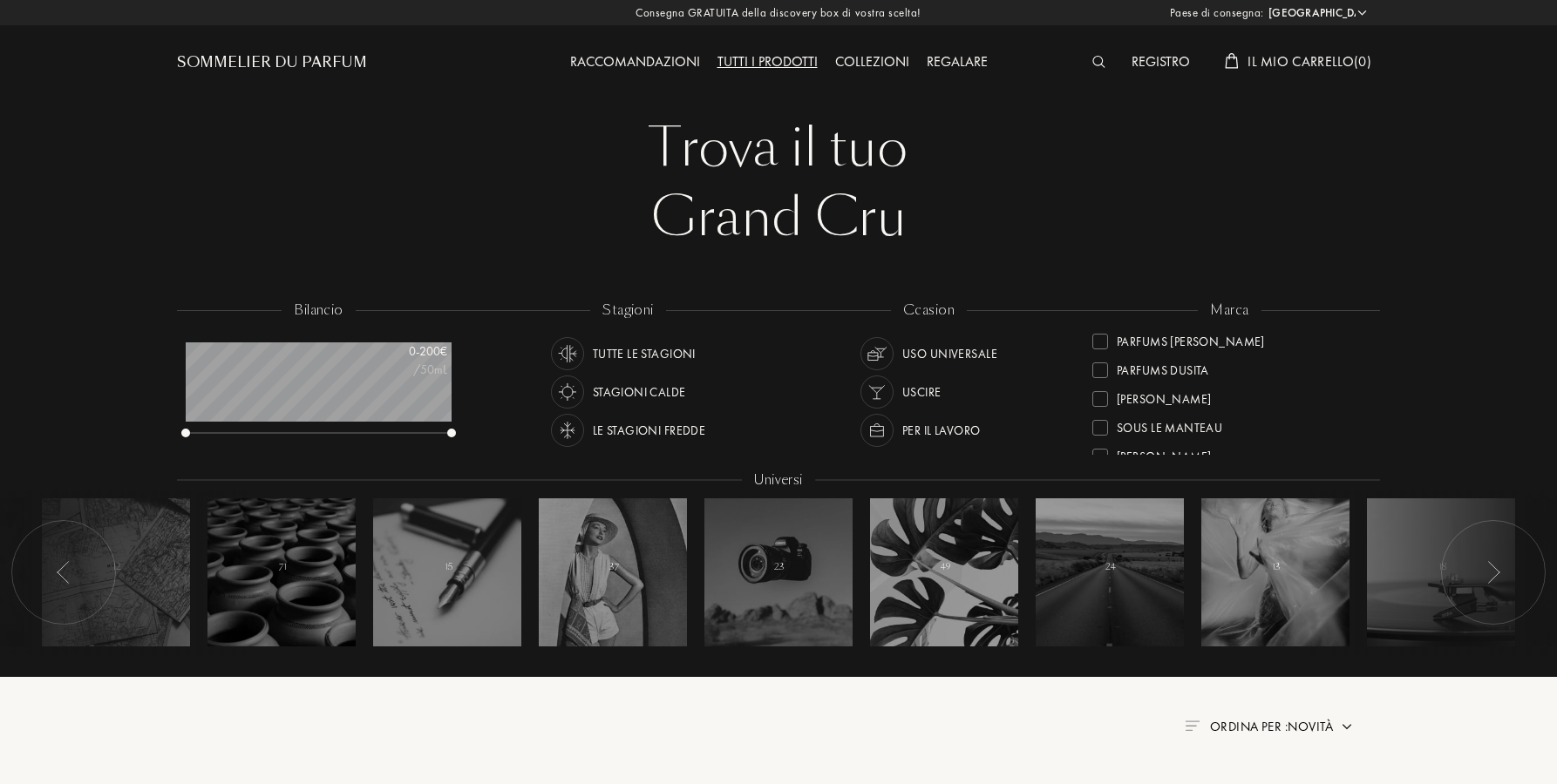
scroll to position [583, 0]
click at [1125, 402] on div "[PERSON_NAME]" at bounding box center [1163, 393] width 95 height 23
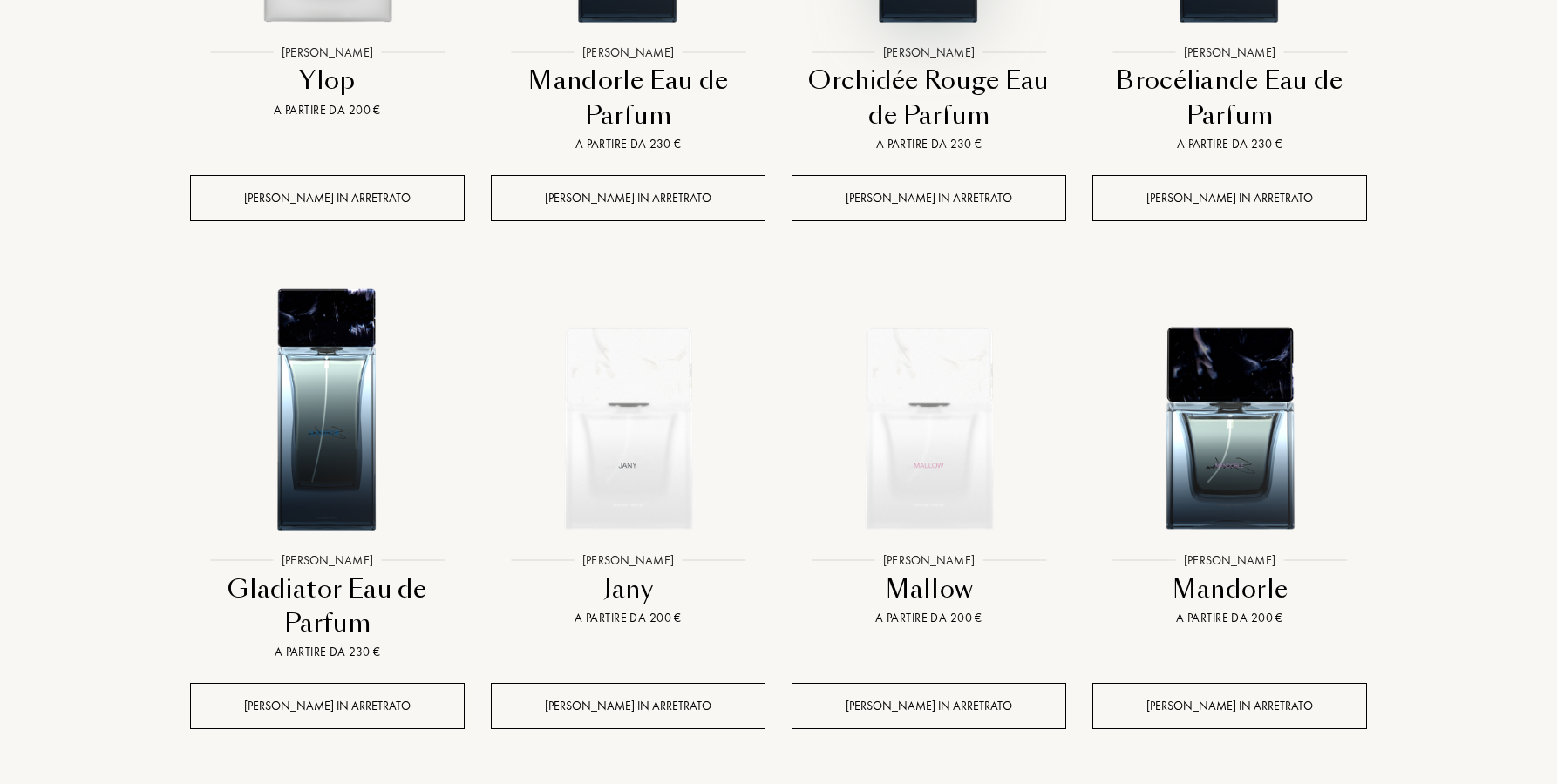
scroll to position [1537, 0]
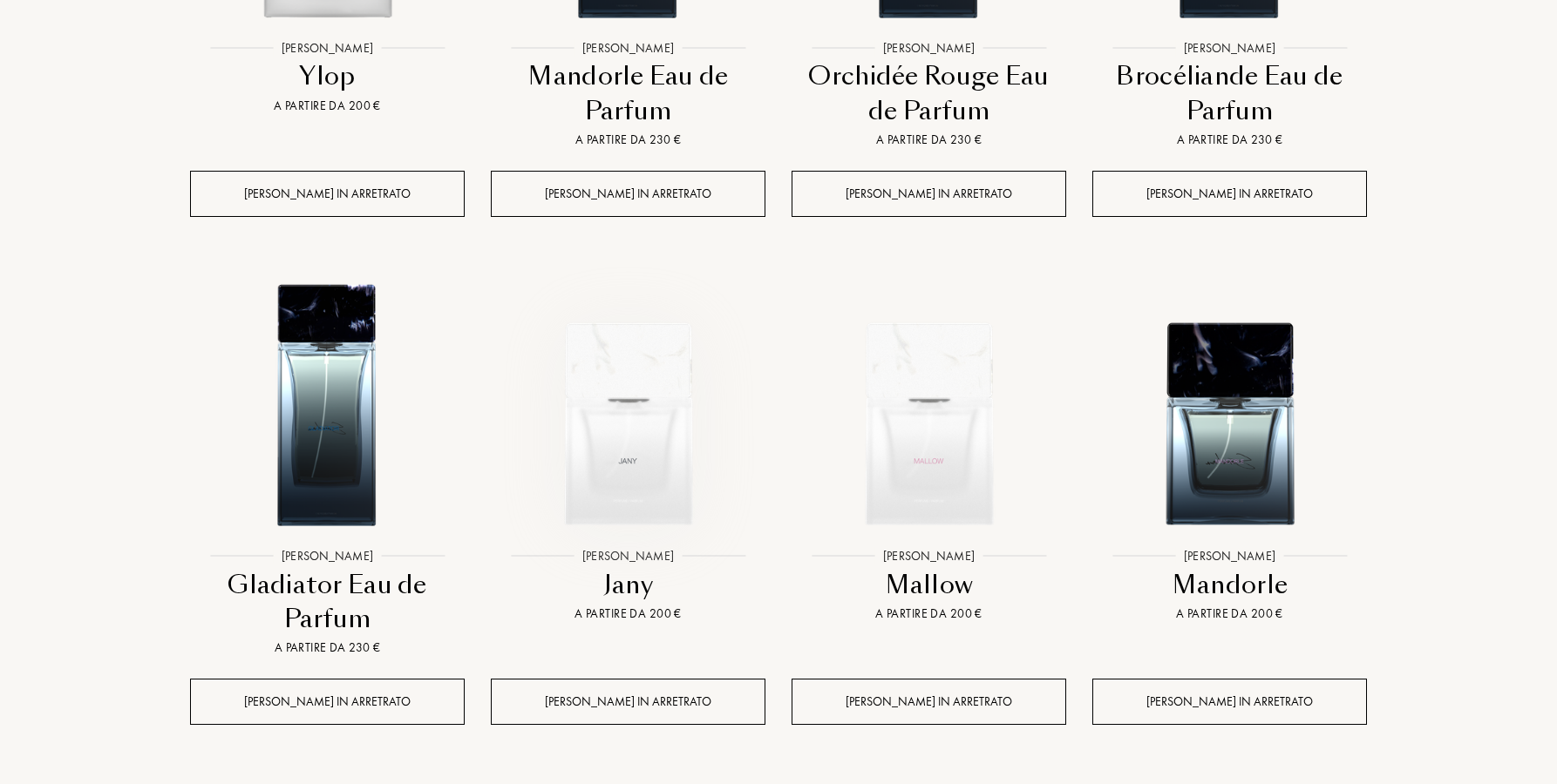
click at [660, 474] on img at bounding box center [628, 402] width 271 height 271
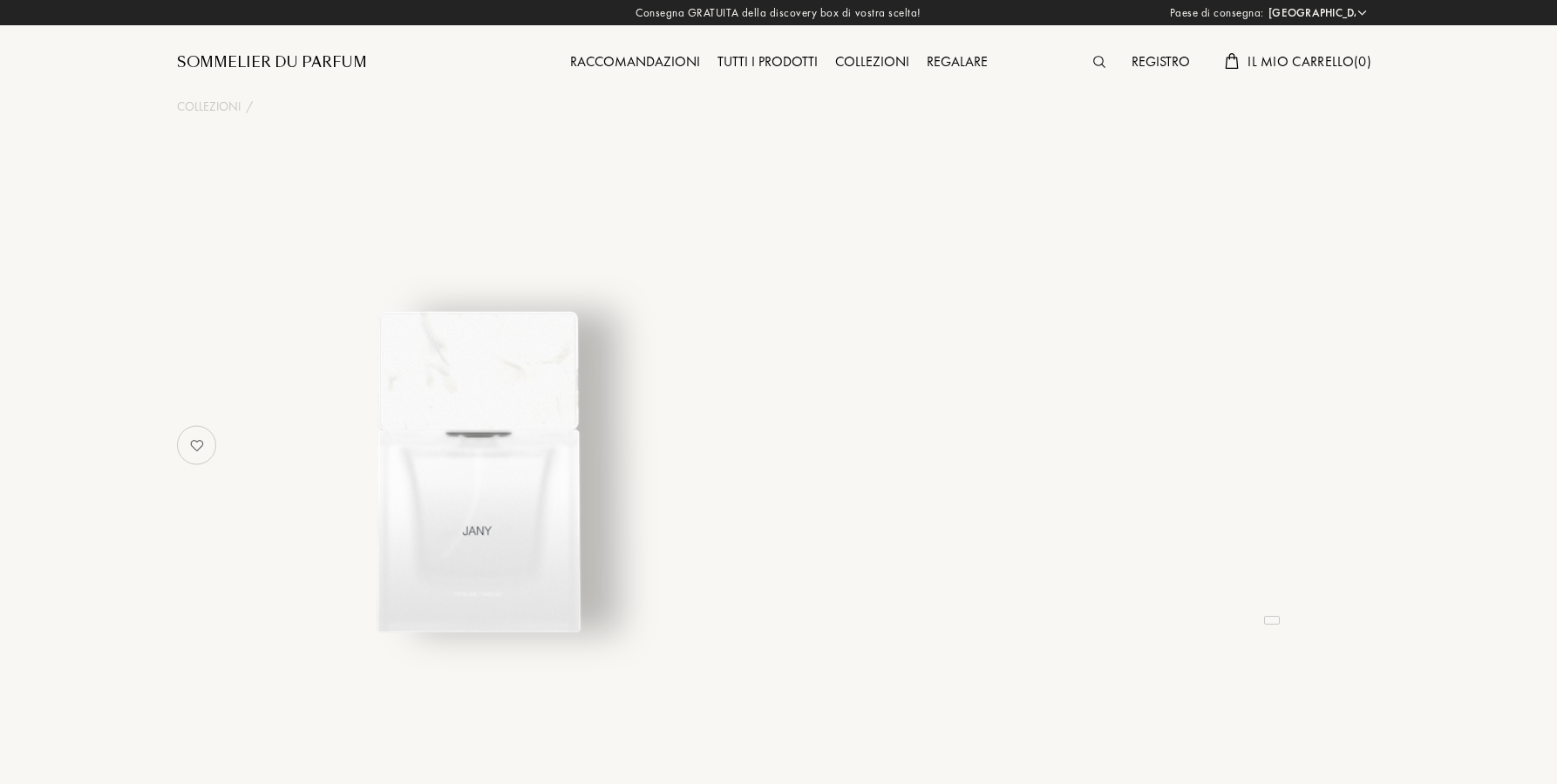
select select "ES"
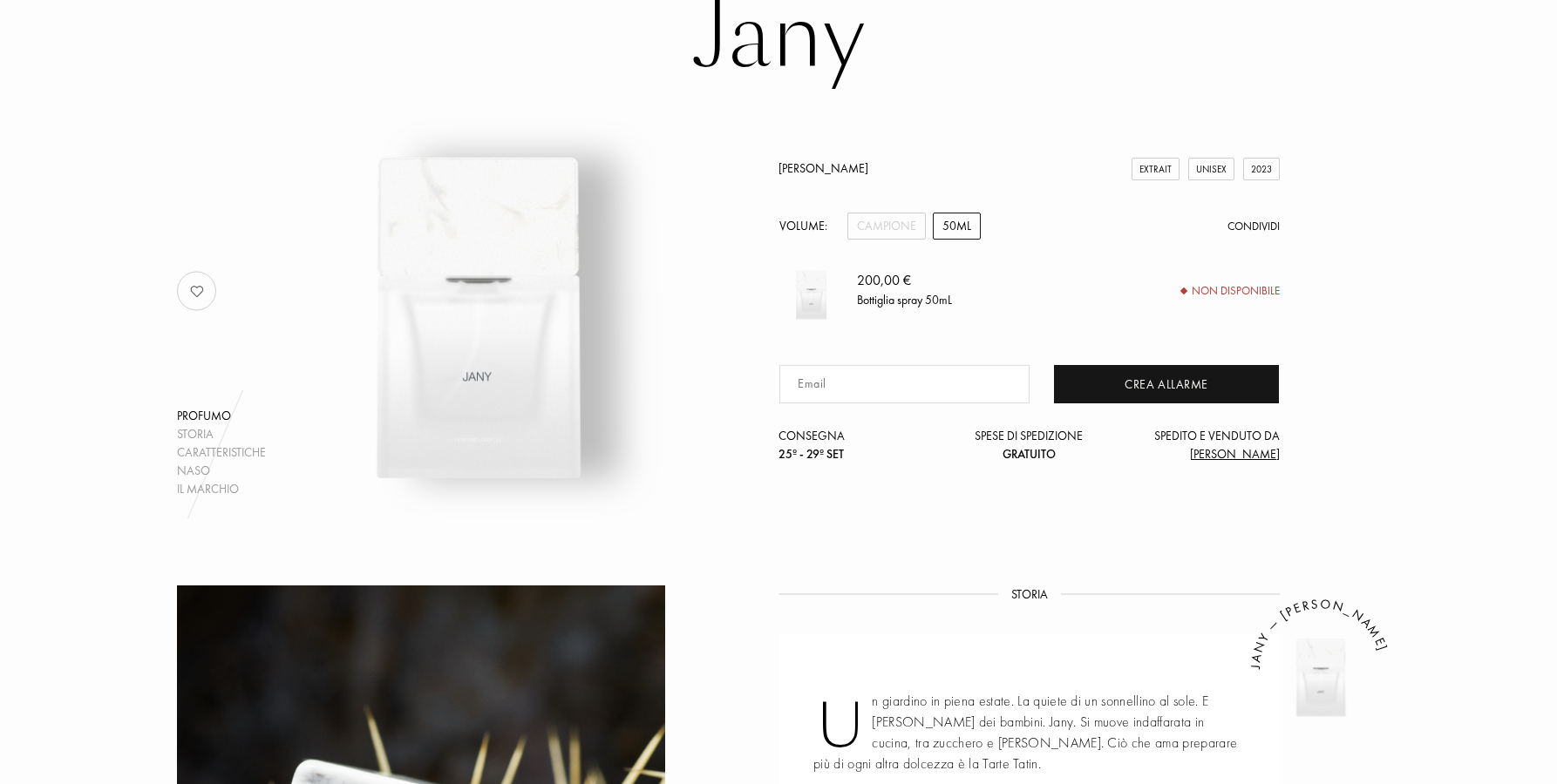
scroll to position [157, 0]
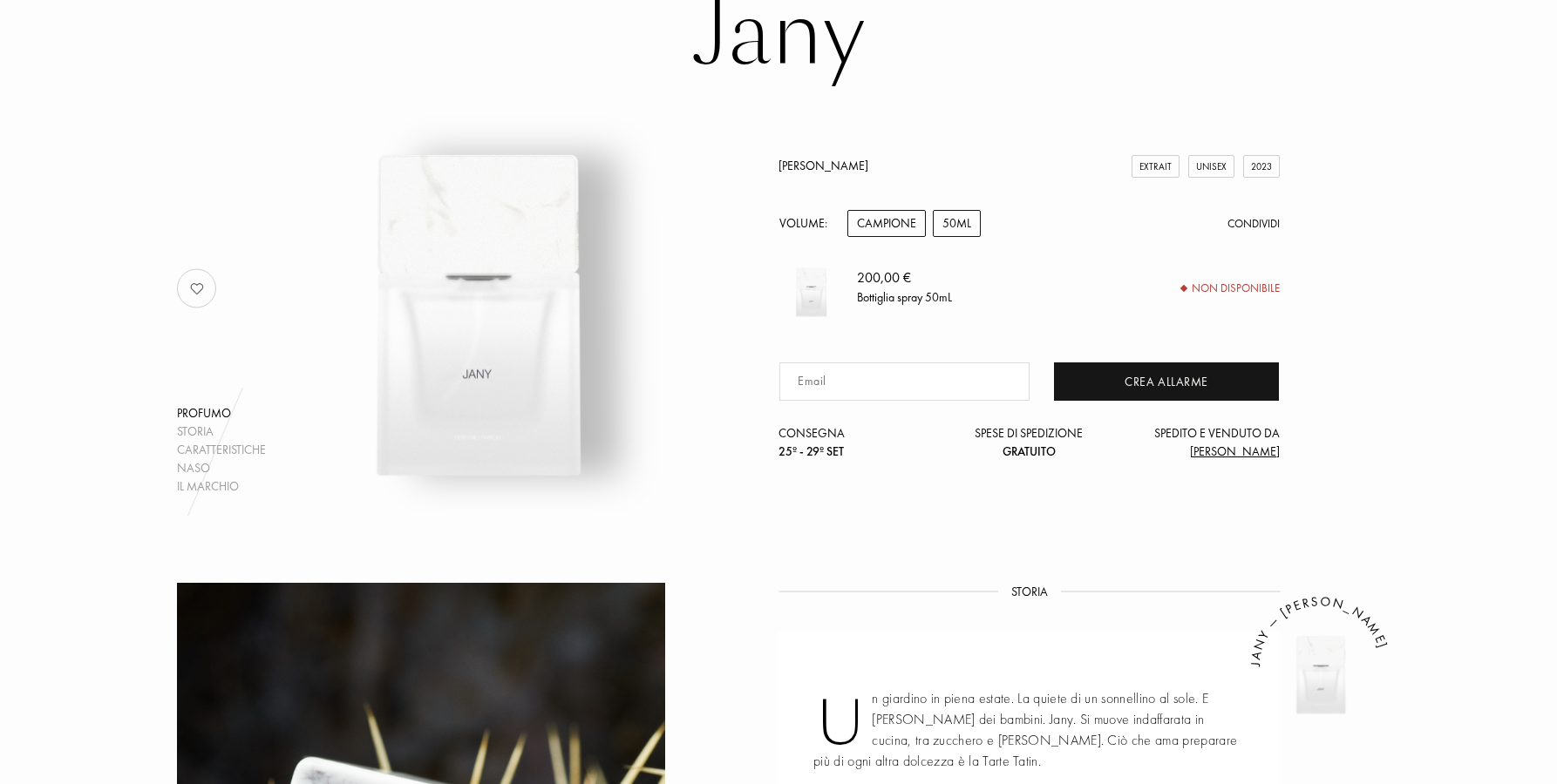
click at [885, 222] on div "Campione" at bounding box center [887, 224] width 79 height 27
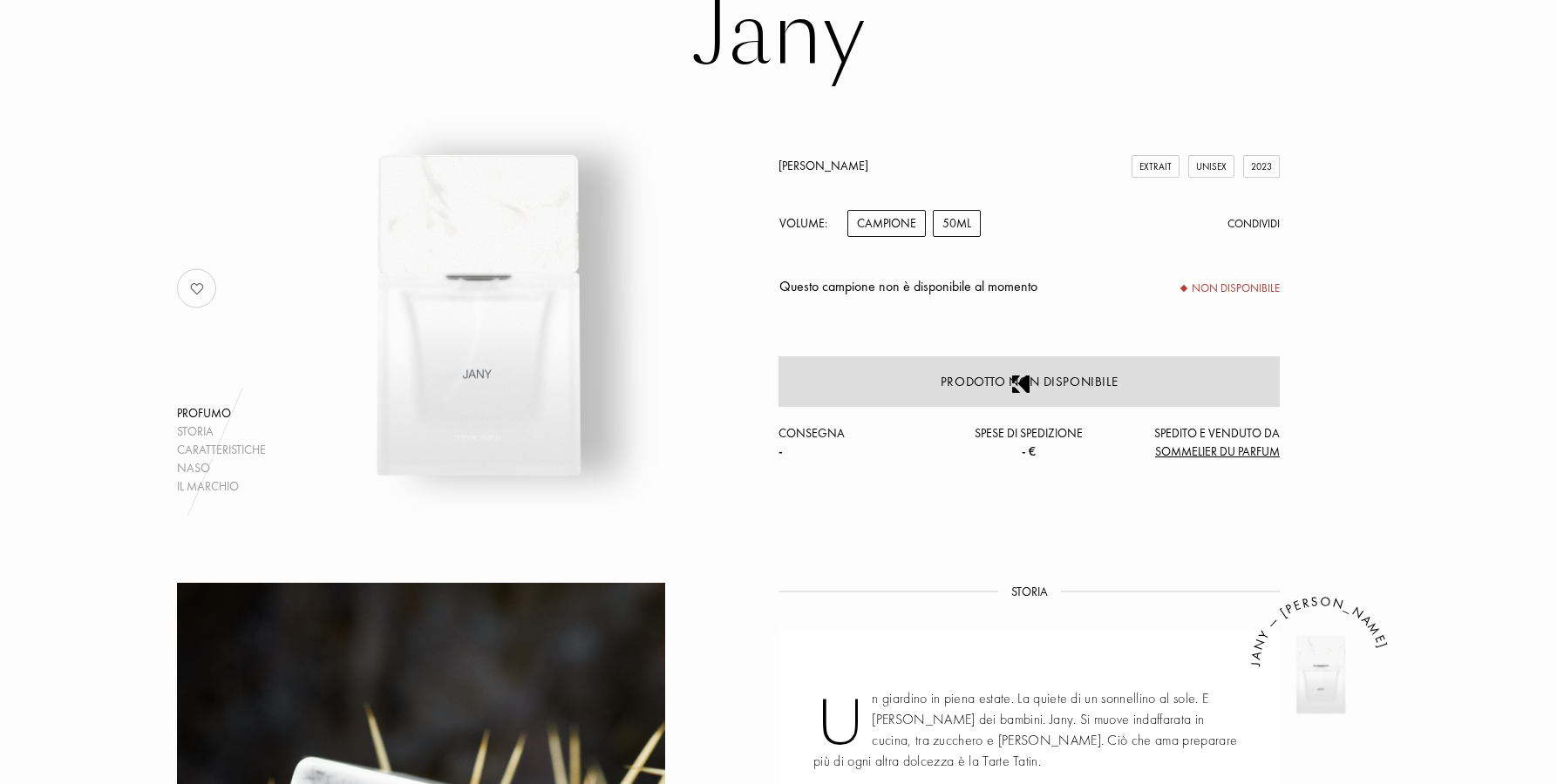
click at [969, 228] on div "50mL" at bounding box center [956, 224] width 48 height 27
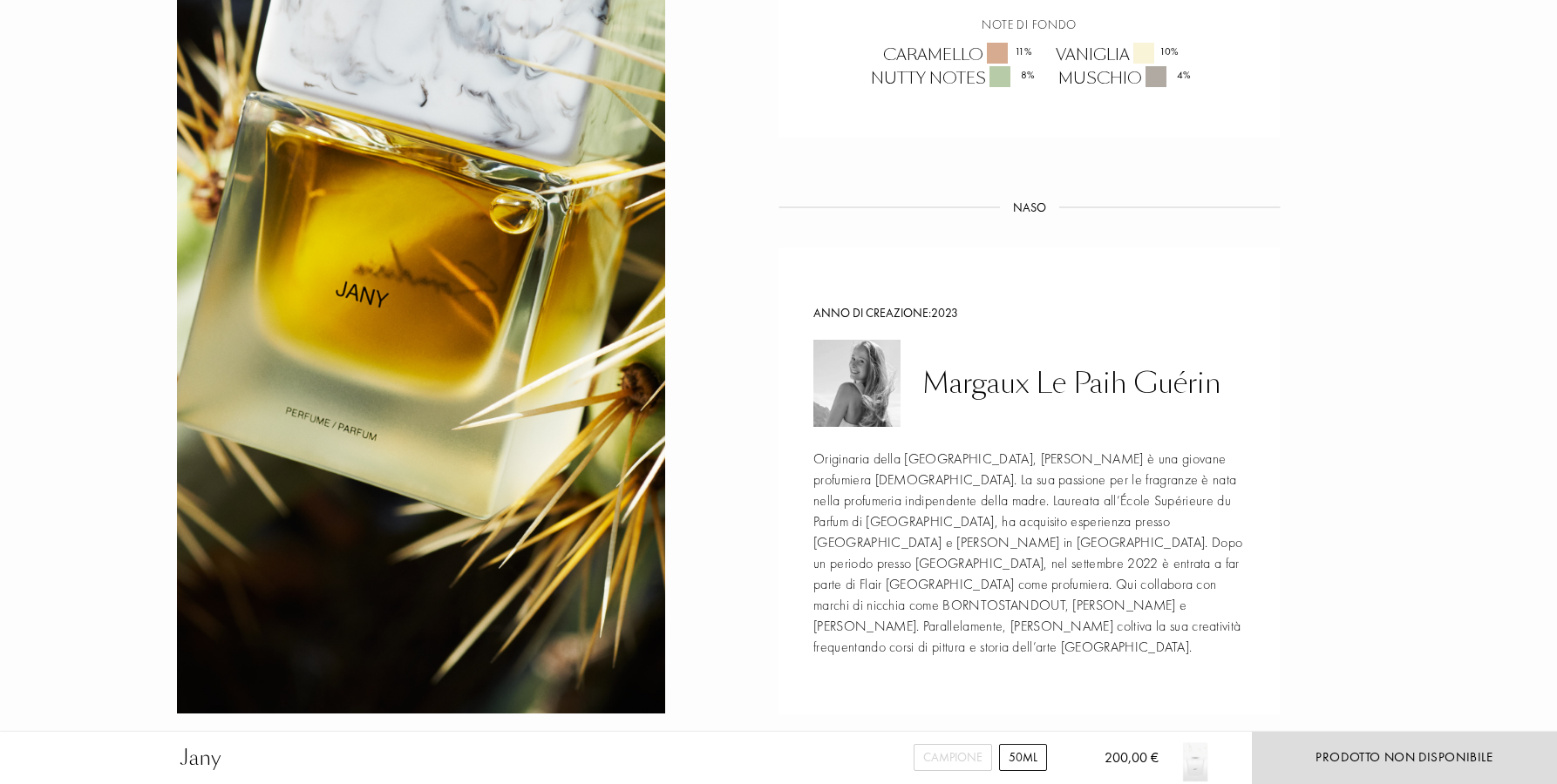
scroll to position [1683, 0]
